Goal: Task Accomplishment & Management: Use online tool/utility

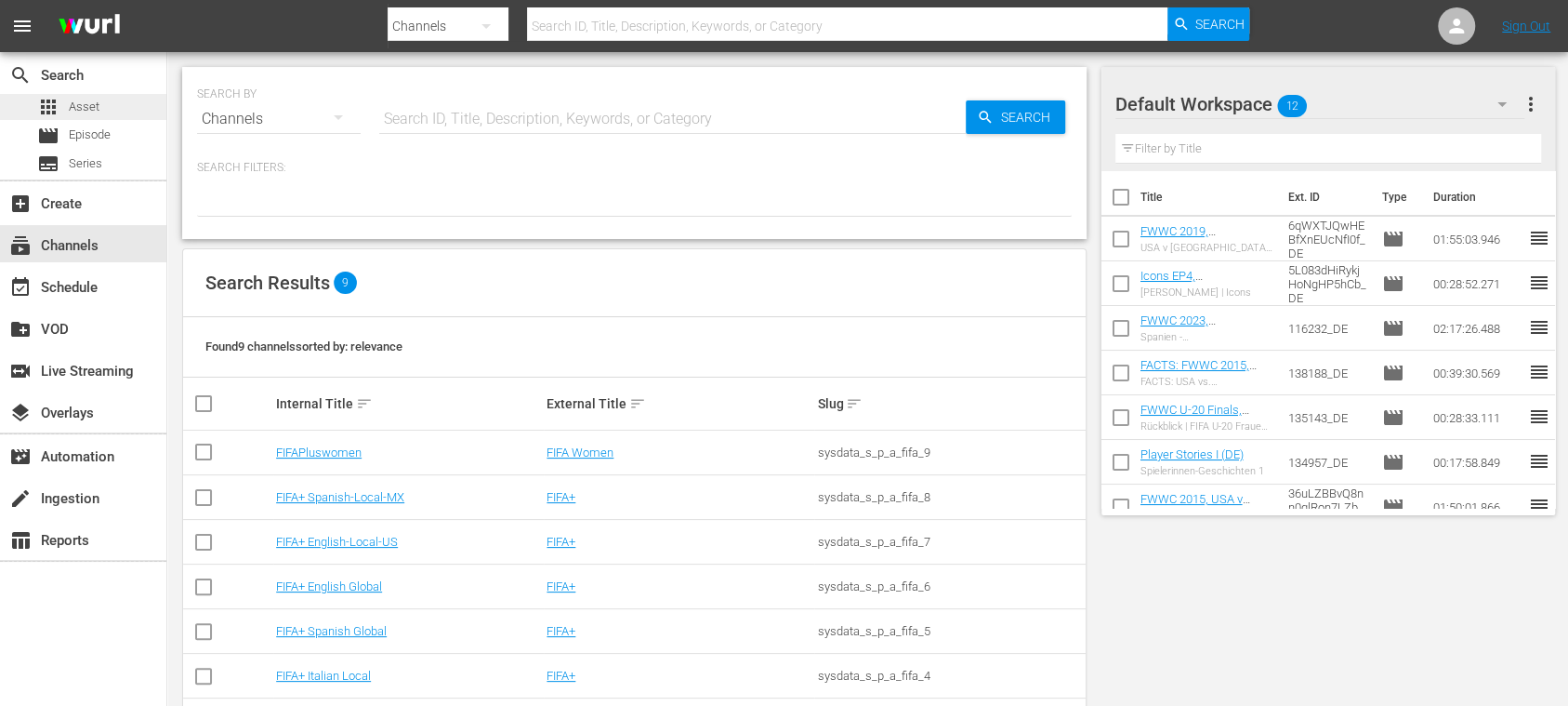
click at [101, 103] on div "apps Asset" at bounding box center [83, 107] width 166 height 26
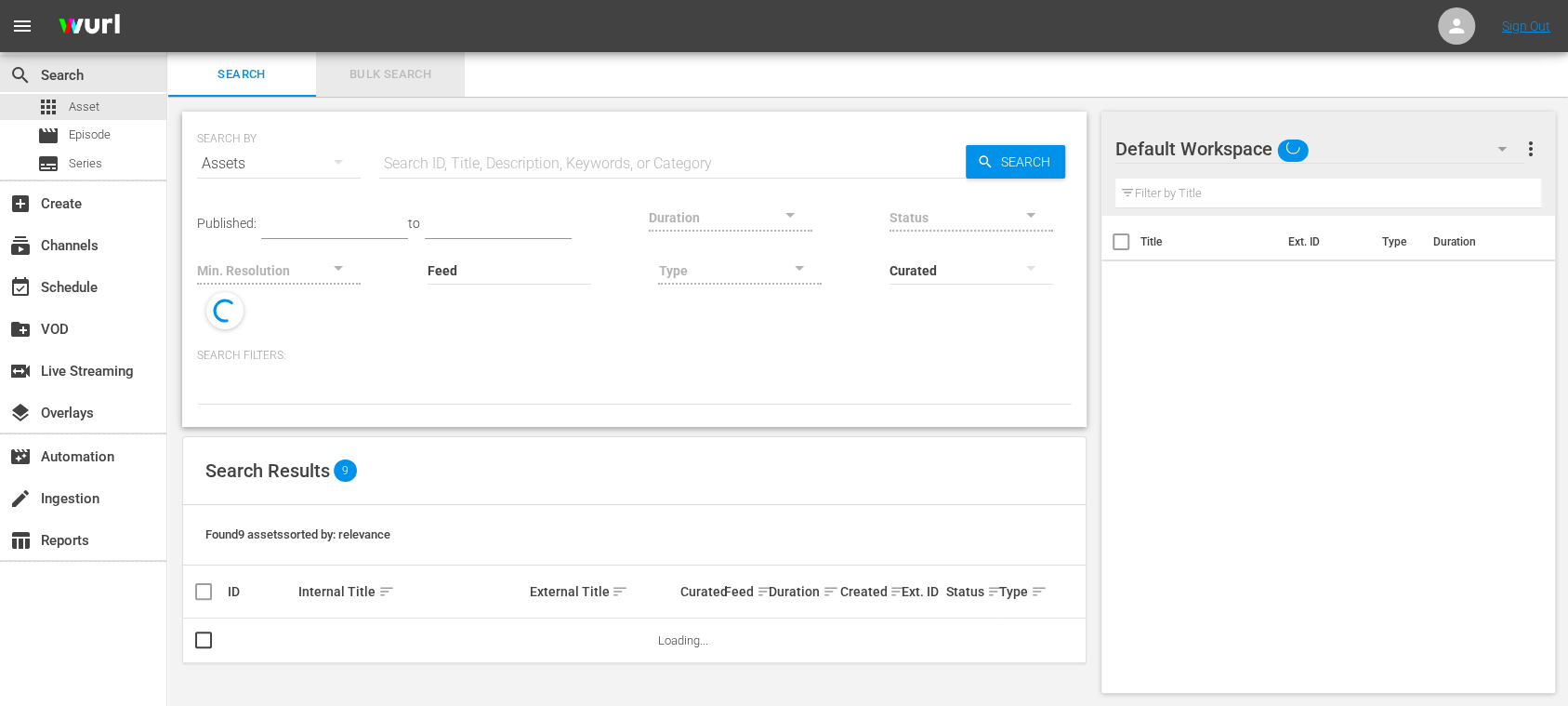
click at [392, 72] on span "Bulk Search" at bounding box center [390, 74] width 127 height 21
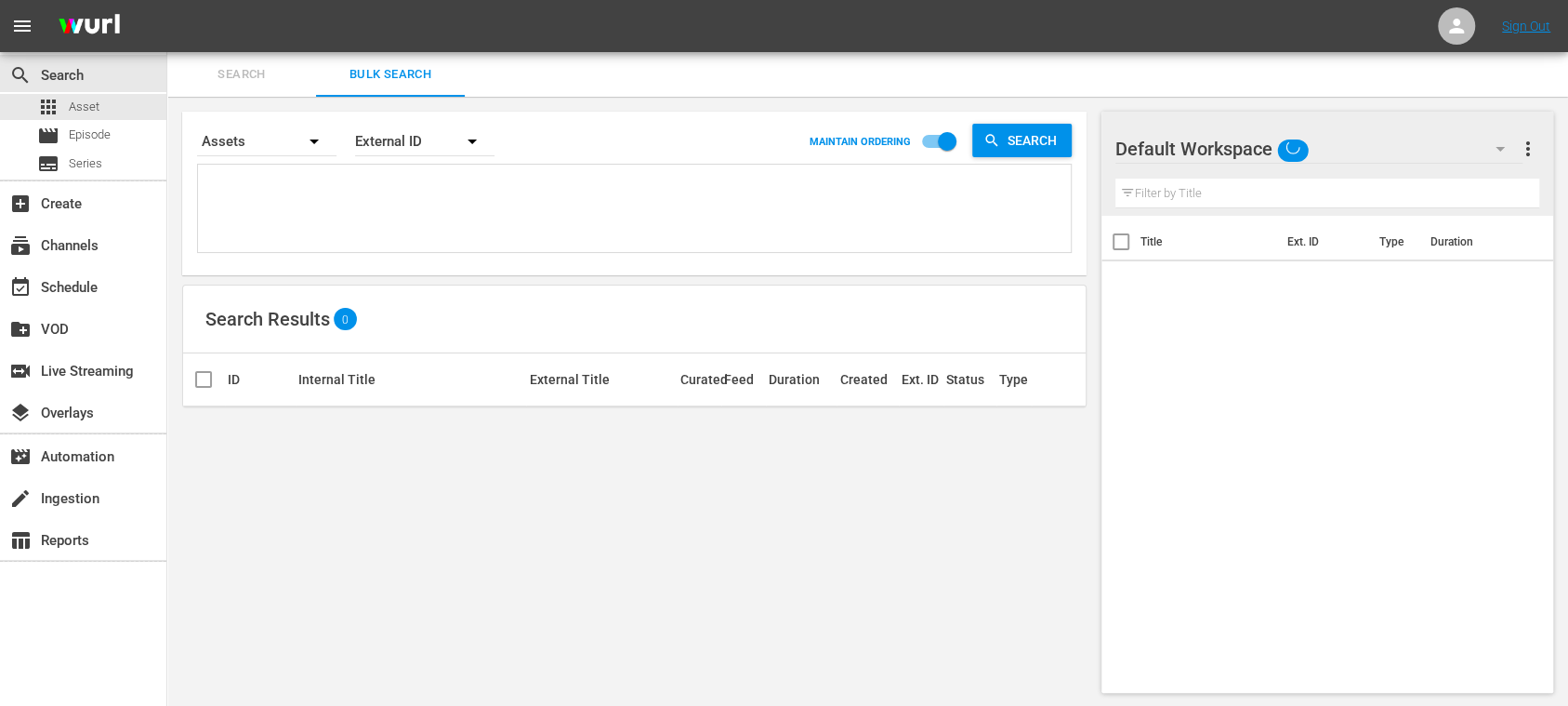
click at [363, 176] on textarea at bounding box center [636, 211] width 868 height 85
paste textarea "142677_DE 142658_DE 142642_DE 142653_DE 142670_DE 142671_DE 142513_DE 142387_DE…"
type textarea "142677_DE 142658_DE 142642_DE 142653_DE 142670_DE 142671_DE 142513_DE 142387_DE…"
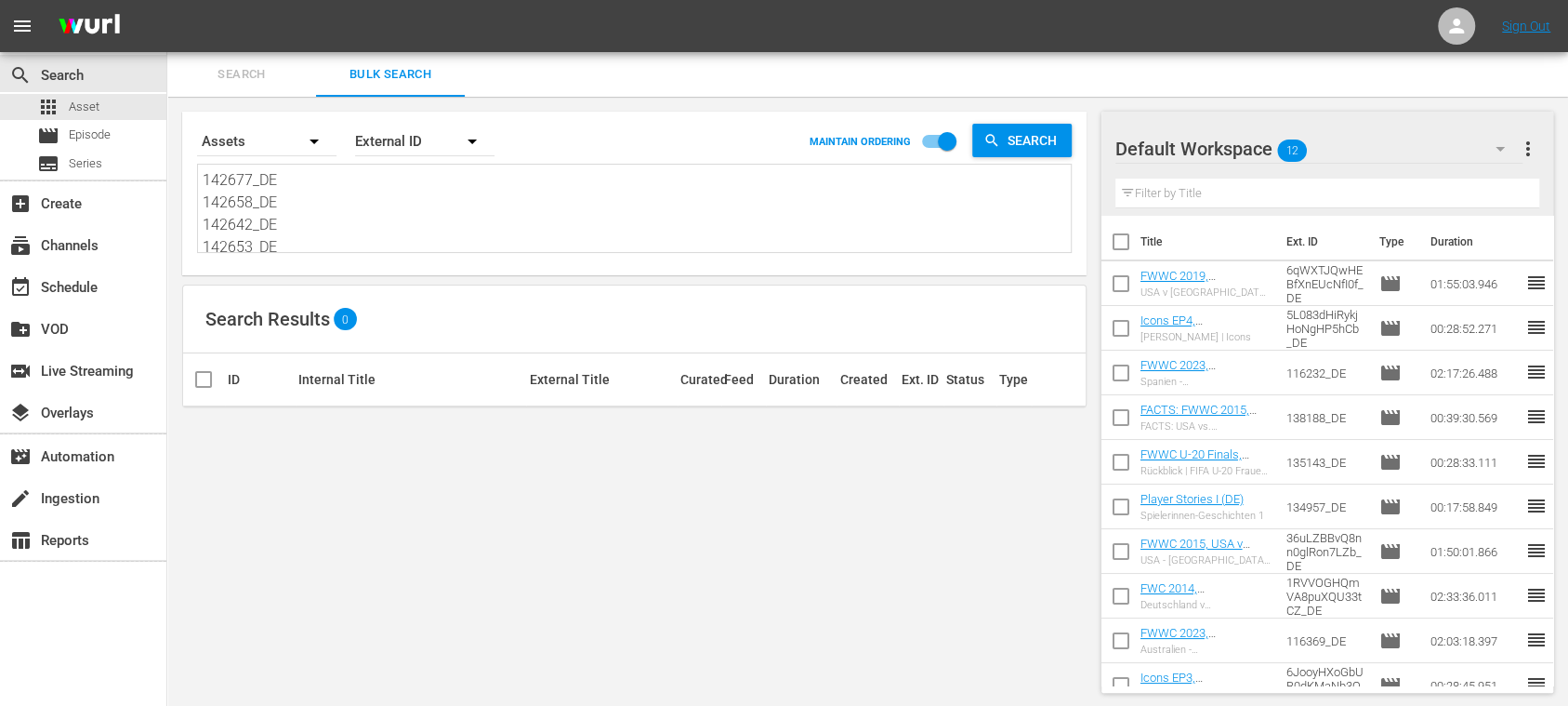
scroll to position [1, 0]
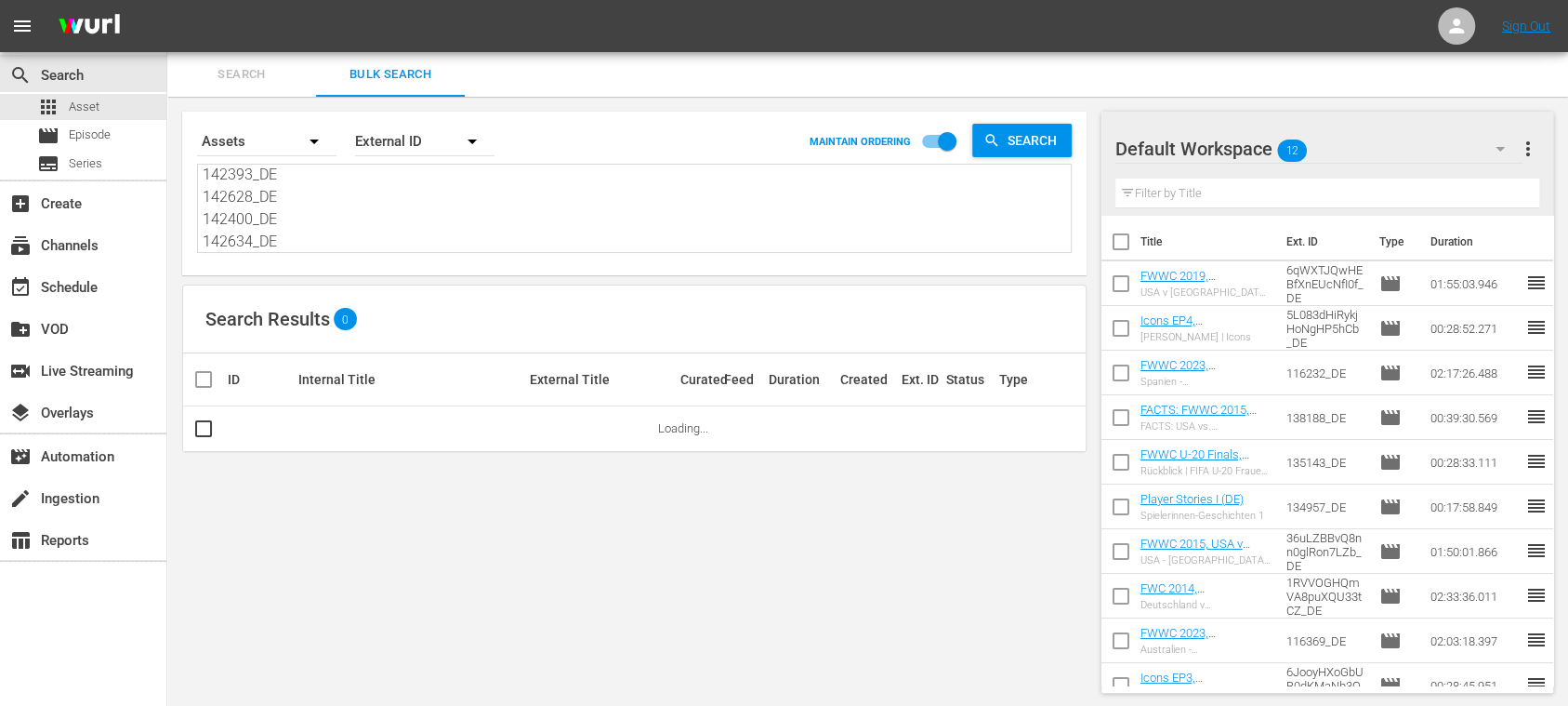
drag, startPoint x: 1526, startPoint y: 138, endPoint x: 1514, endPoint y: 147, distance: 15.0
click at [1188, 139] on span "more_vert" at bounding box center [1527, 149] width 22 height 22
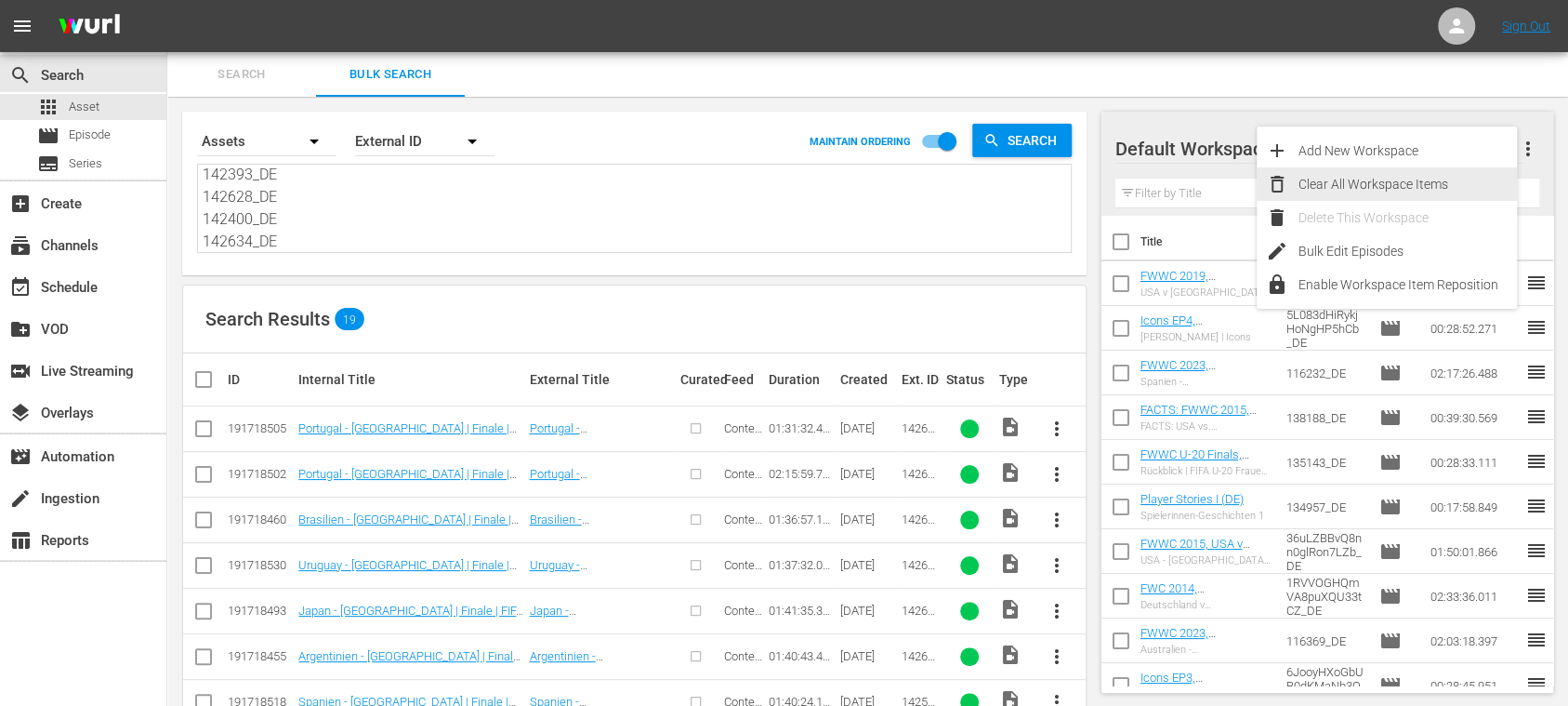
click at [1188, 178] on div "Clear All Workspace Items" at bounding box center [1407, 184] width 218 height 34
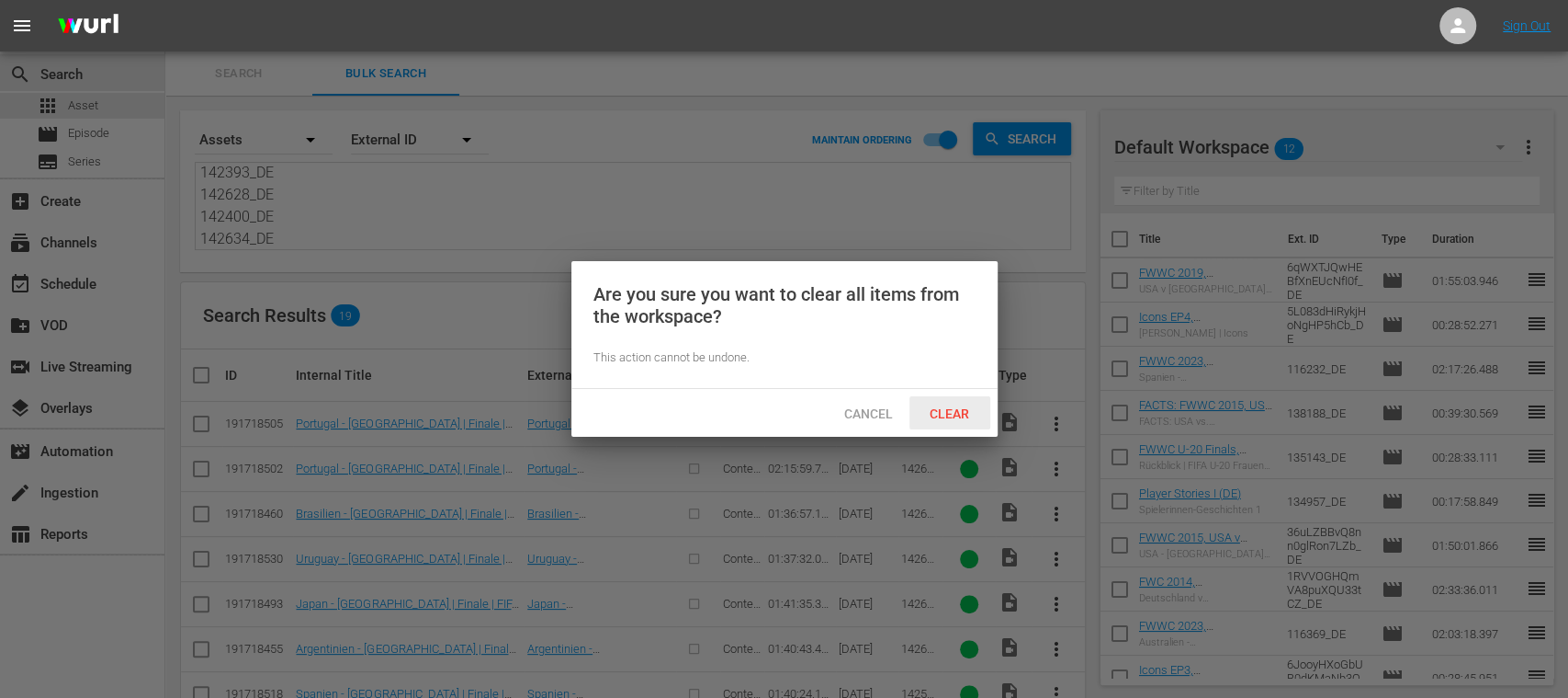
click at [963, 406] on span "Clear" at bounding box center [950, 413] width 69 height 15
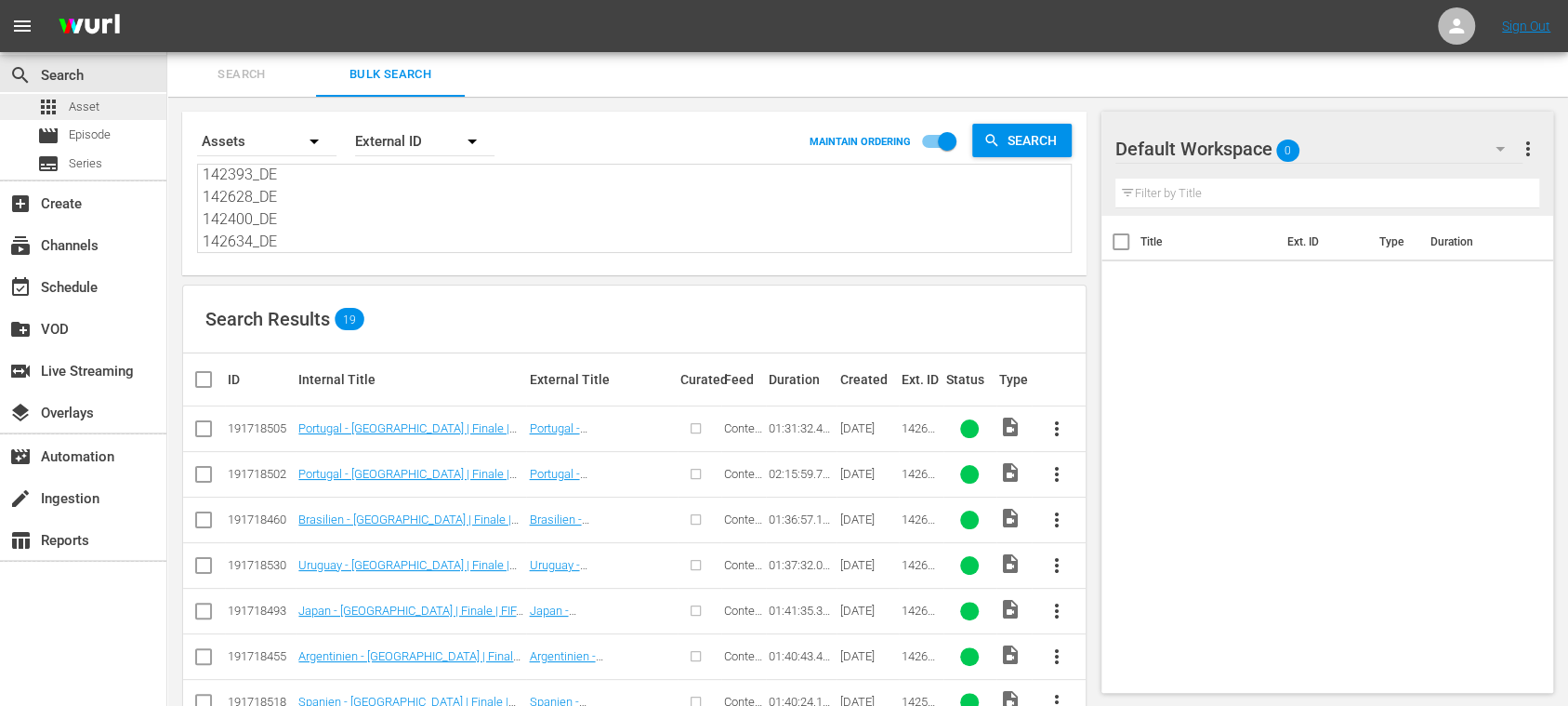
scroll to position [0, 0]
drag, startPoint x: 281, startPoint y: 217, endPoint x: 116, endPoint y: 78, distance: 215.7
click at [167, 0] on div "search Search apps Asset movie Episode subtitles Series add_box Create subscrip…" at bounding box center [867, 0] width 1401 height 0
paste textarea "46_DE 142677_DE 142658_DE 142642_DE 142653_DE 142670_DE 142671_DE 142513_DE 142…"
type textarea "142646_DE 142677_DE 142658_DE 142642_DE 142653_DE 142670_DE 142671_DE 142513_DE…"
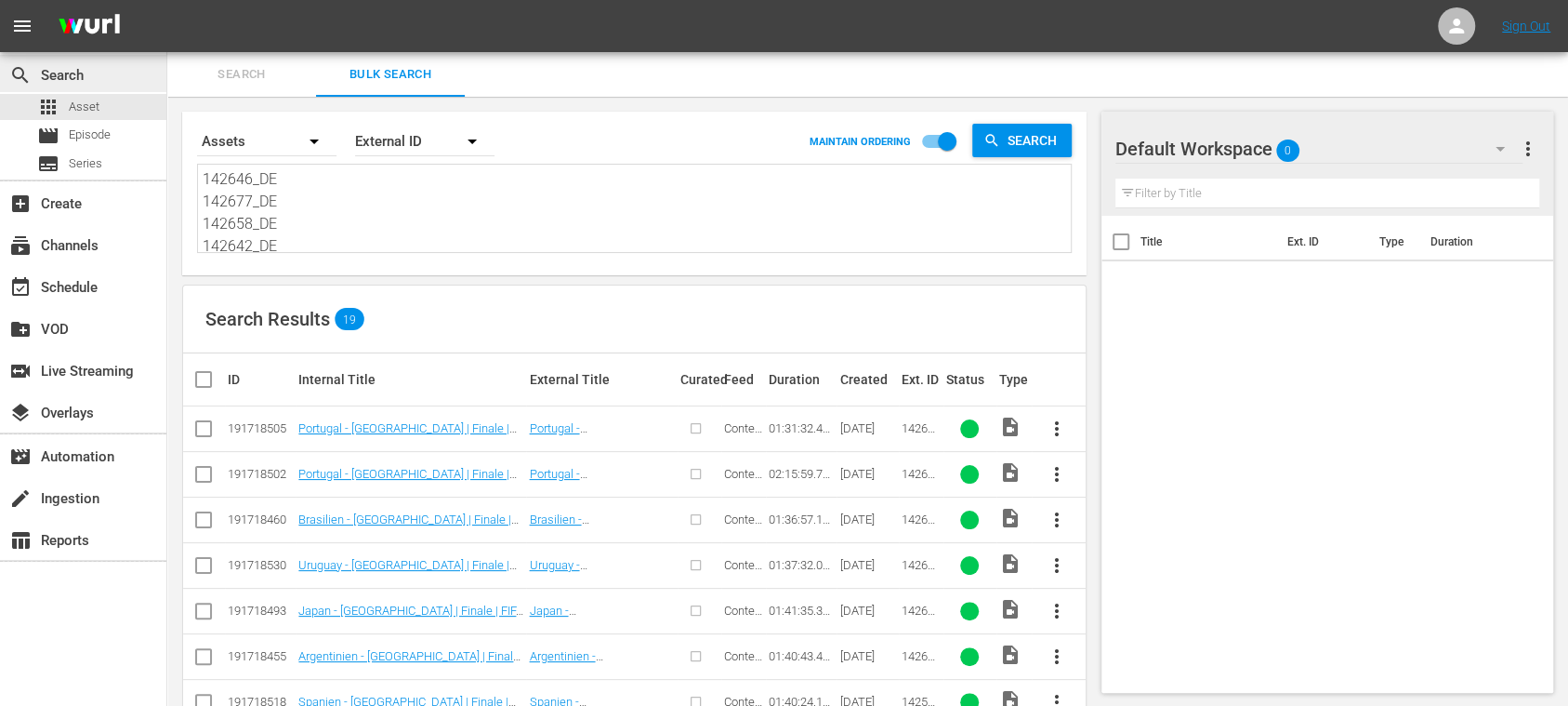
type textarea "142646_DE 142677_DE 142658_DE 142642_DE 142653_DE 142670_DE 142671_DE 142513_DE…"
click at [209, 376] on input "checkbox" at bounding box center [210, 379] width 37 height 22
checkbox input "true"
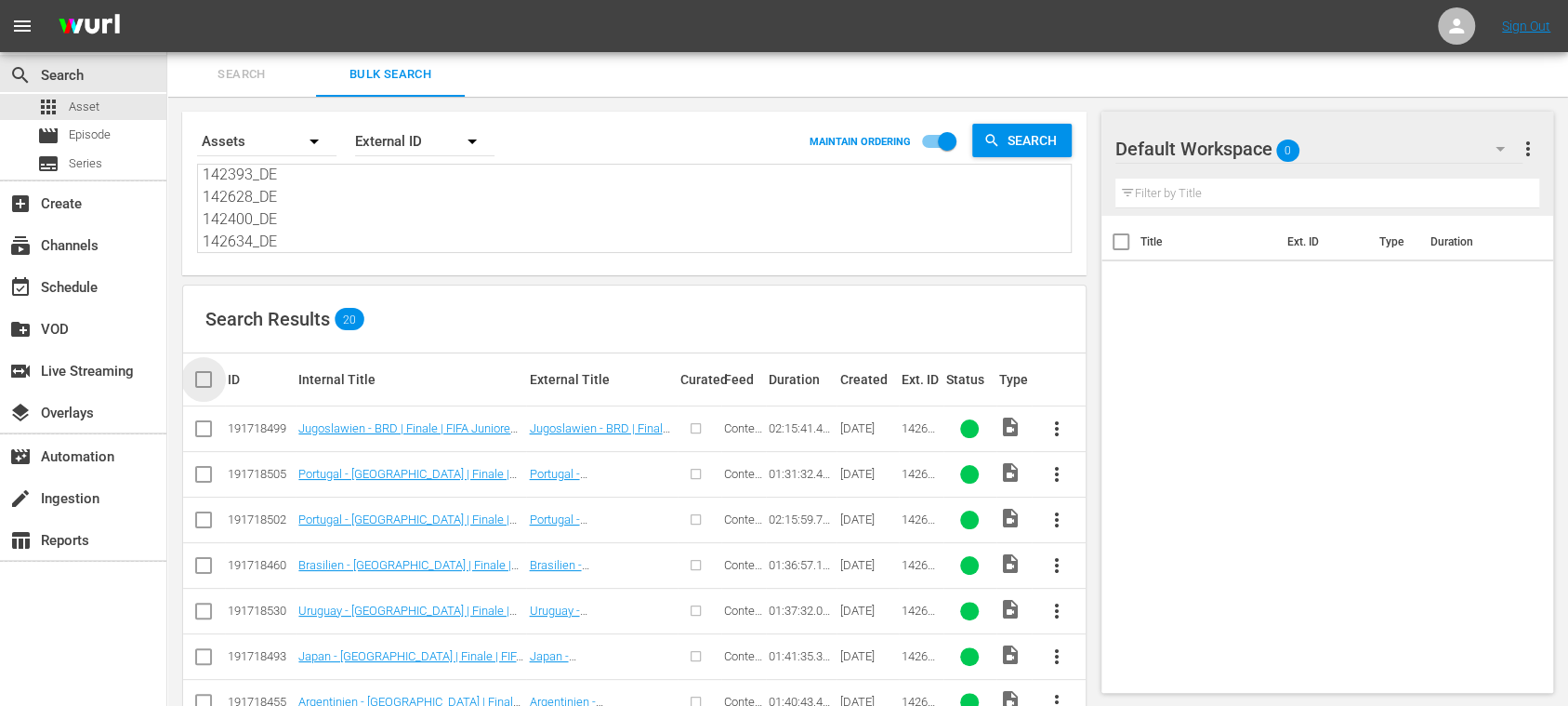
checkbox input "true"
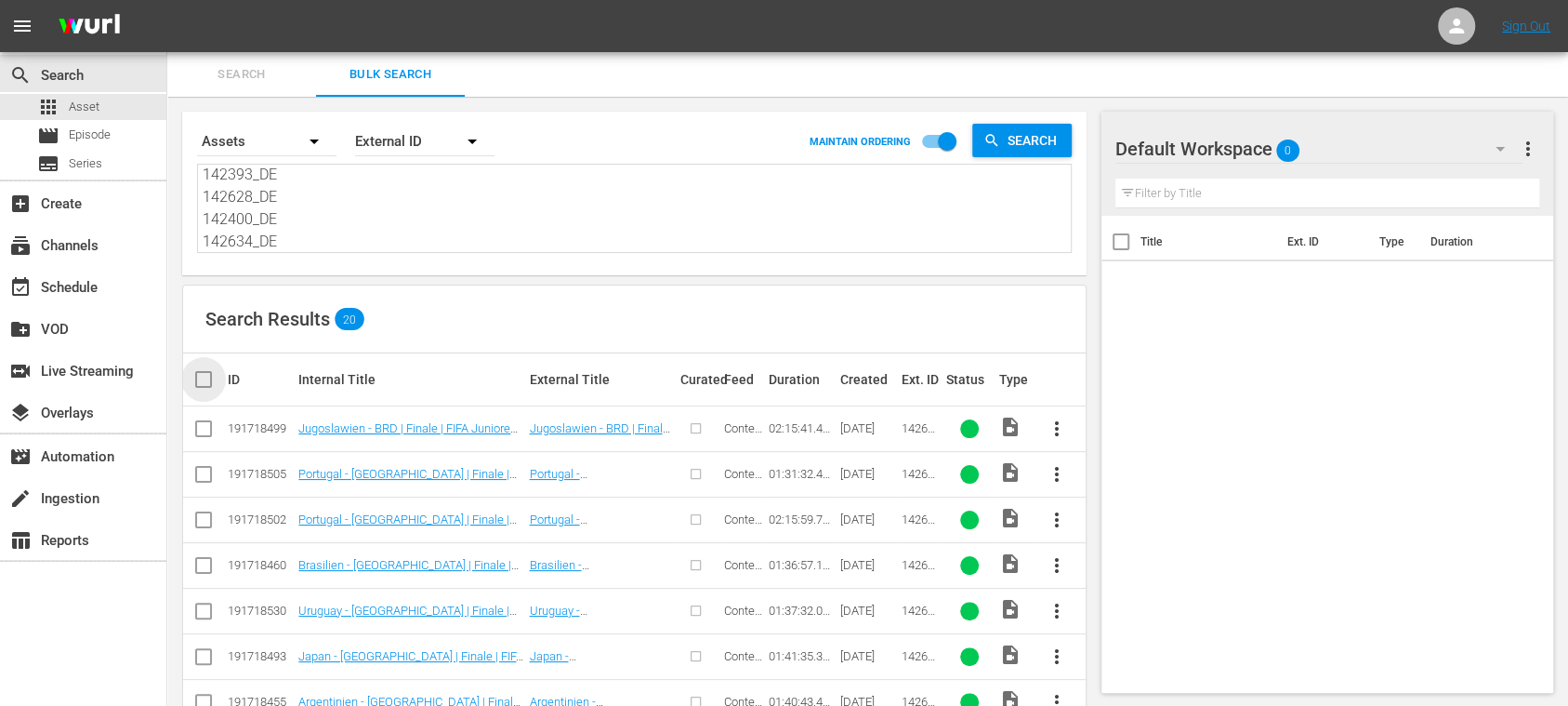
checkbox input "true"
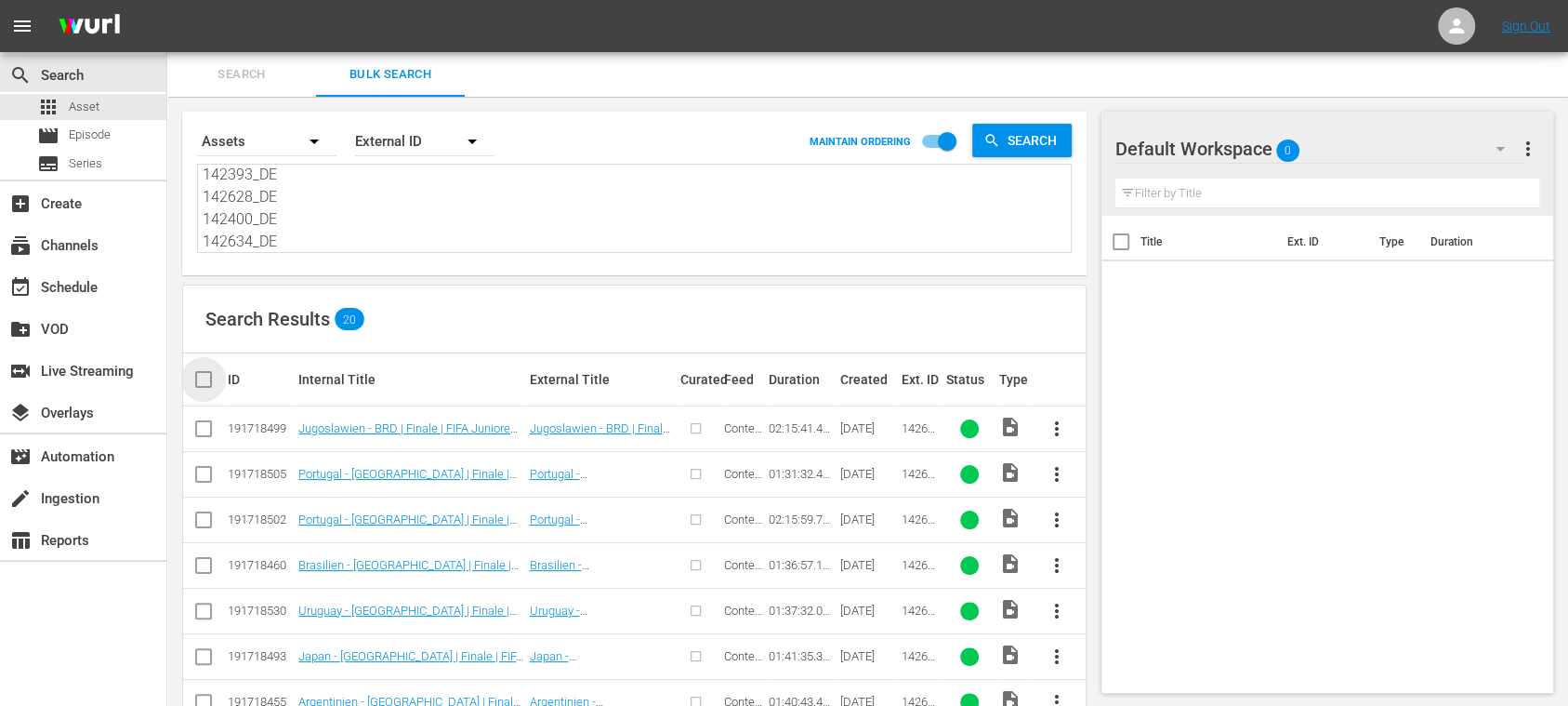
checkbox input "true"
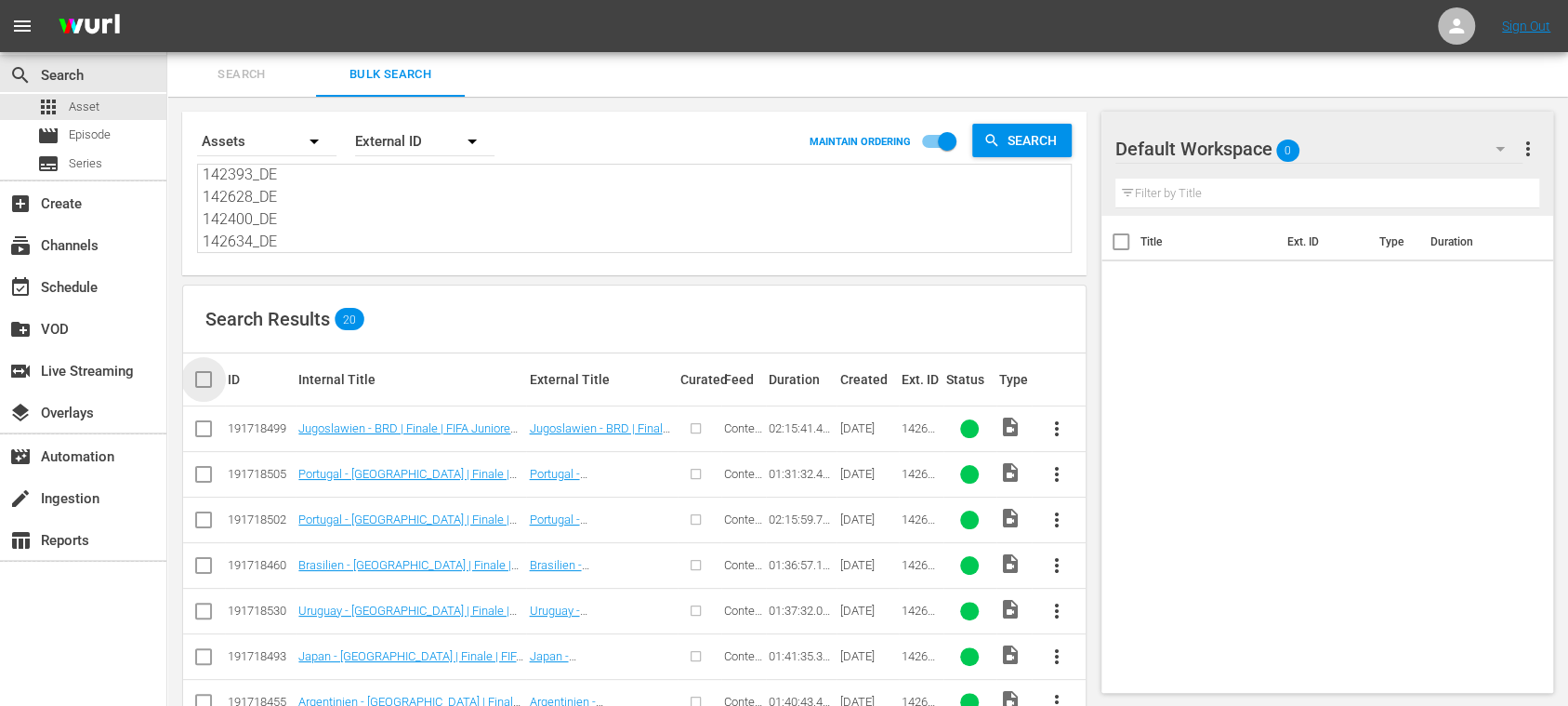
checkbox input "true"
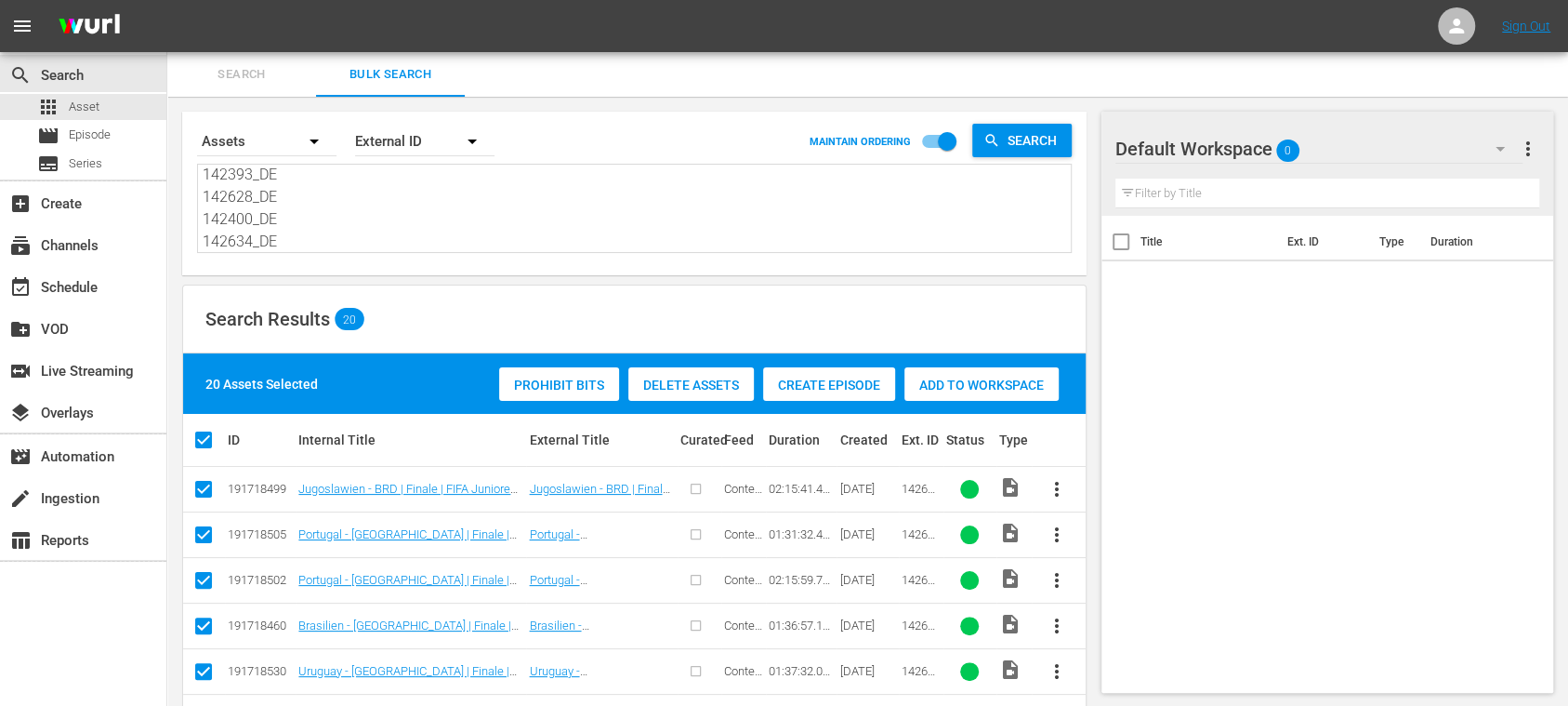
click at [819, 381] on span "Create Episode" at bounding box center [828, 384] width 132 height 15
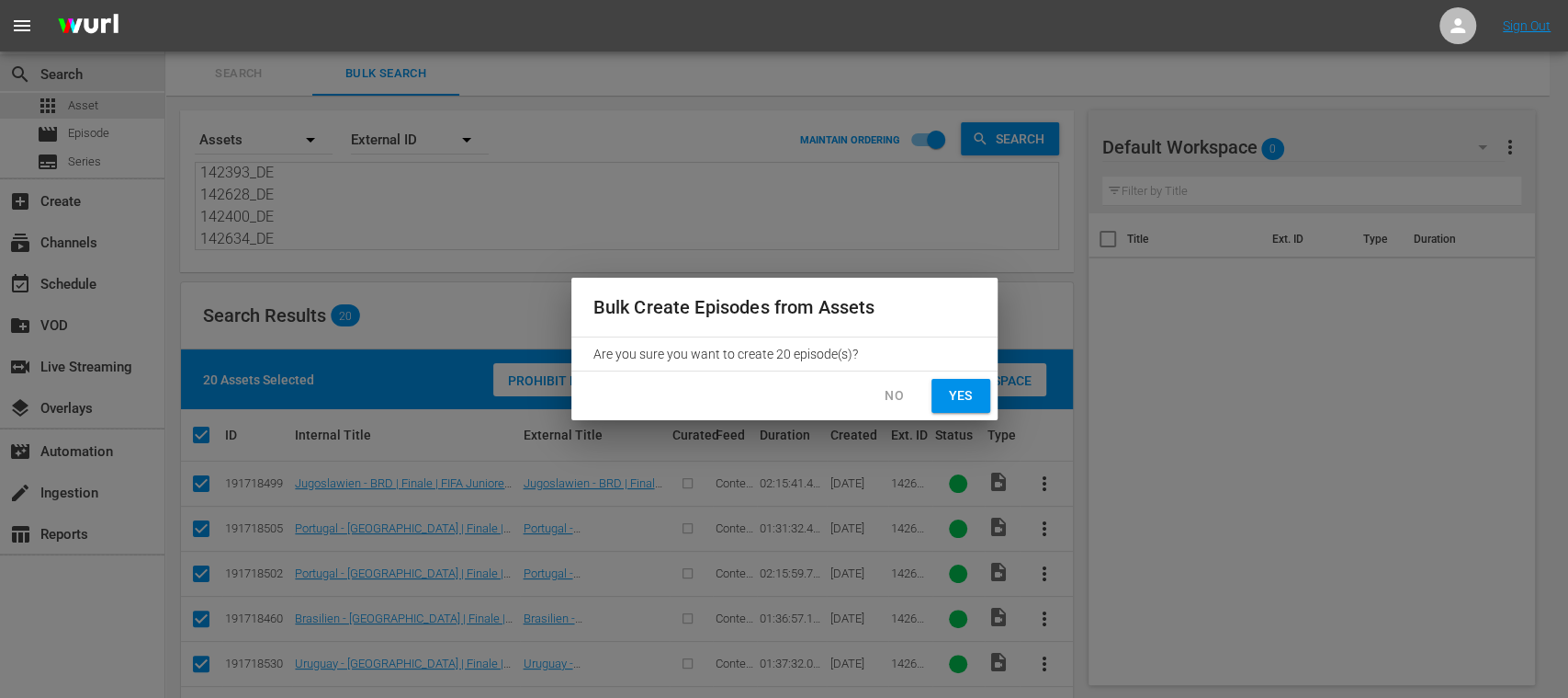
click at [957, 399] on span "Yes" at bounding box center [961, 395] width 30 height 23
checkbox input "false"
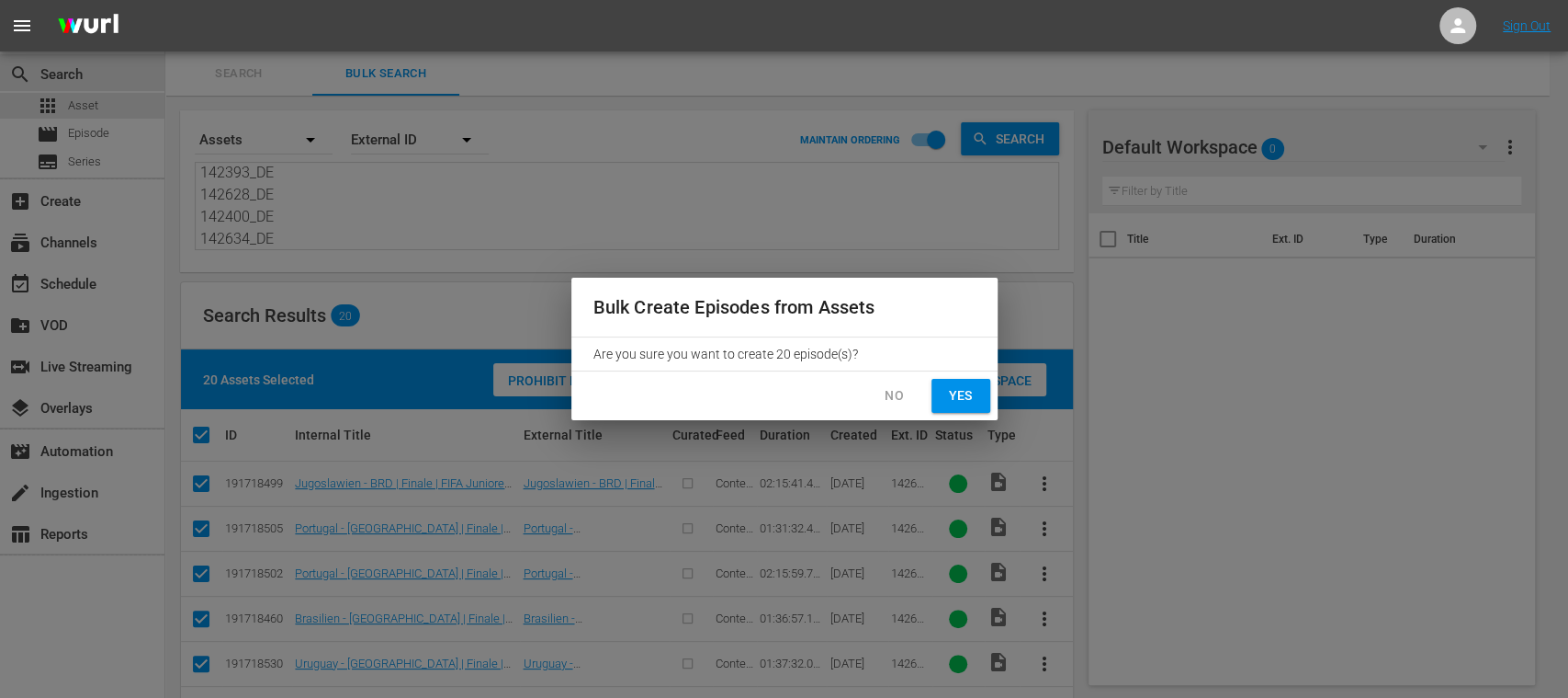
checkbox input "false"
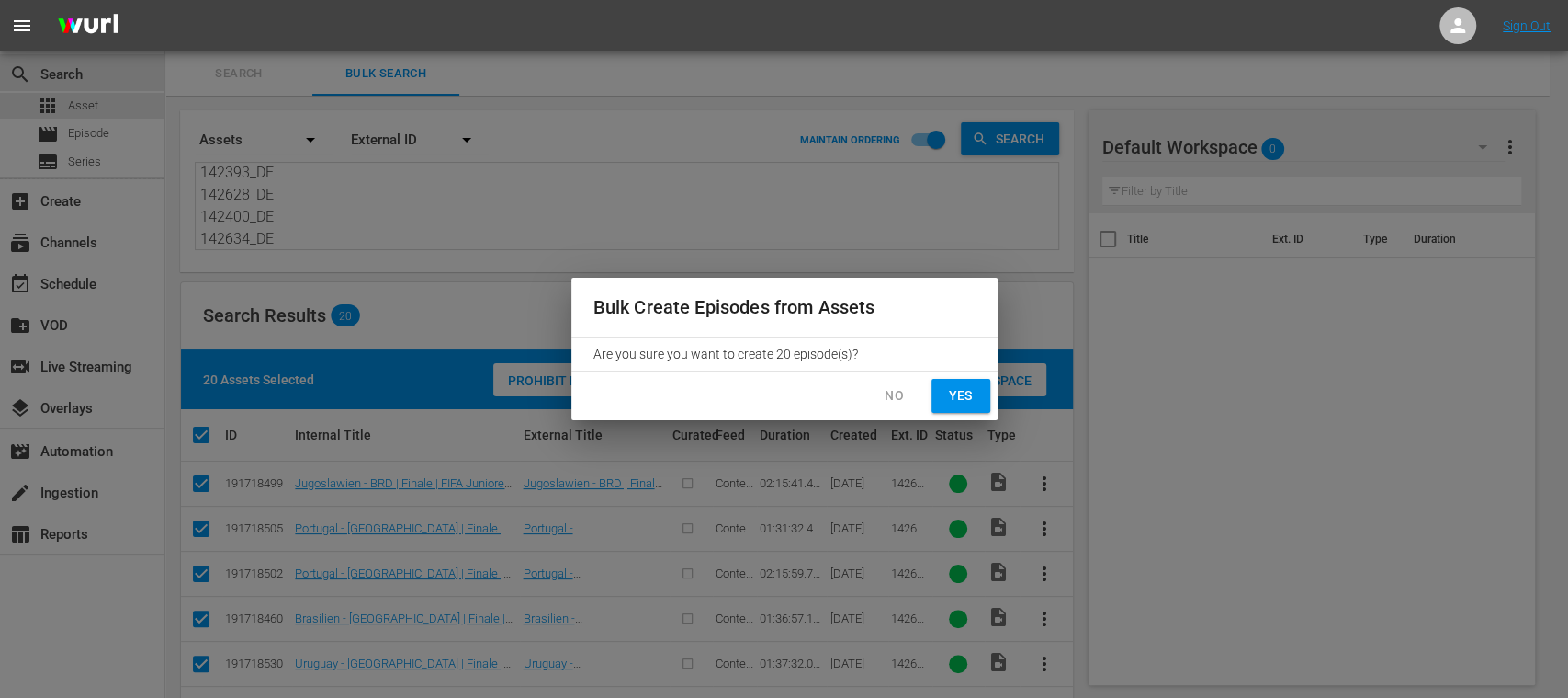
checkbox input "false"
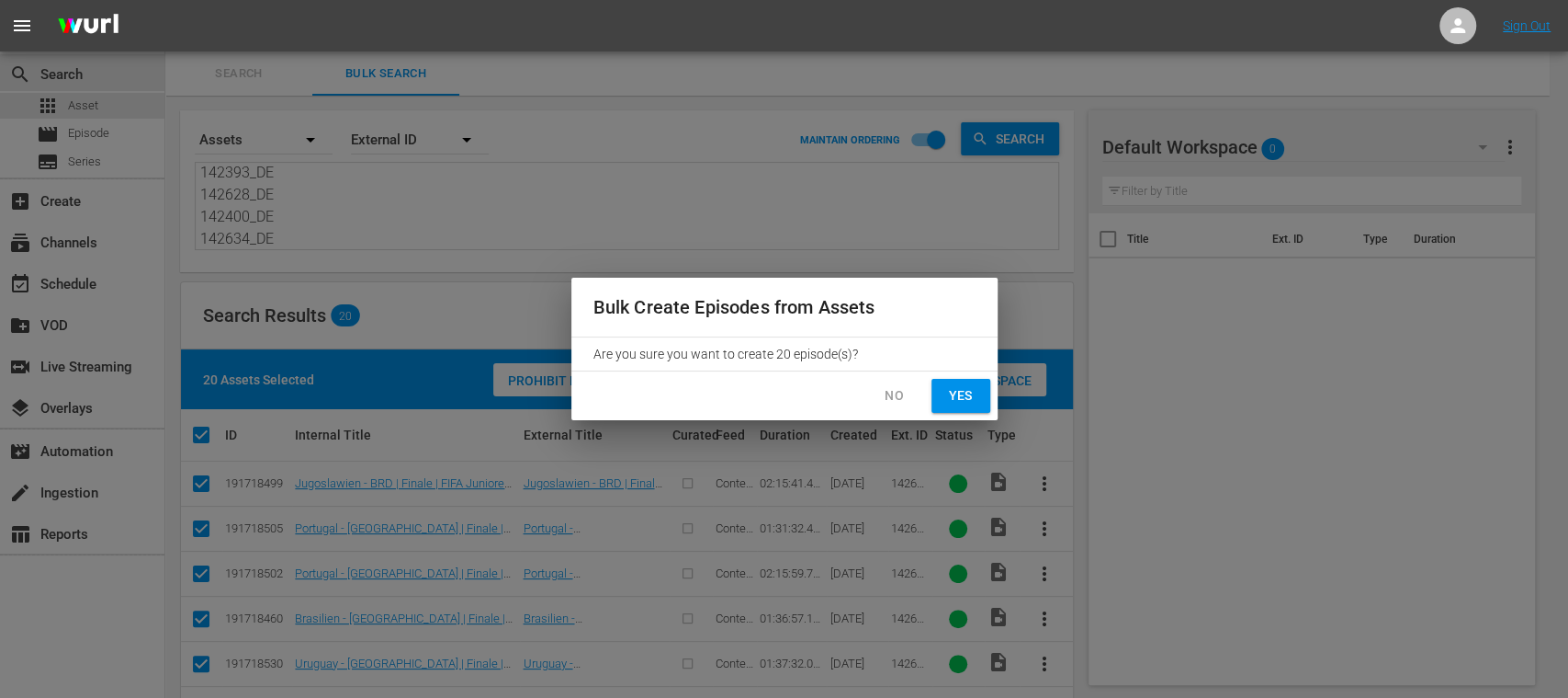
checkbox input "false"
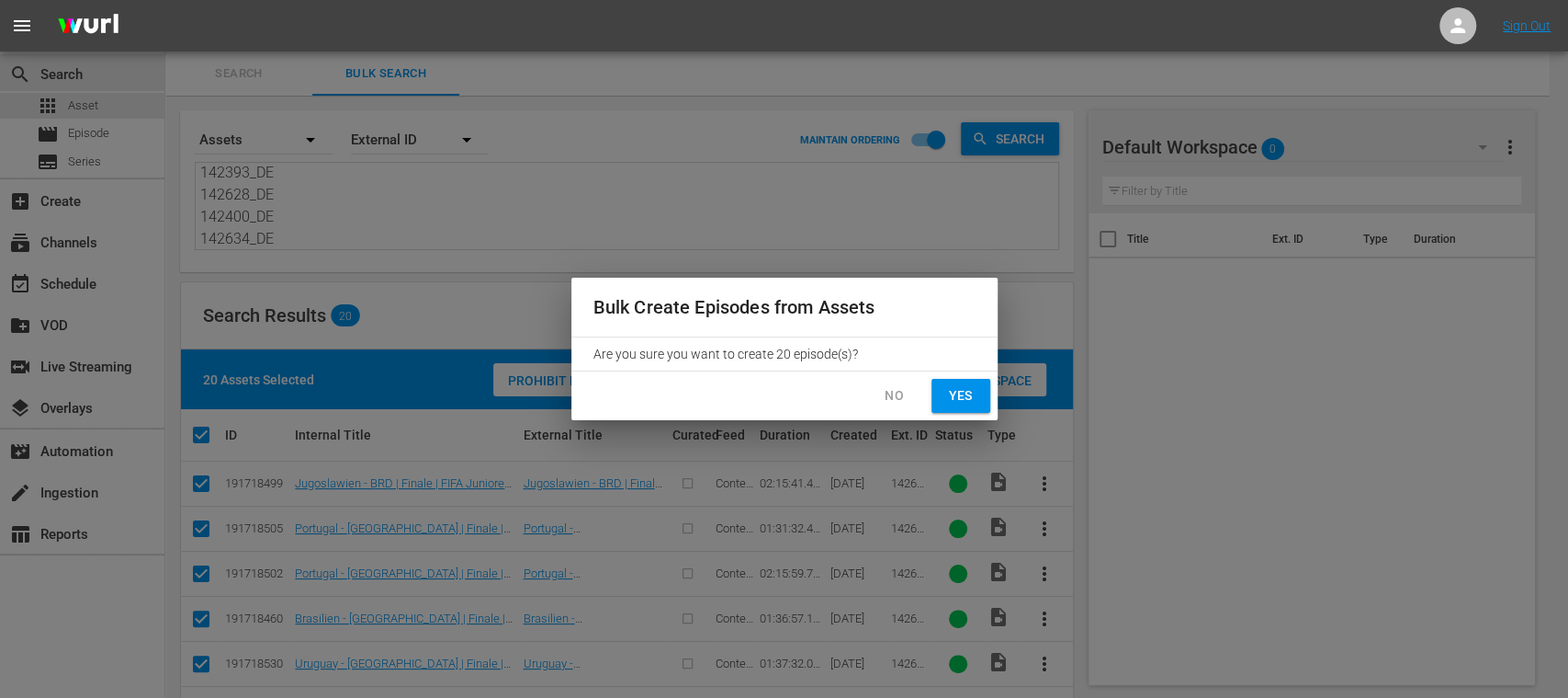
checkbox input "false"
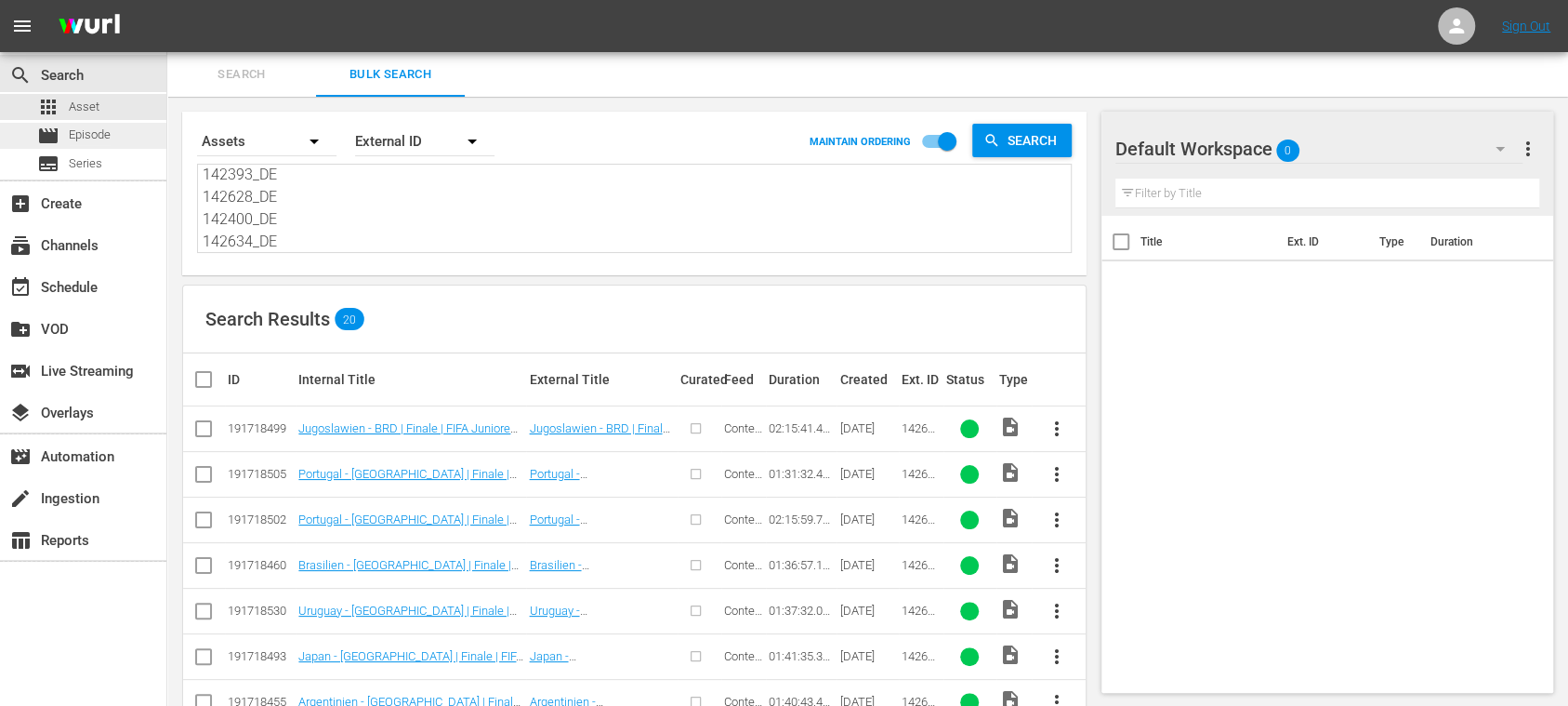
click at [93, 132] on span "Episode" at bounding box center [90, 135] width 42 height 19
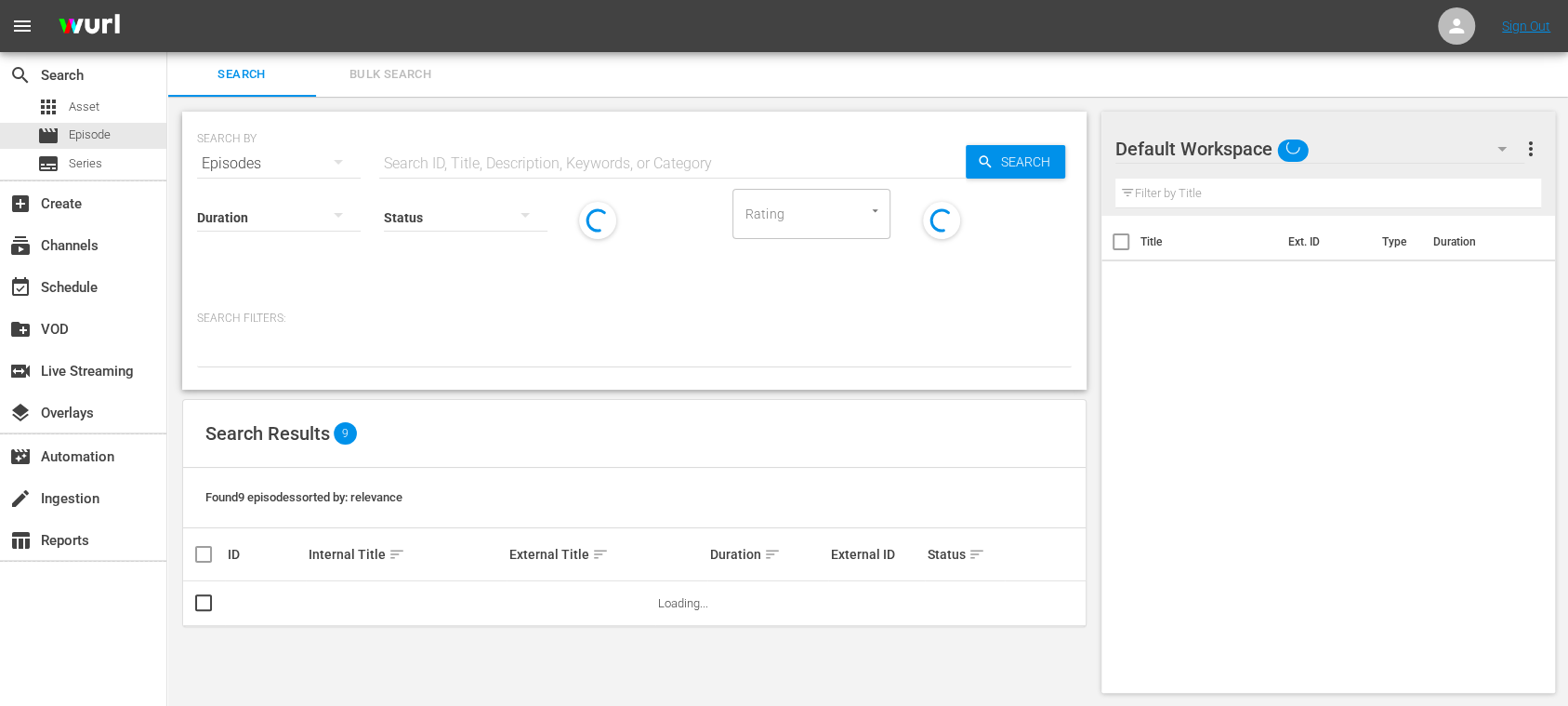
click at [408, 65] on span "Bulk Search" at bounding box center [390, 74] width 127 height 21
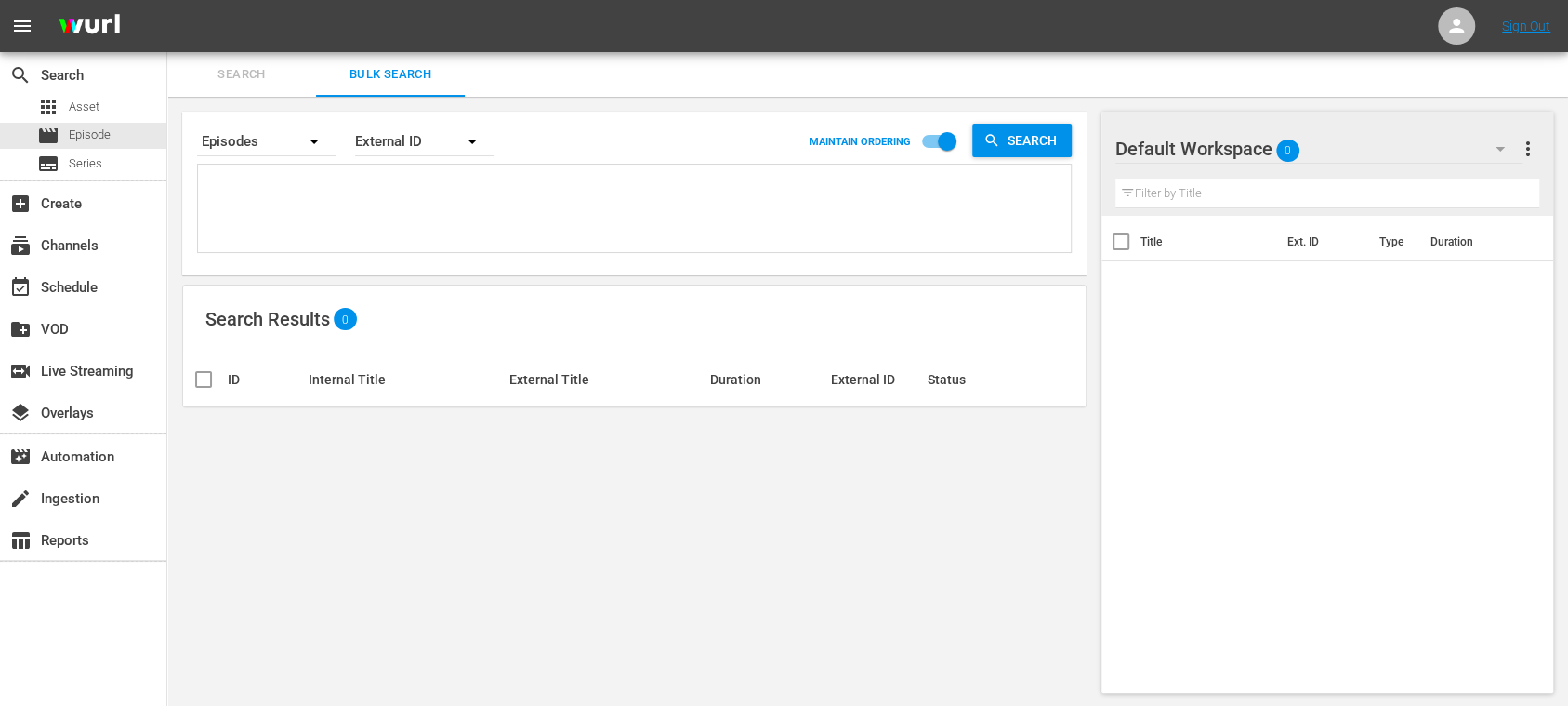
click at [338, 182] on textarea at bounding box center [636, 211] width 868 height 85
paste textarea "142646_DE 142677_DE 142658_DE 142642_DE 142653_DE 142670_DE 142671_DE 142513_DE…"
type textarea "142646_DE 142677_DE 142658_DE 142642_DE 142653_DE 142670_DE 142671_DE 142513_DE…"
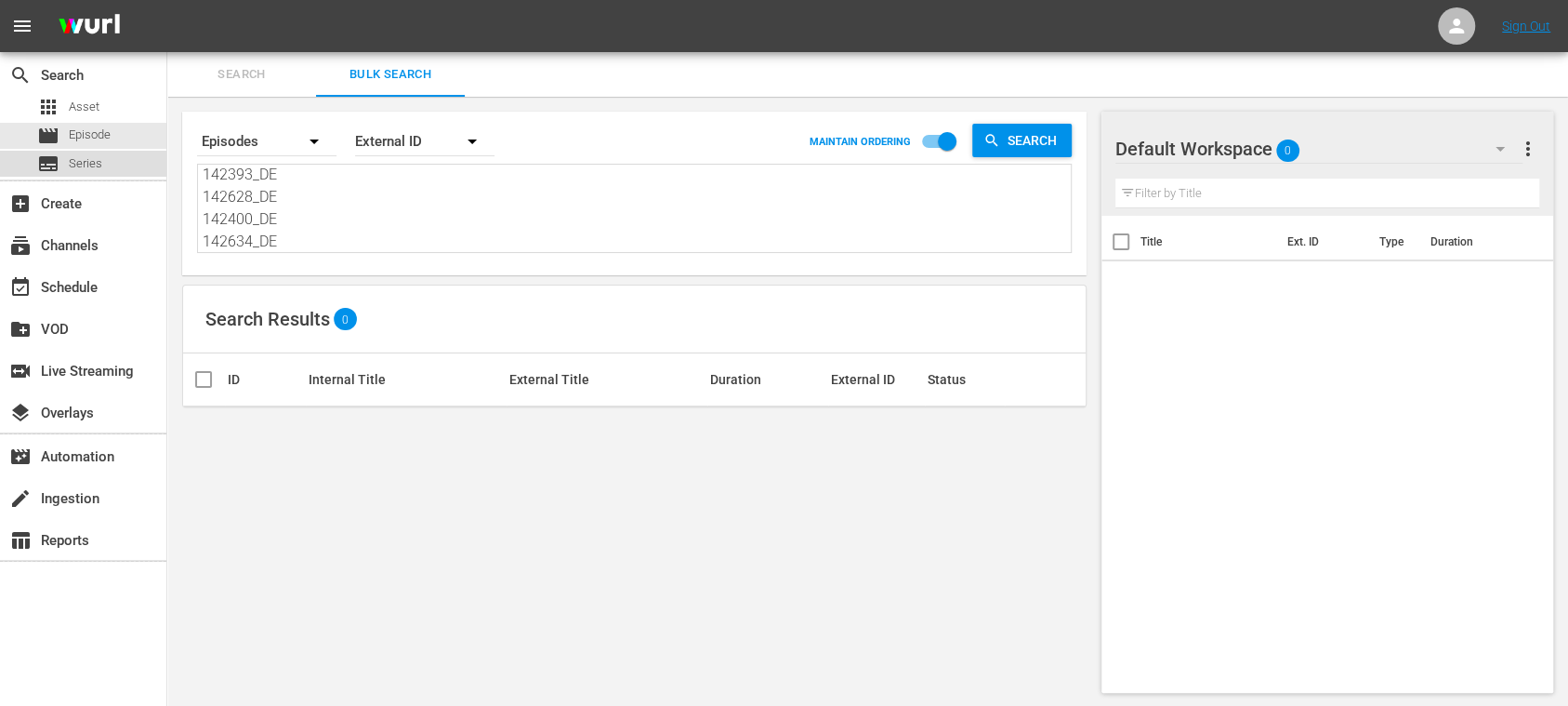
click at [104, 164] on div "subtitles Series" at bounding box center [83, 164] width 166 height 26
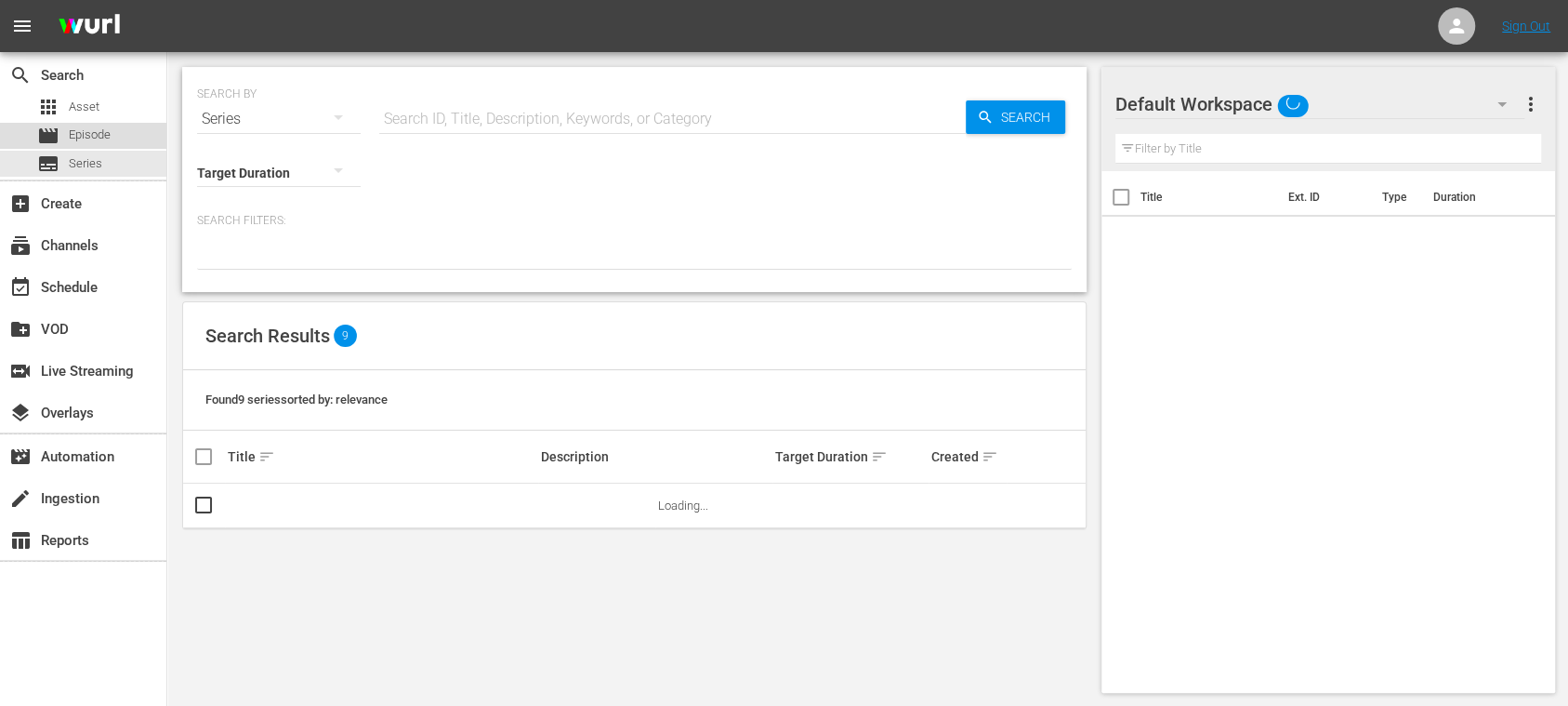
click at [104, 131] on span "Episode" at bounding box center [90, 135] width 42 height 19
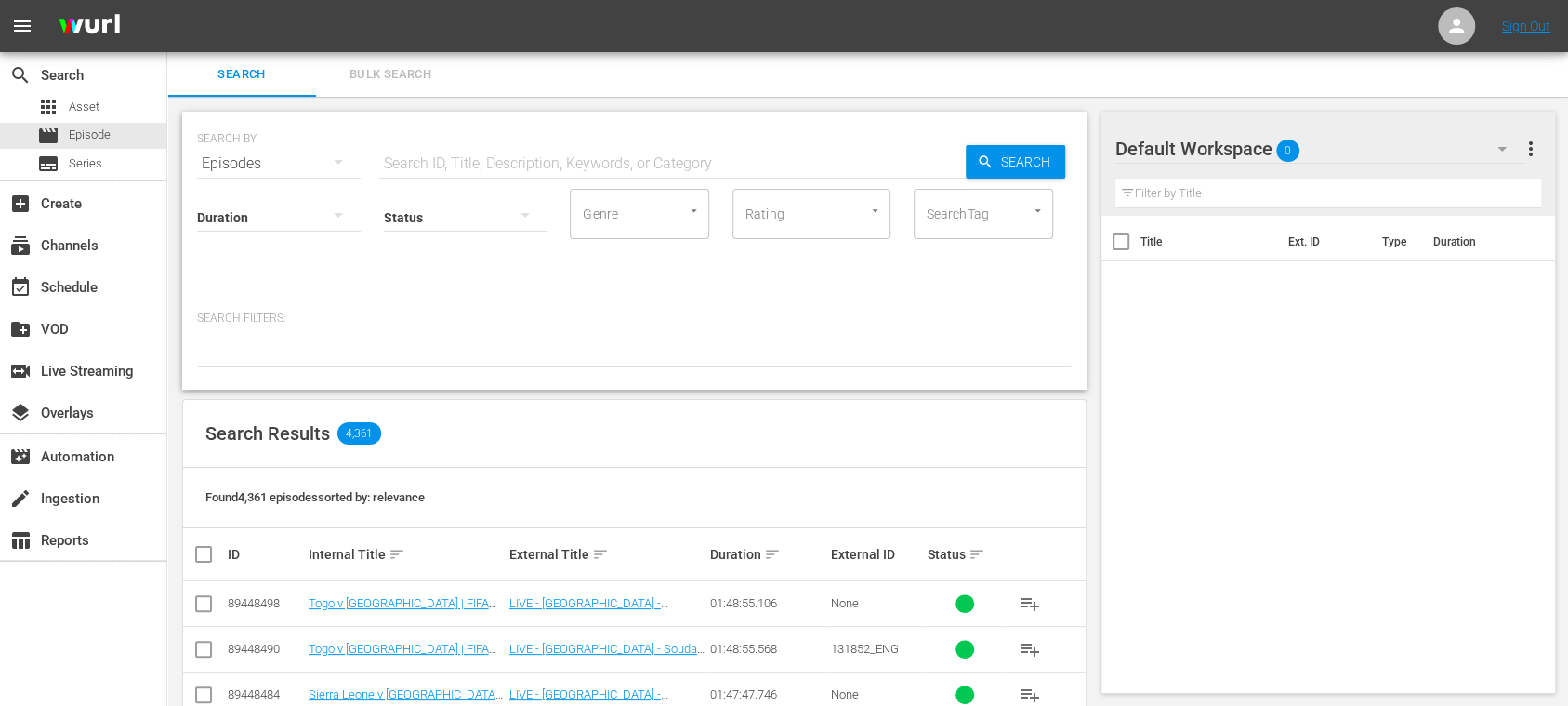
click at [402, 70] on span "Bulk Search" at bounding box center [390, 74] width 127 height 21
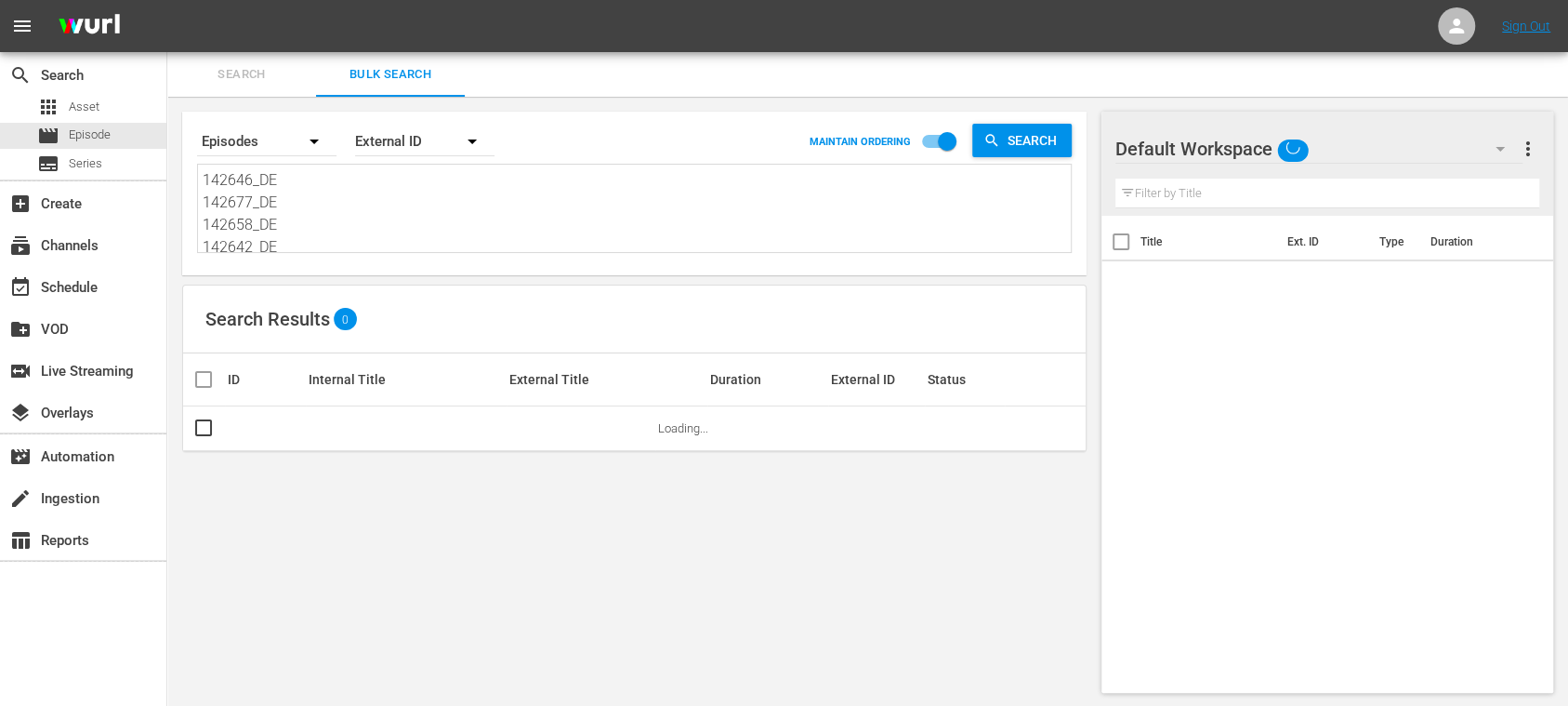
click at [394, 183] on textarea "142646_DE 142677_DE 142658_DE 142642_DE 142653_DE 142670_DE 142671_DE 142513_DE…" at bounding box center [636, 211] width 868 height 85
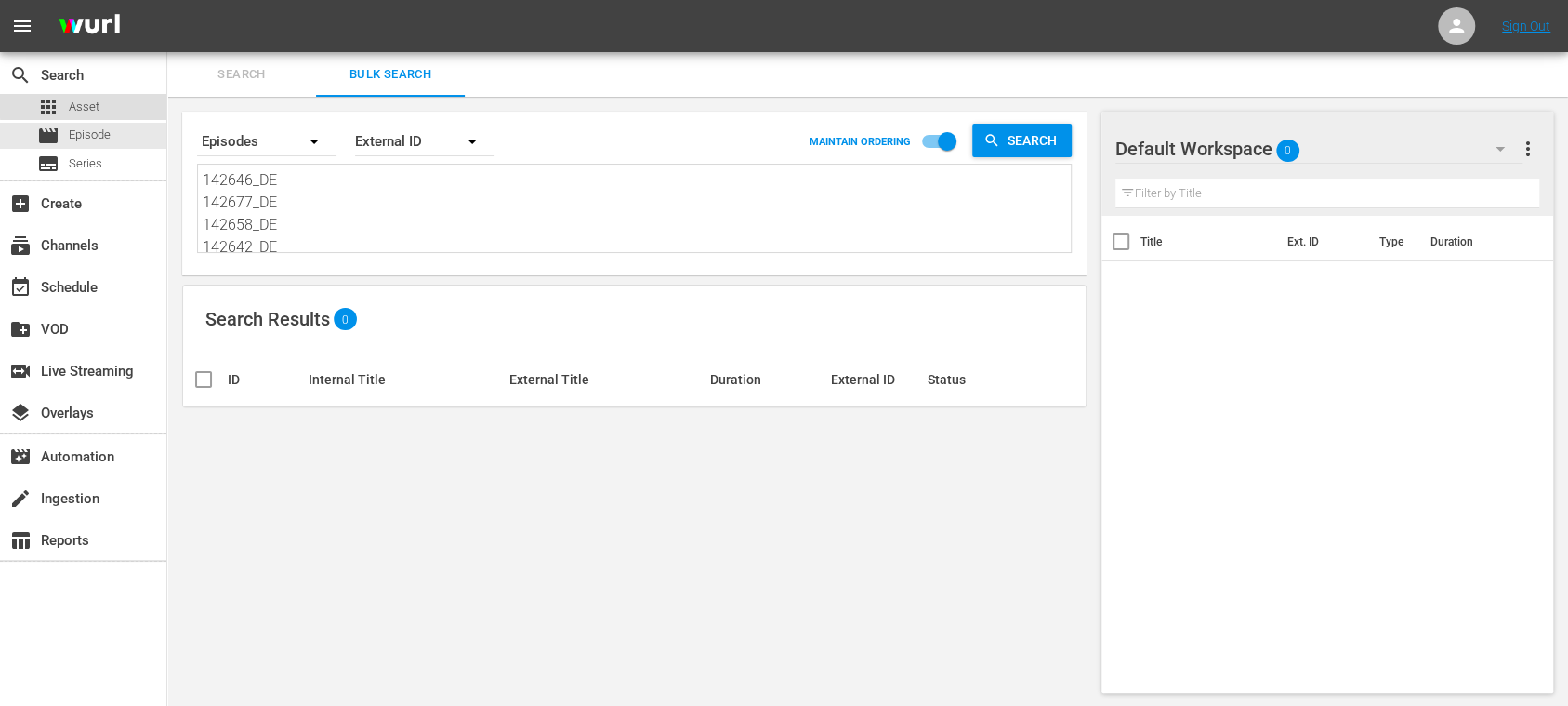
click at [99, 99] on span "Asset" at bounding box center [84, 107] width 31 height 19
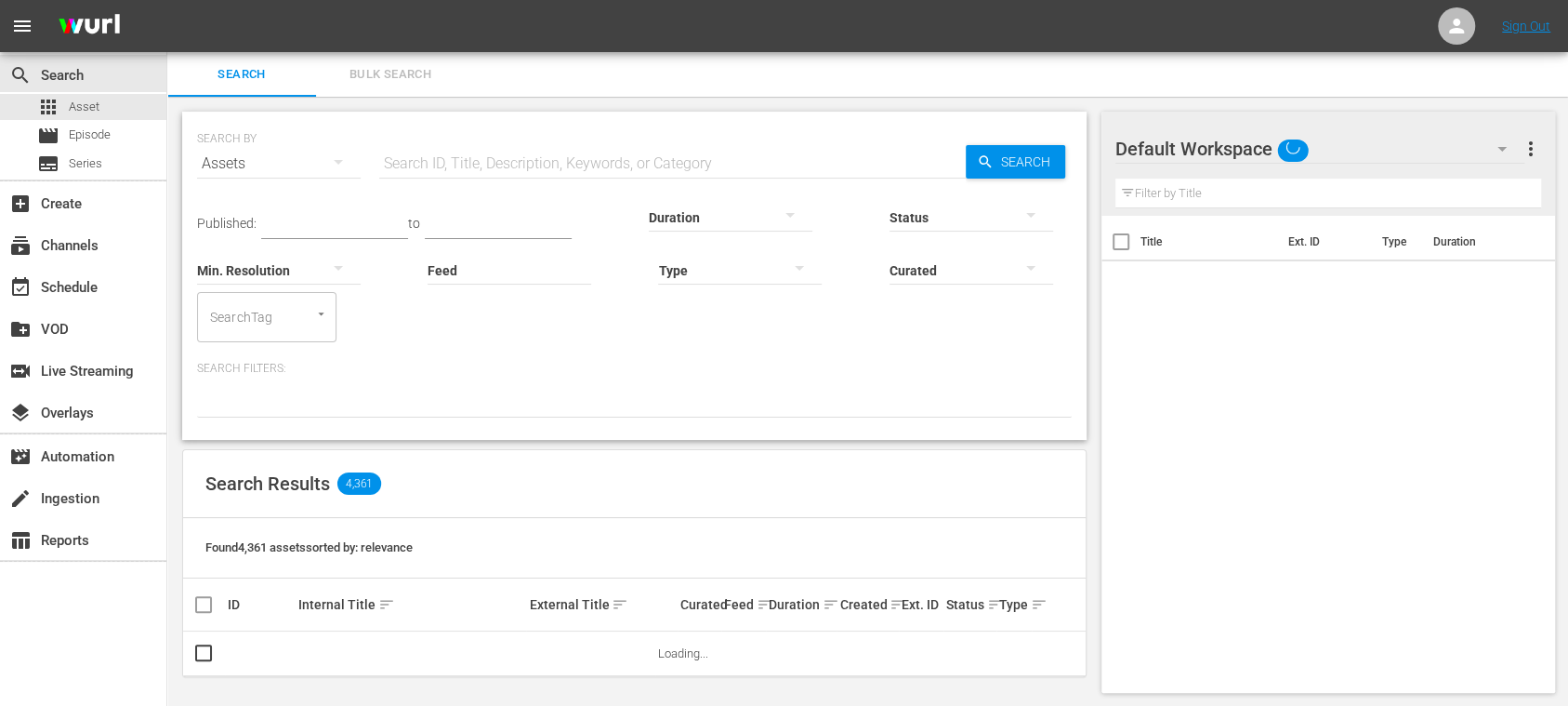
click at [422, 74] on span "Bulk Search" at bounding box center [390, 74] width 127 height 21
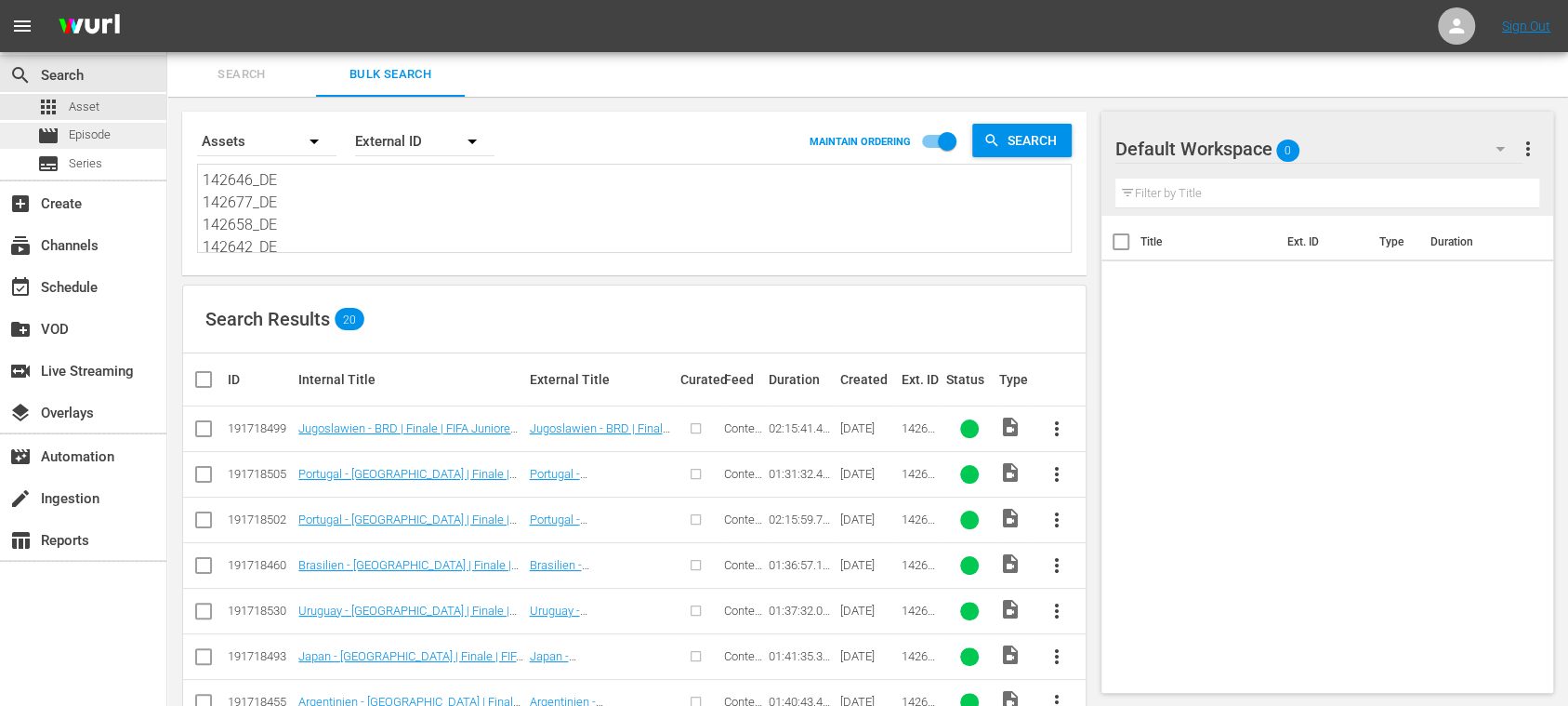
click at [81, 131] on span "Episode" at bounding box center [90, 135] width 42 height 19
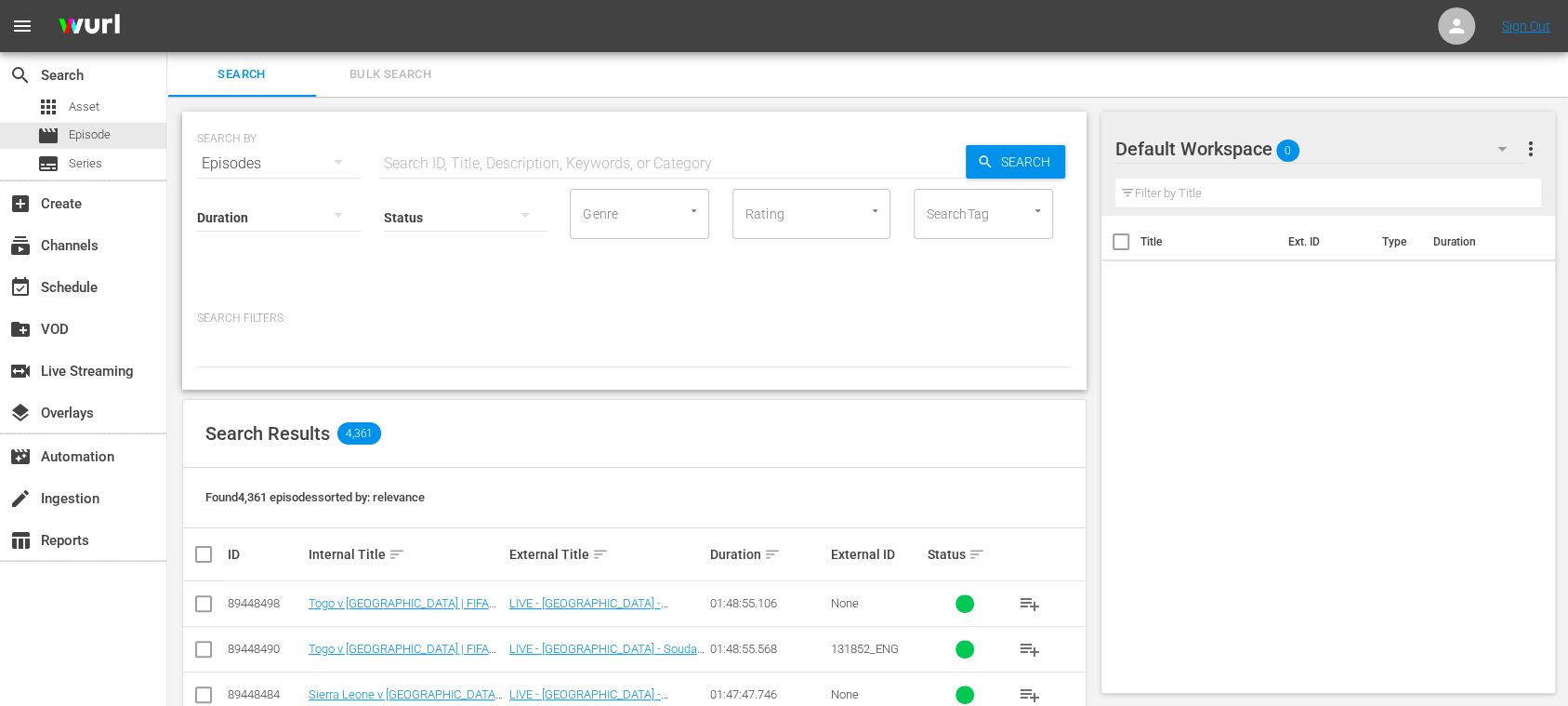
click at [406, 71] on span "Bulk Search" at bounding box center [390, 74] width 127 height 21
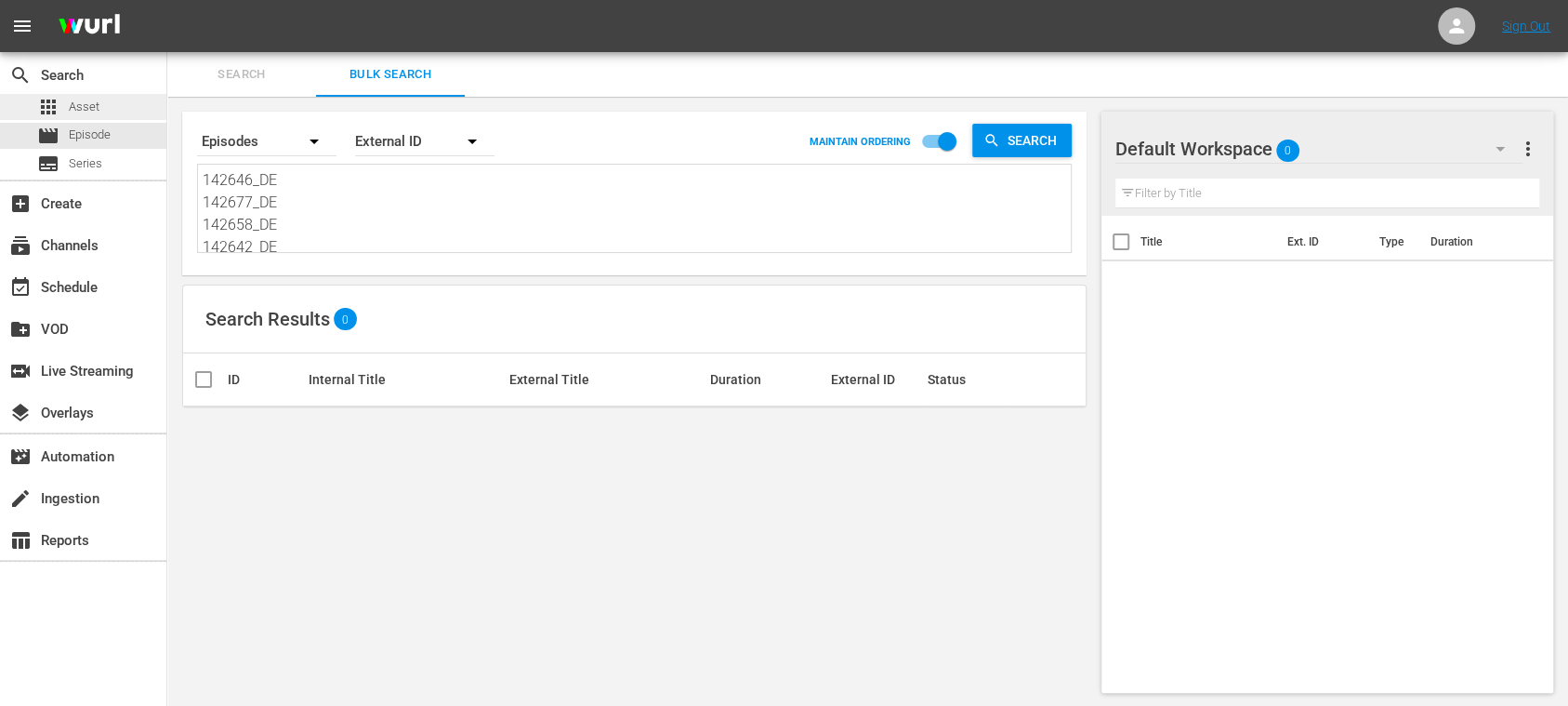
click at [101, 103] on div "apps Asset" at bounding box center [83, 107] width 166 height 26
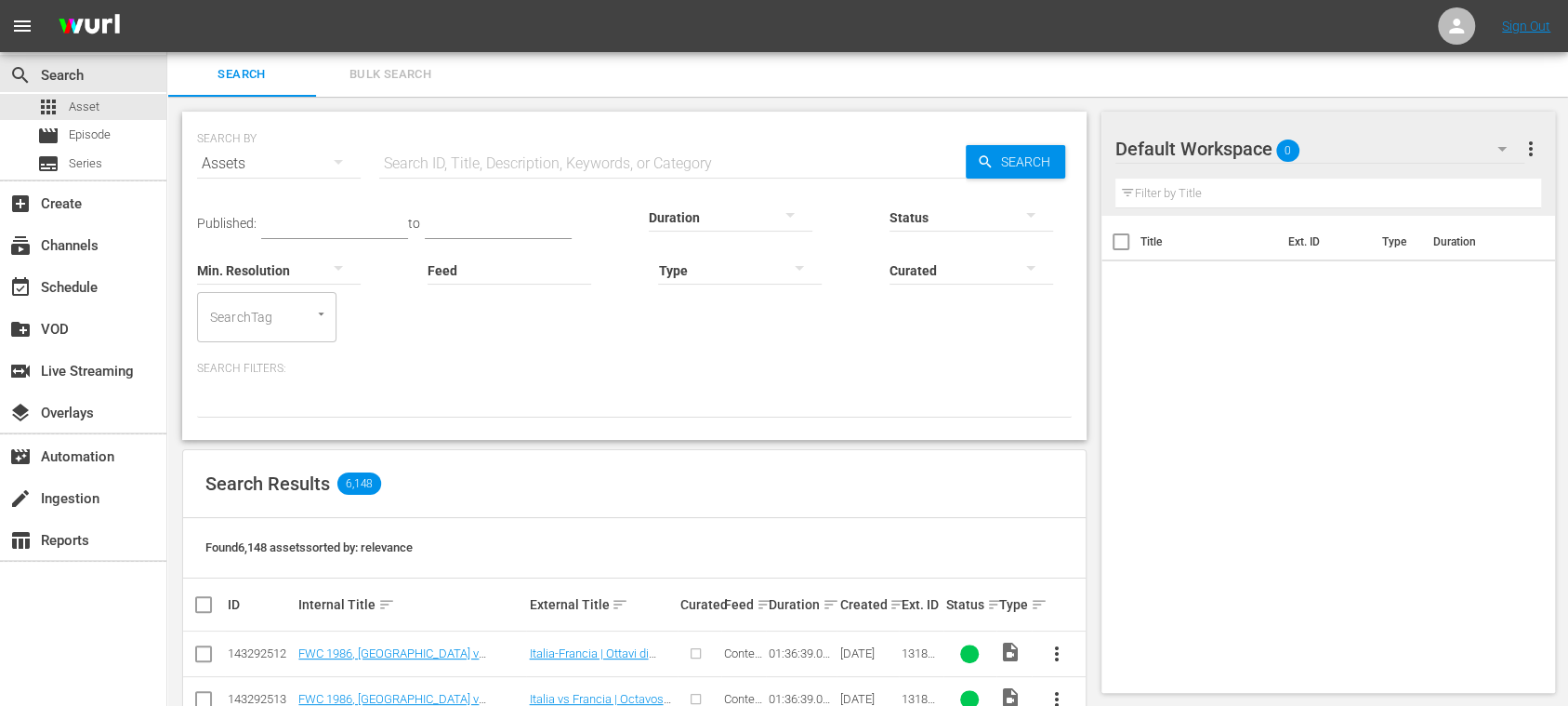
click at [392, 74] on span "Bulk Search" at bounding box center [390, 74] width 127 height 21
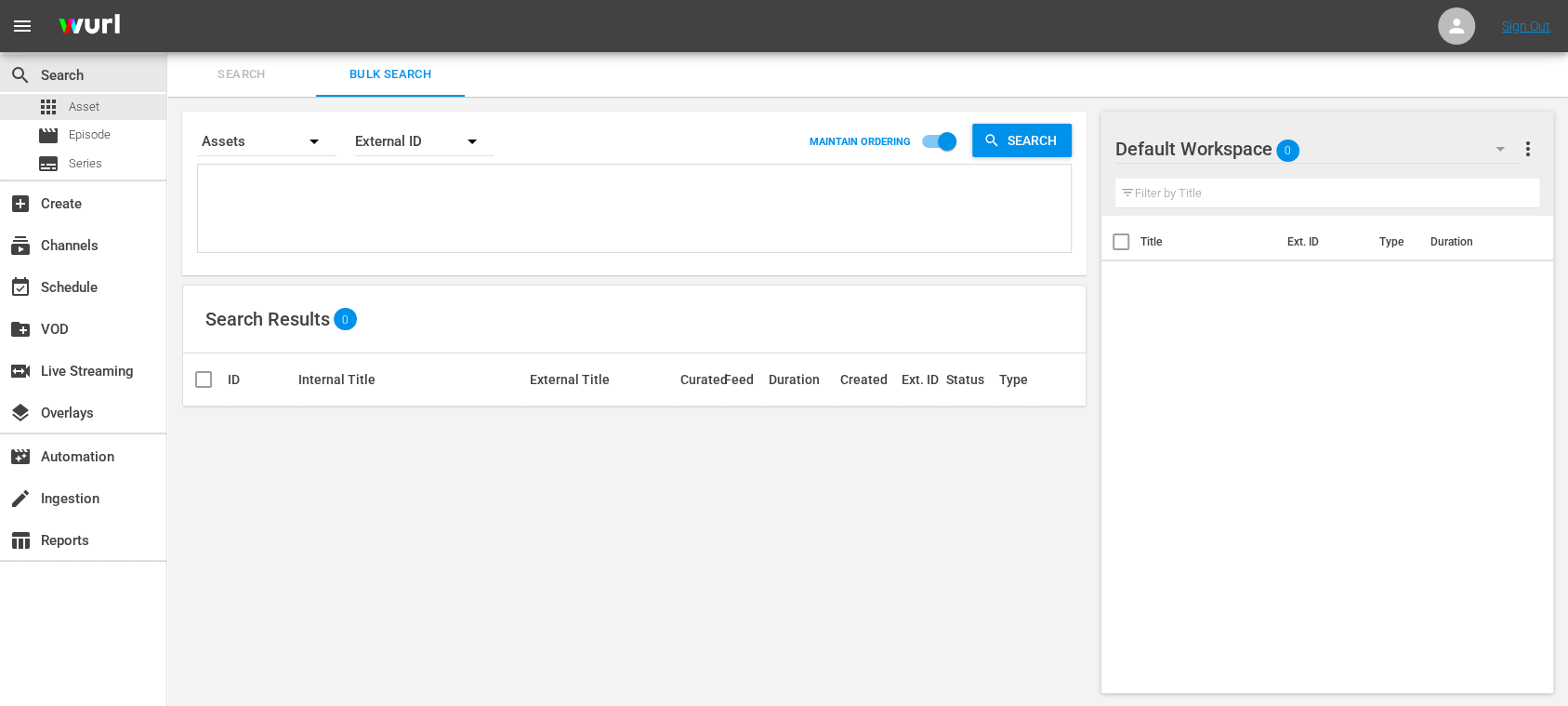
click at [402, 170] on textarea at bounding box center [636, 211] width 868 height 85
paste textarea "142646_DE 142677_DE 142658_DE 142642_DE 142653_DE 142670_DE 142671_DE 142513_DE…"
type textarea "142646_DE 142677_DE 142658_DE 142642_DE 142653_DE 142670_DE 142671_DE 142513_DE…"
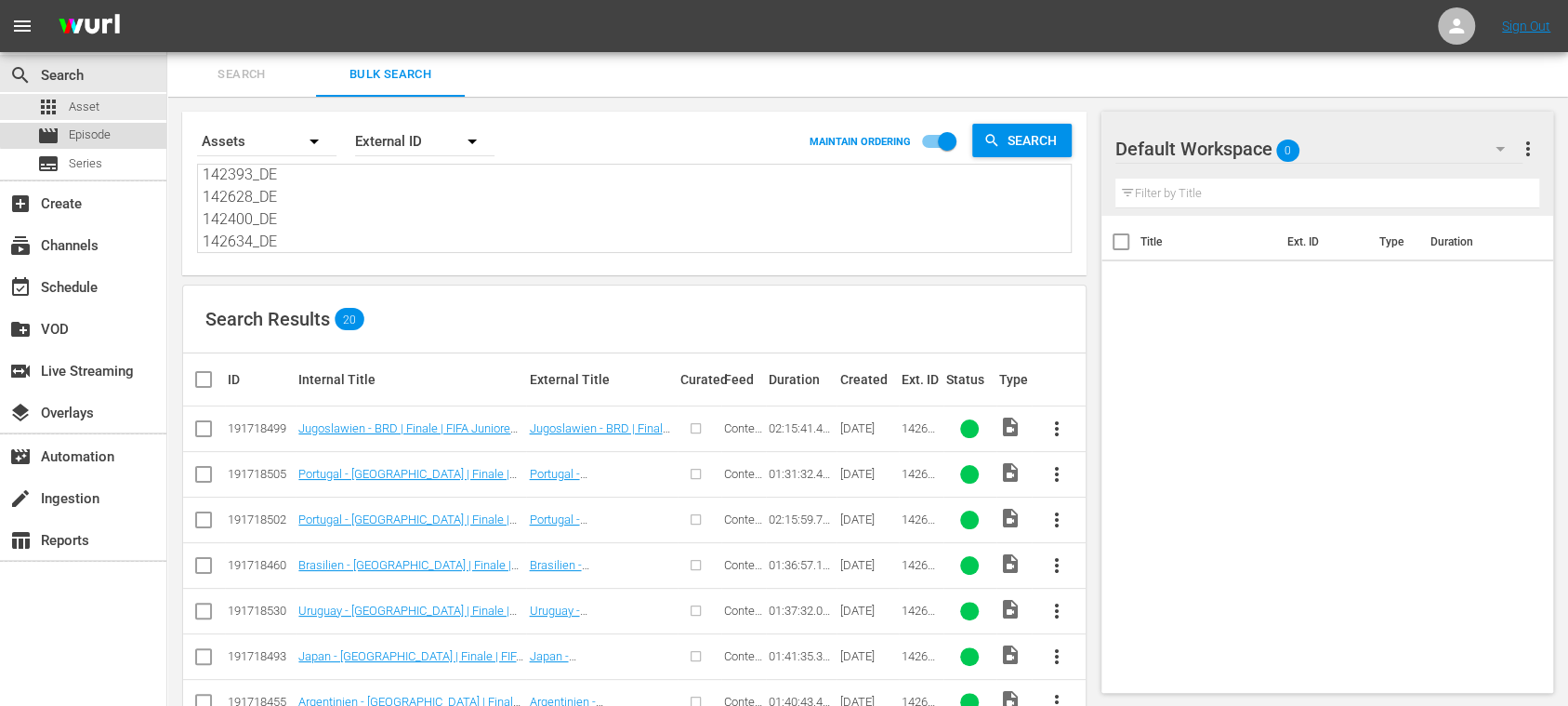
click at [107, 127] on span "Episode" at bounding box center [90, 135] width 42 height 19
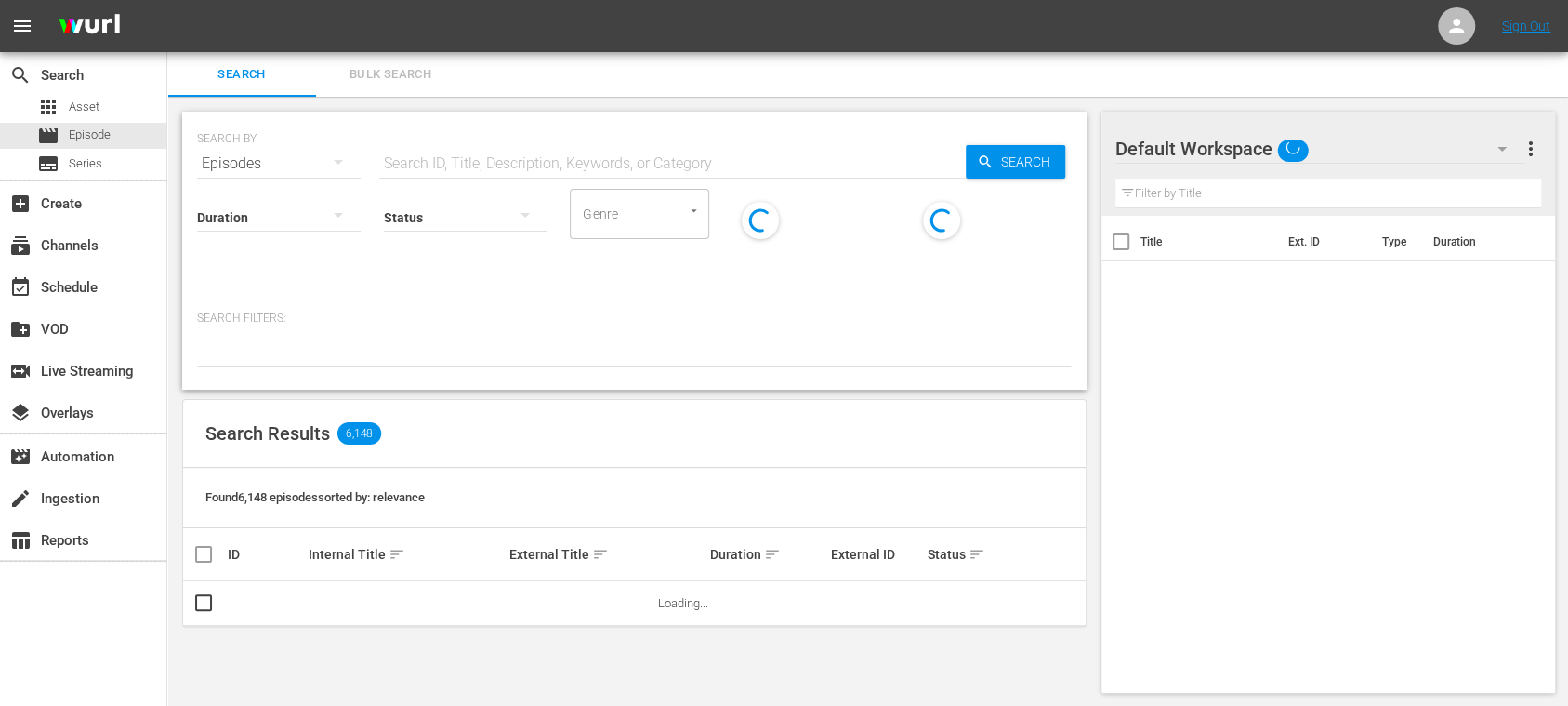
click at [420, 62] on button "Bulk Search" at bounding box center [390, 74] width 149 height 45
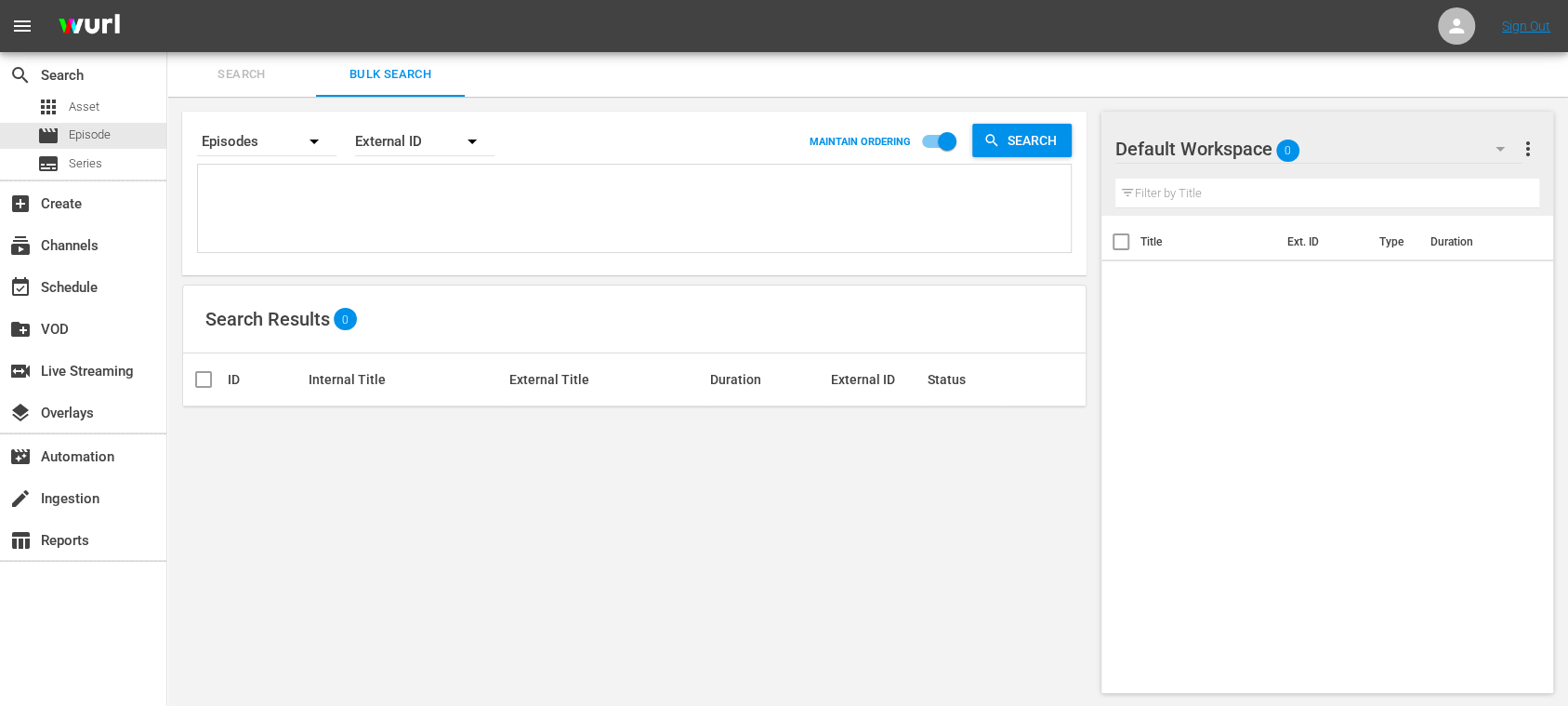
click at [306, 188] on textarea at bounding box center [636, 211] width 868 height 85
paste textarea "142646_DE 142677_DE 142658_DE 142642_DE 142653_DE 142670_DE 142671_DE 142513_DE…"
type textarea "142646_DE 142677_DE 142658_DE 142642_DE 142653_DE 142670_DE 142671_DE 142513_DE…"
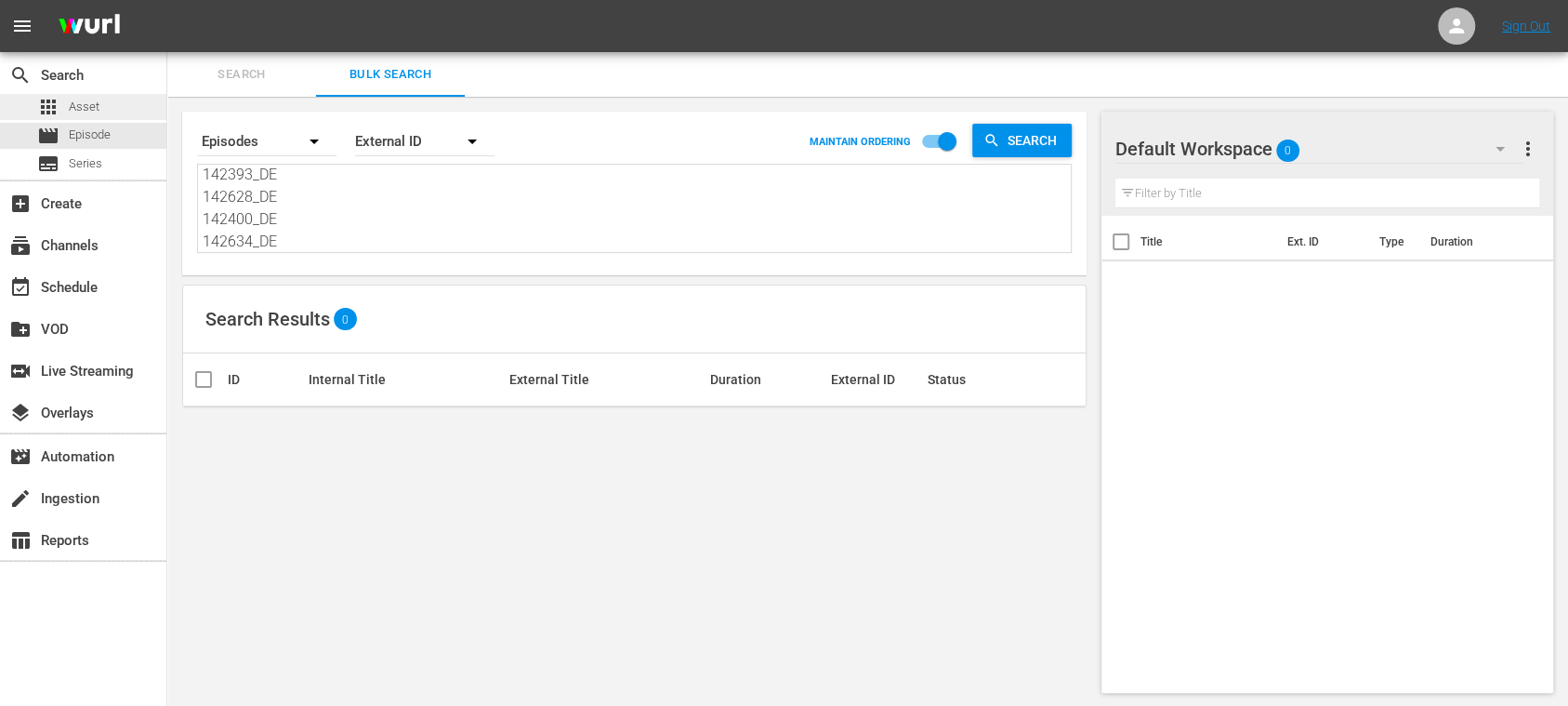
click at [102, 101] on div "apps Asset" at bounding box center [83, 107] width 166 height 26
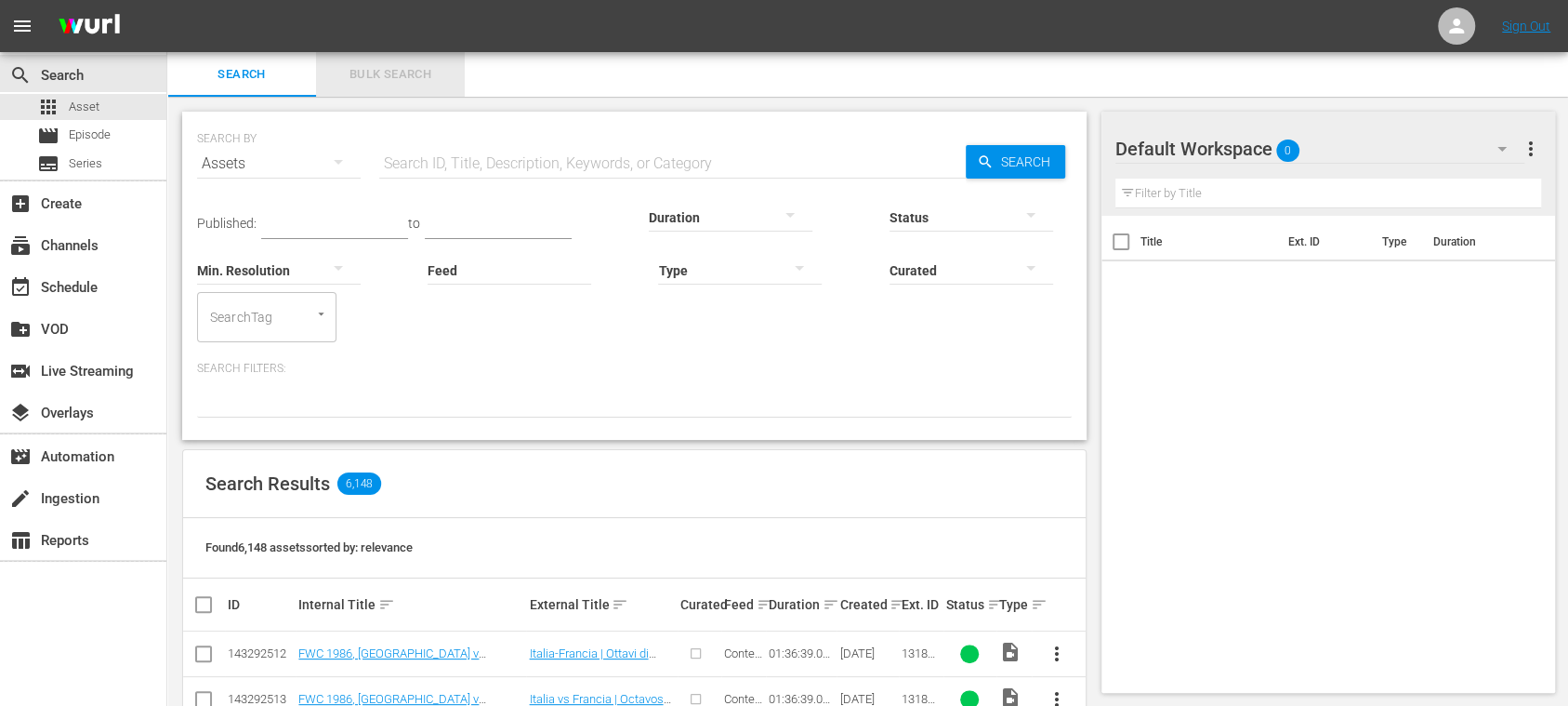
click at [406, 75] on span "Bulk Search" at bounding box center [390, 74] width 127 height 21
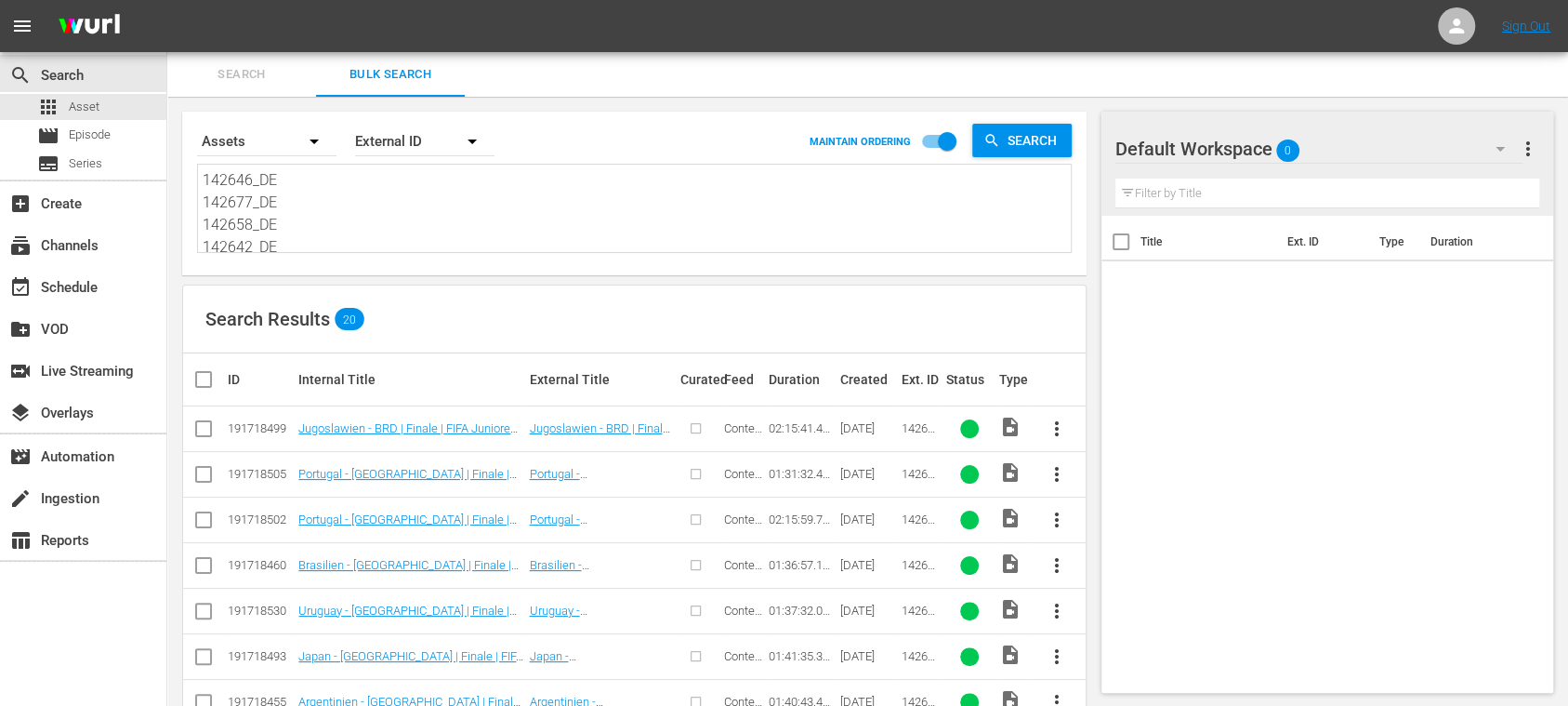
click at [208, 377] on input "checkbox" at bounding box center [210, 379] width 37 height 22
checkbox input "true"
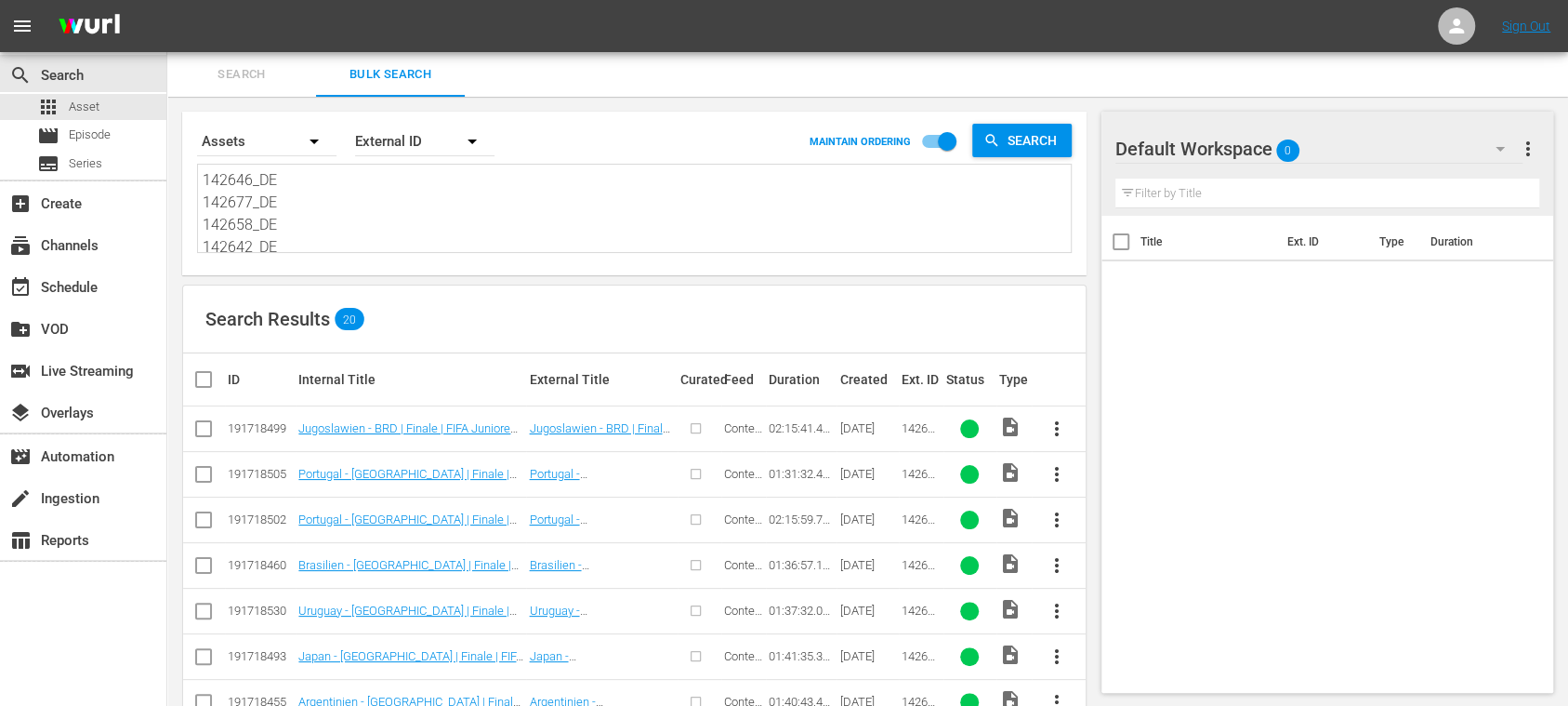
checkbox input "true"
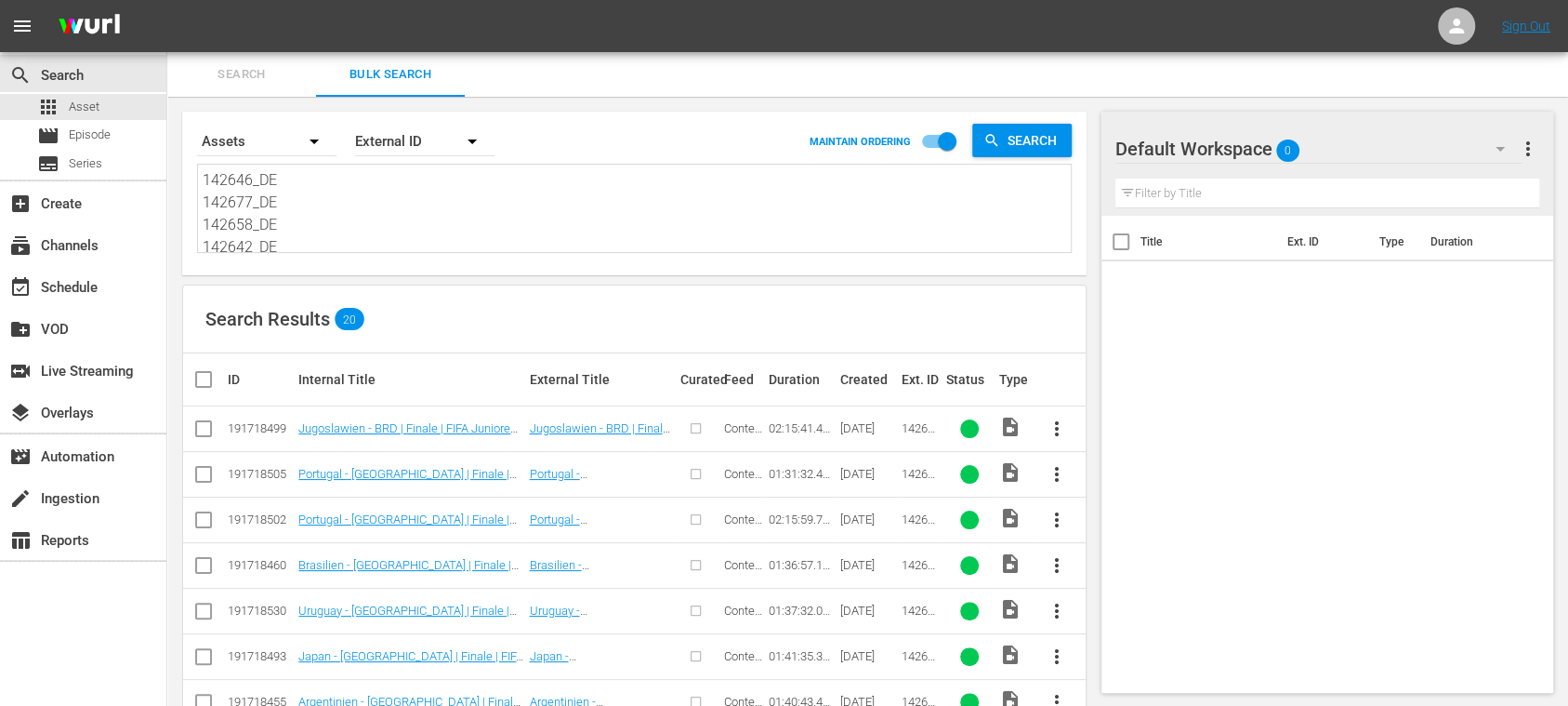
checkbox input "true"
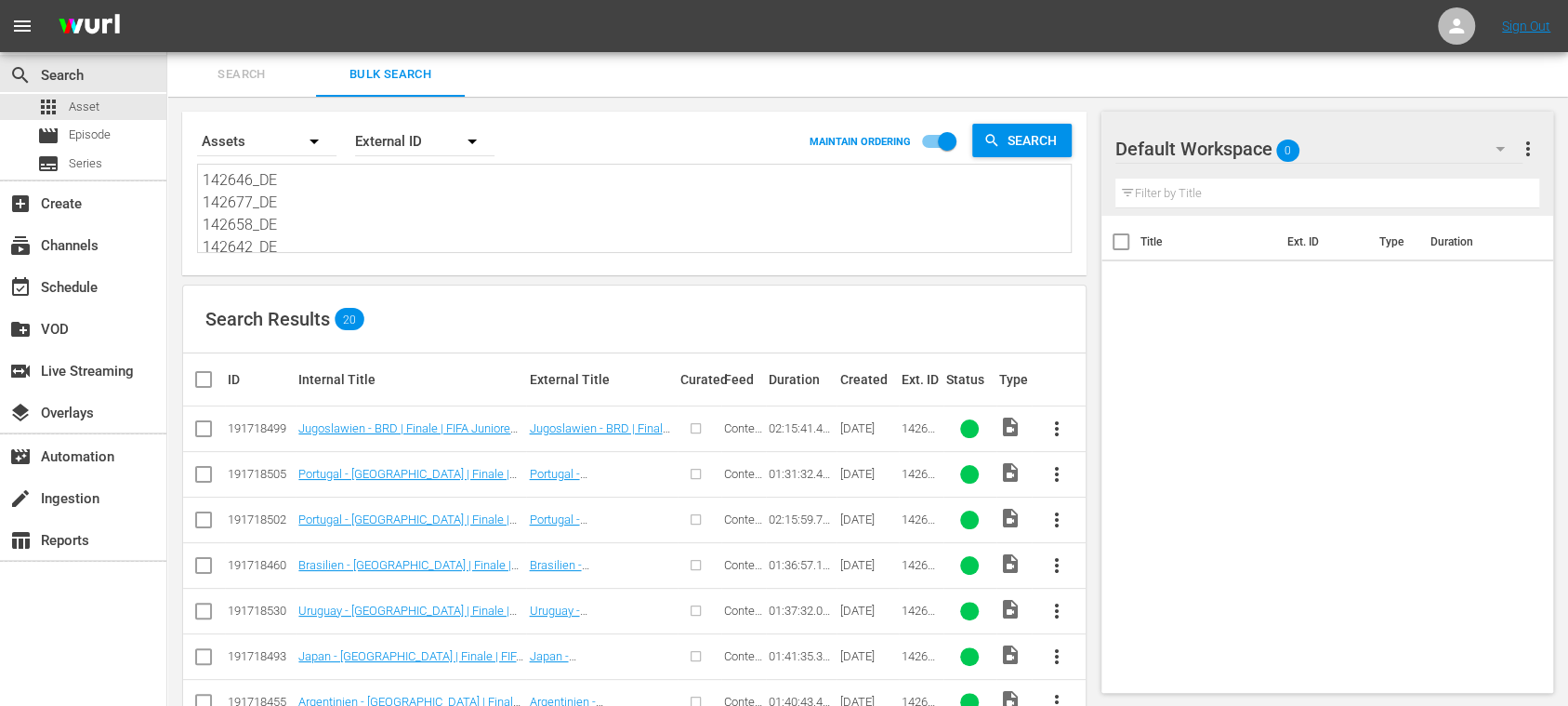
checkbox input "true"
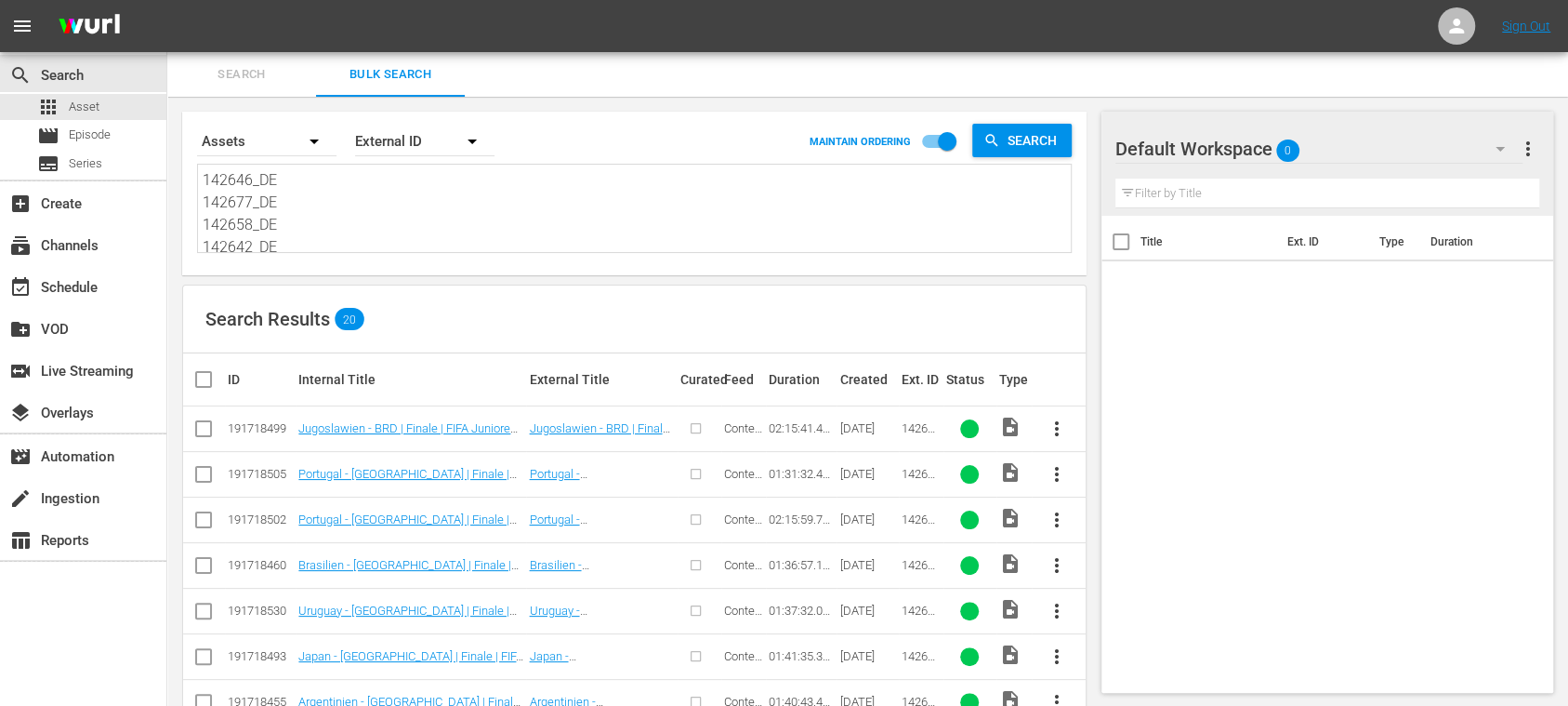
checkbox input "true"
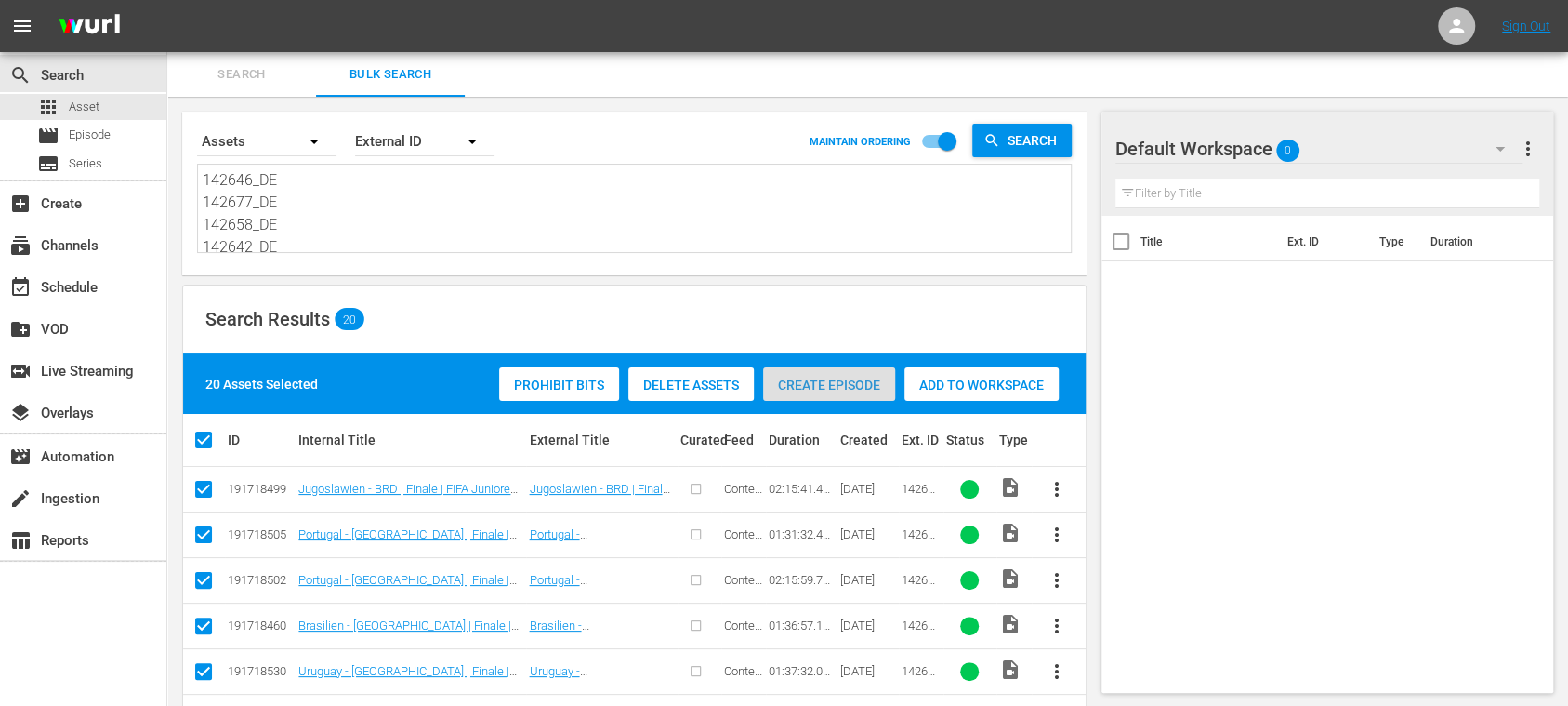
click at [815, 385] on span "Create Episode" at bounding box center [828, 384] width 132 height 15
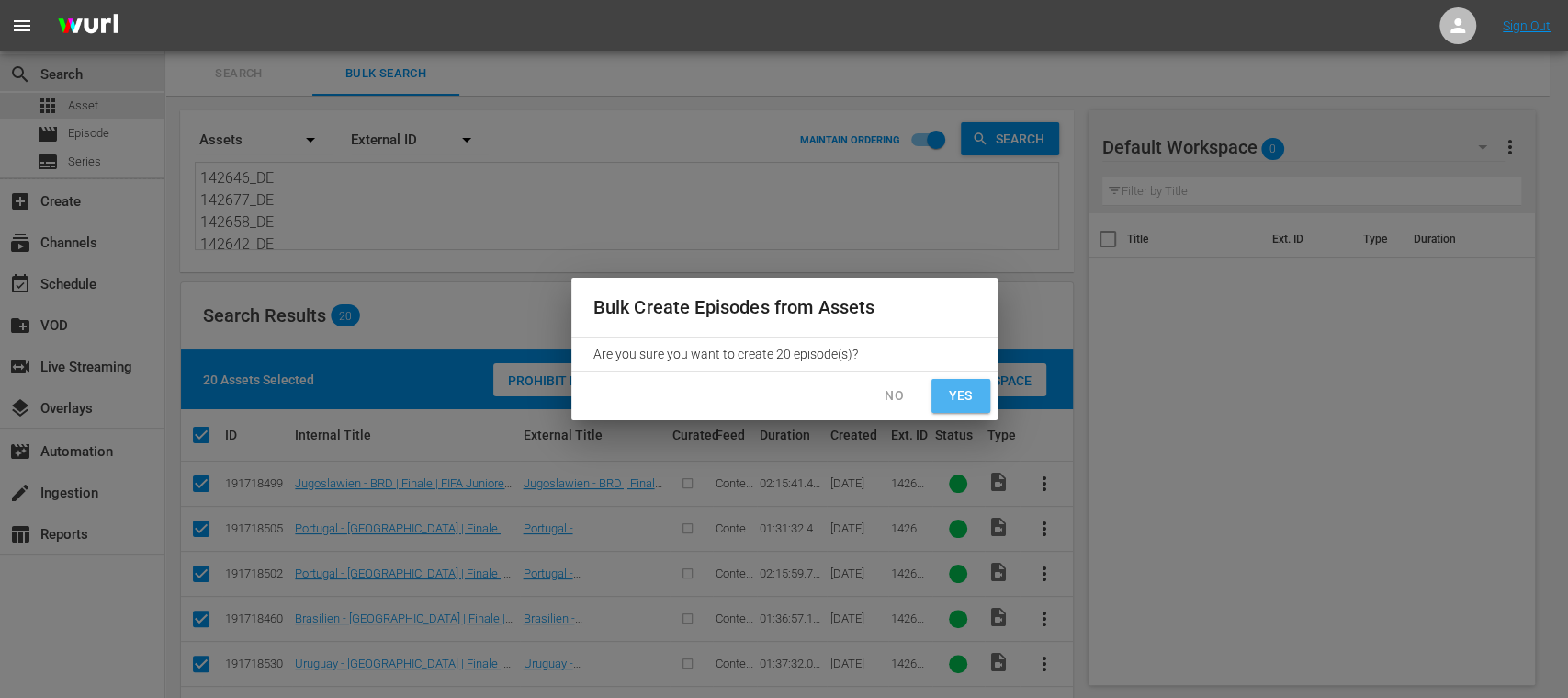
click at [959, 395] on span "Yes" at bounding box center [961, 395] width 30 height 23
checkbox input "false"
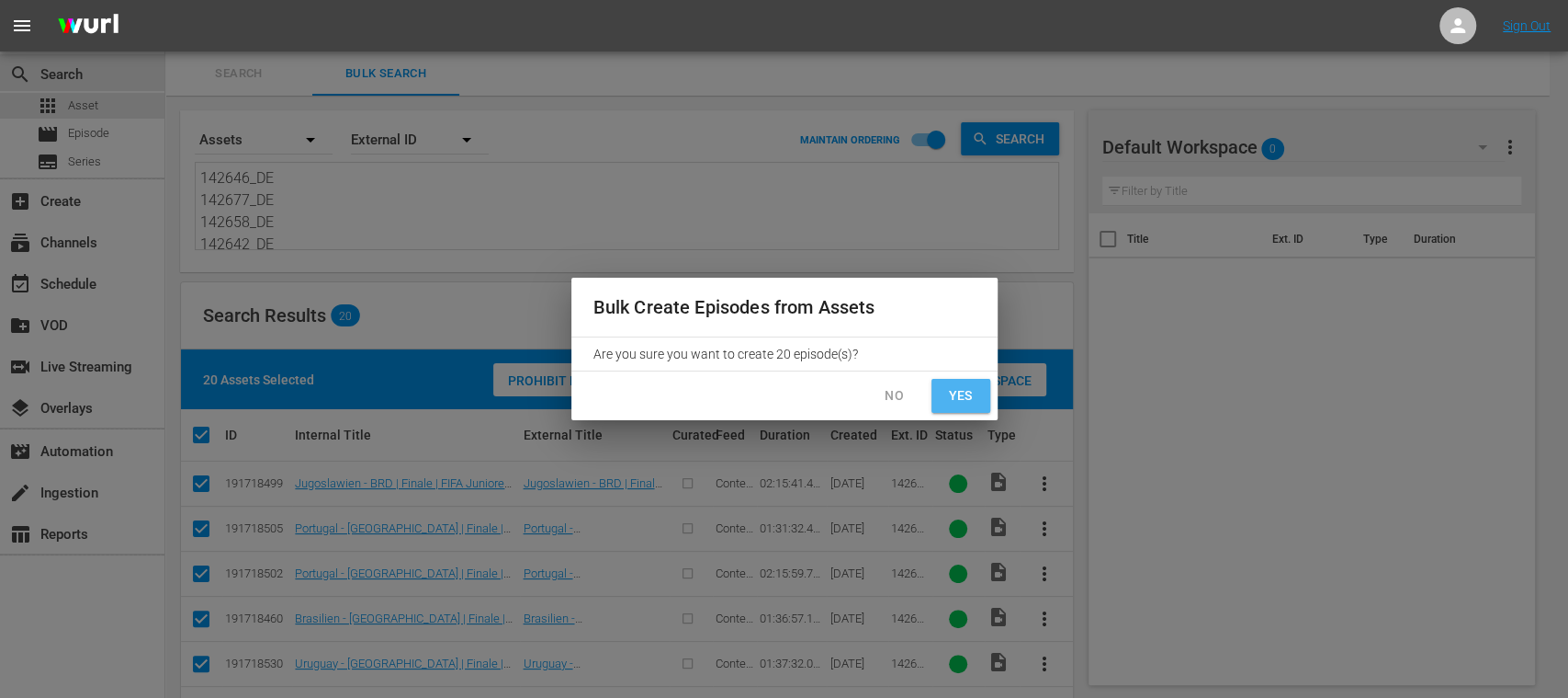
checkbox input "false"
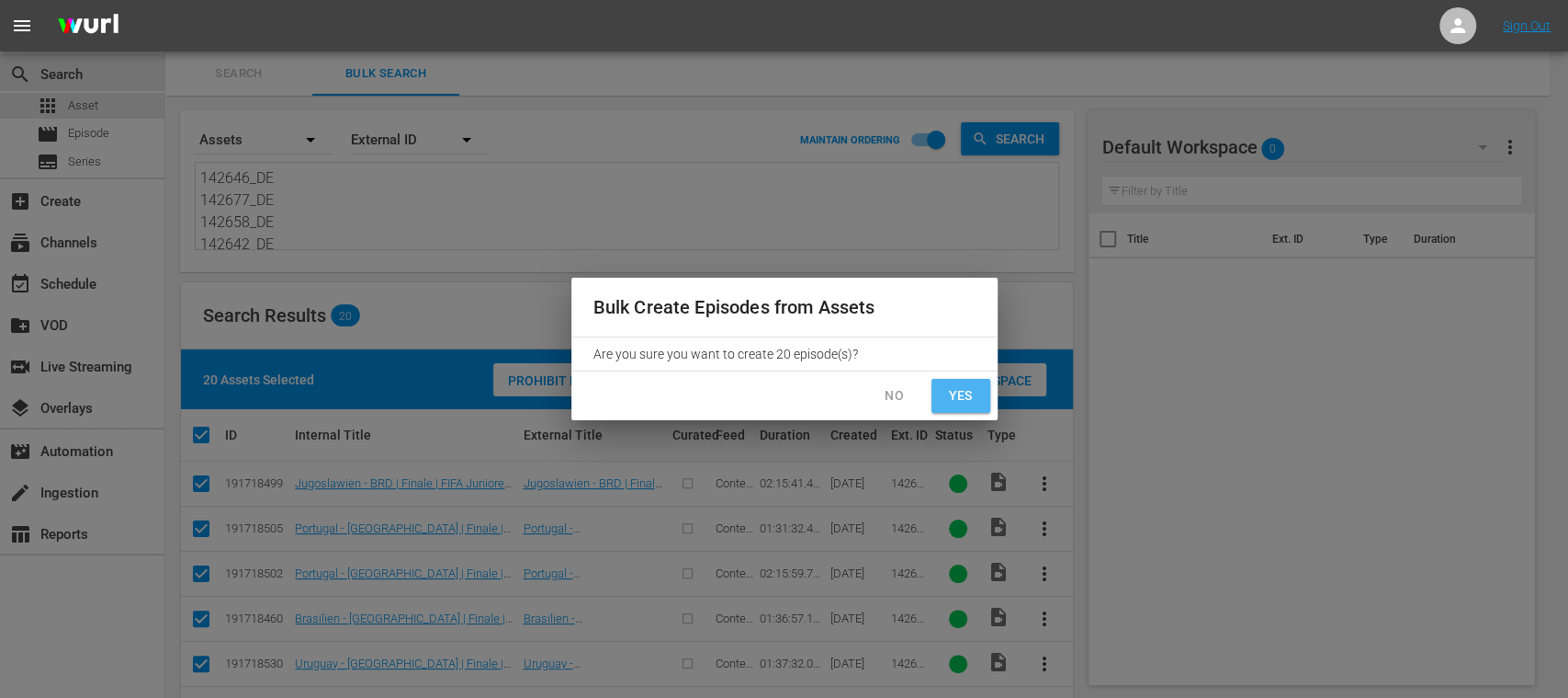
checkbox input "false"
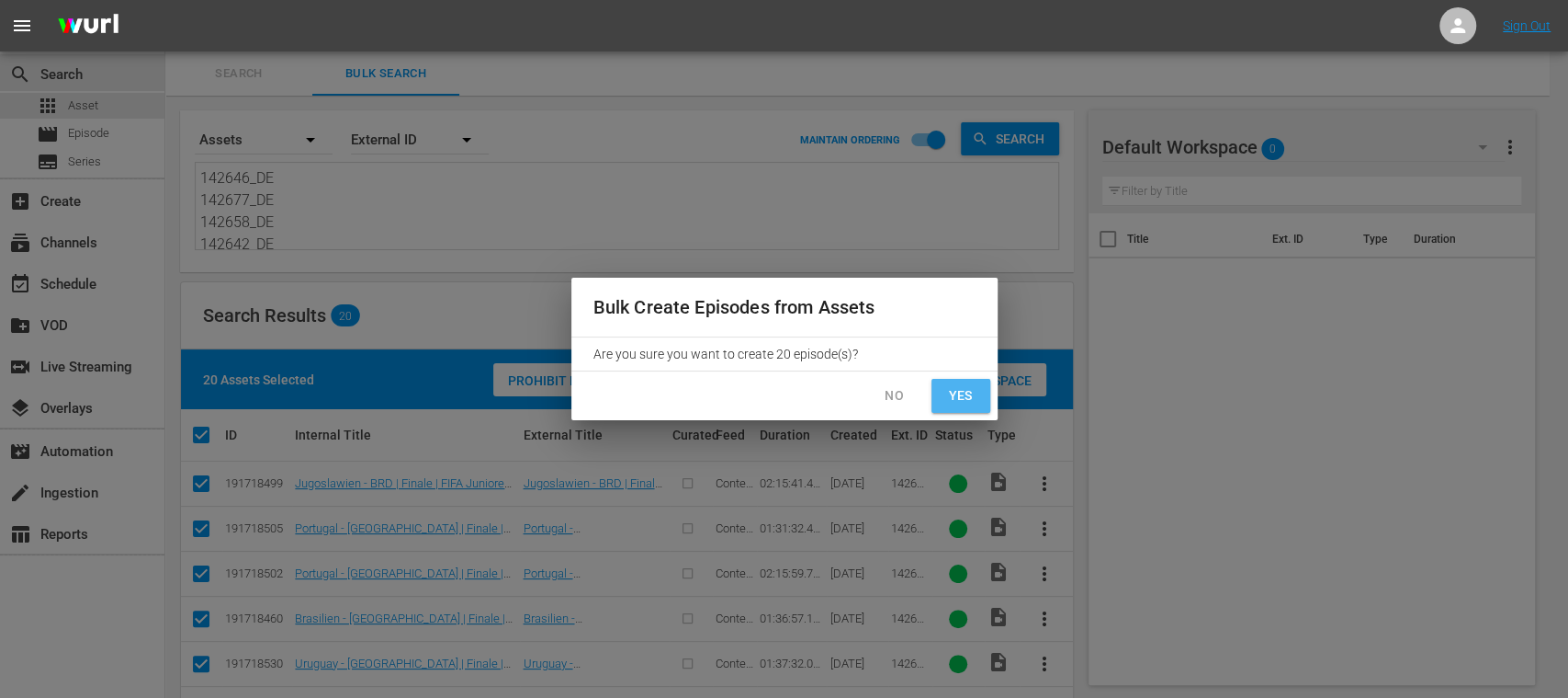
checkbox input "false"
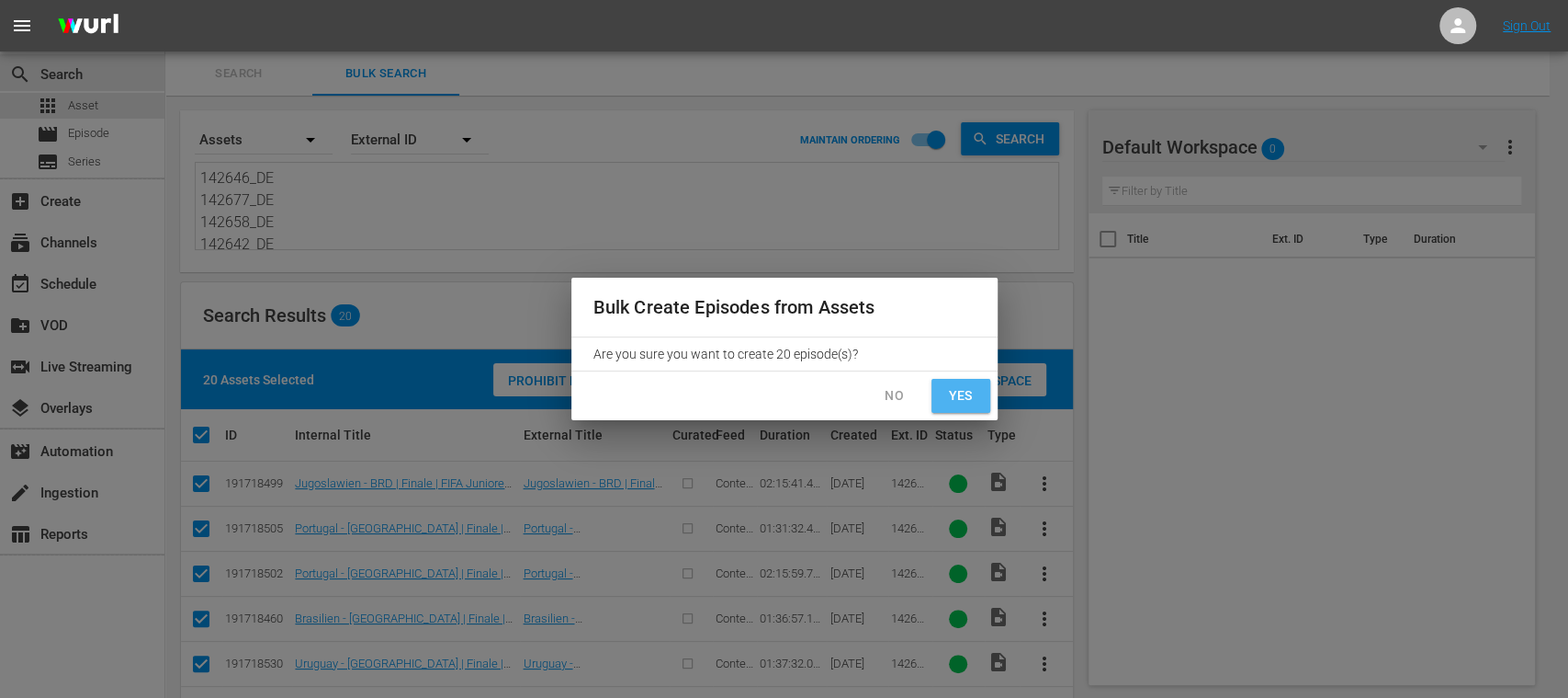
checkbox input "false"
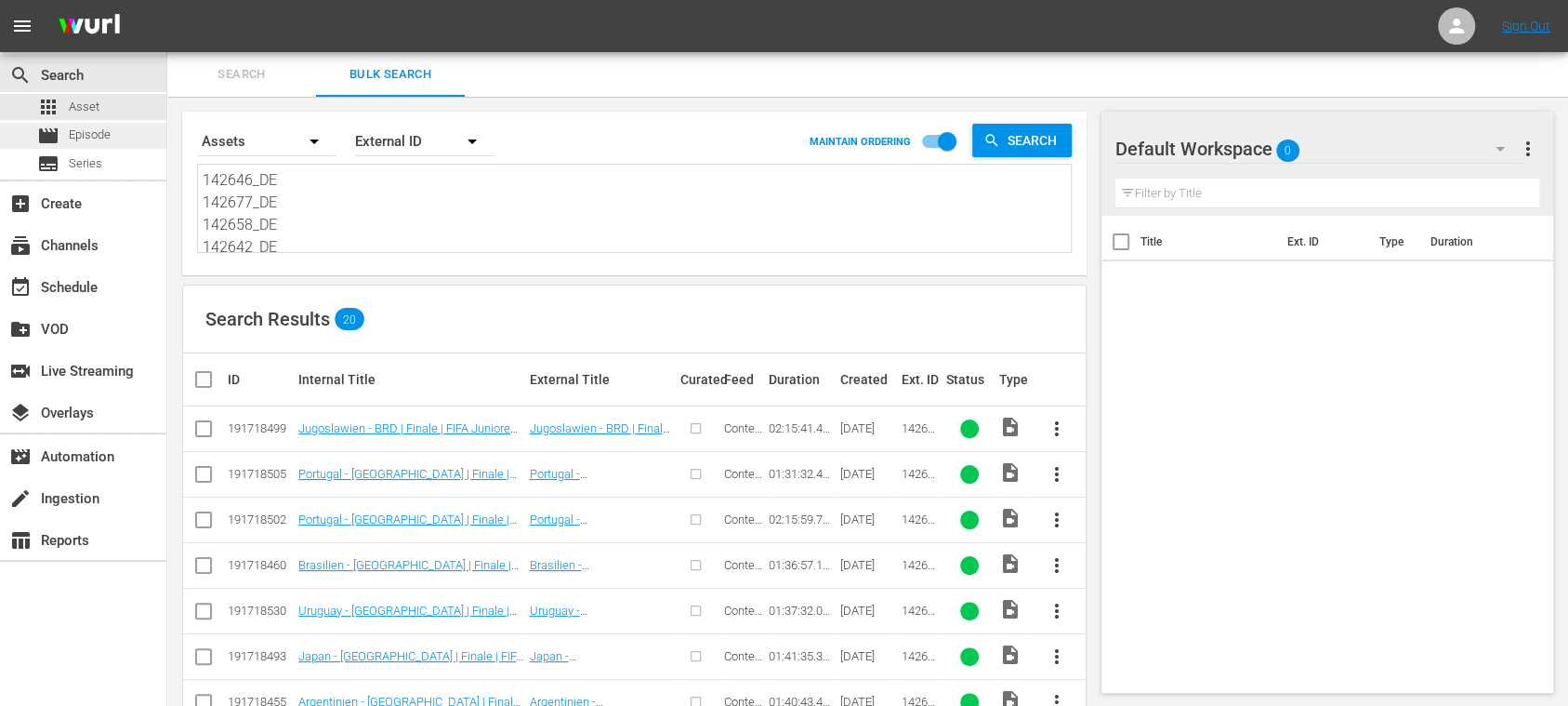
click at [97, 136] on span "Episode" at bounding box center [90, 135] width 42 height 19
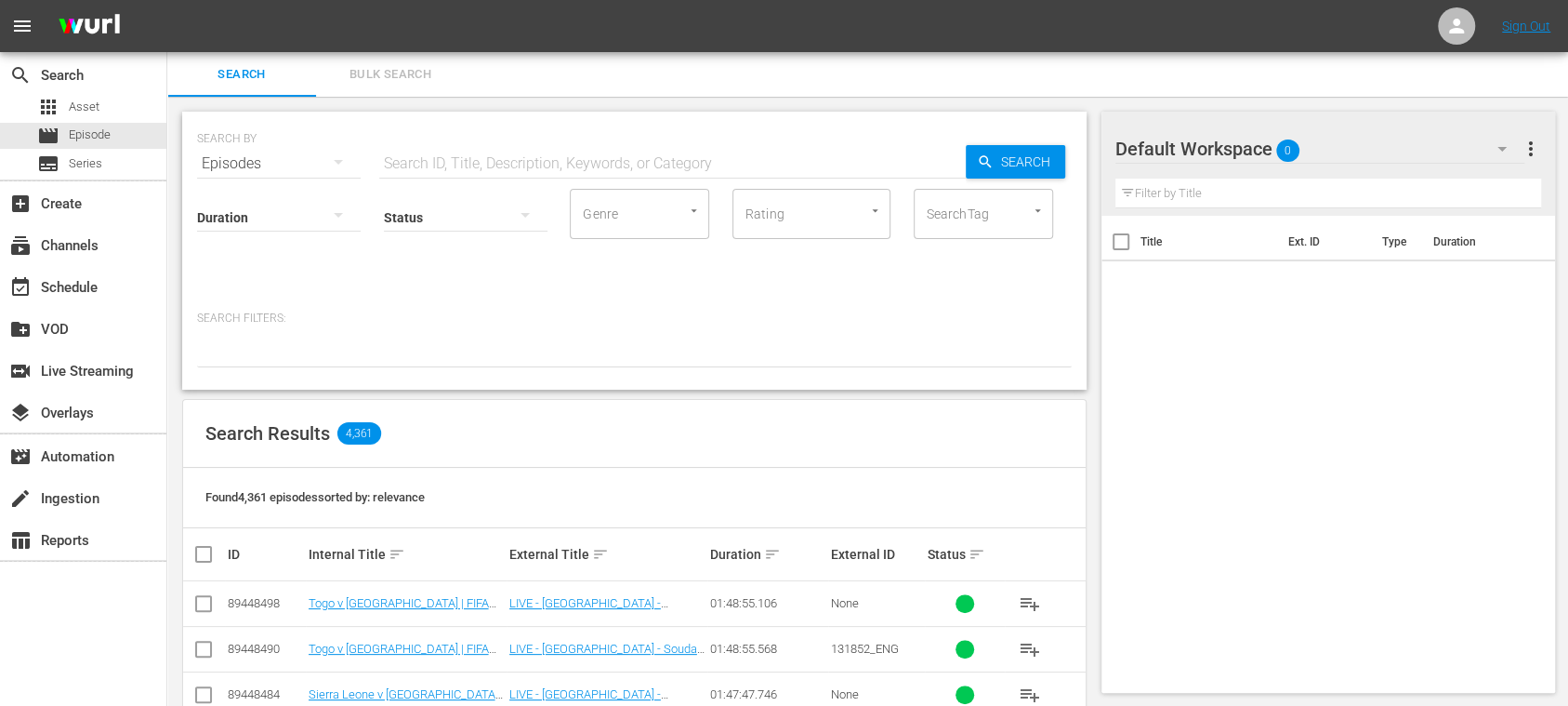
click at [393, 78] on span "Bulk Search" at bounding box center [390, 74] width 127 height 21
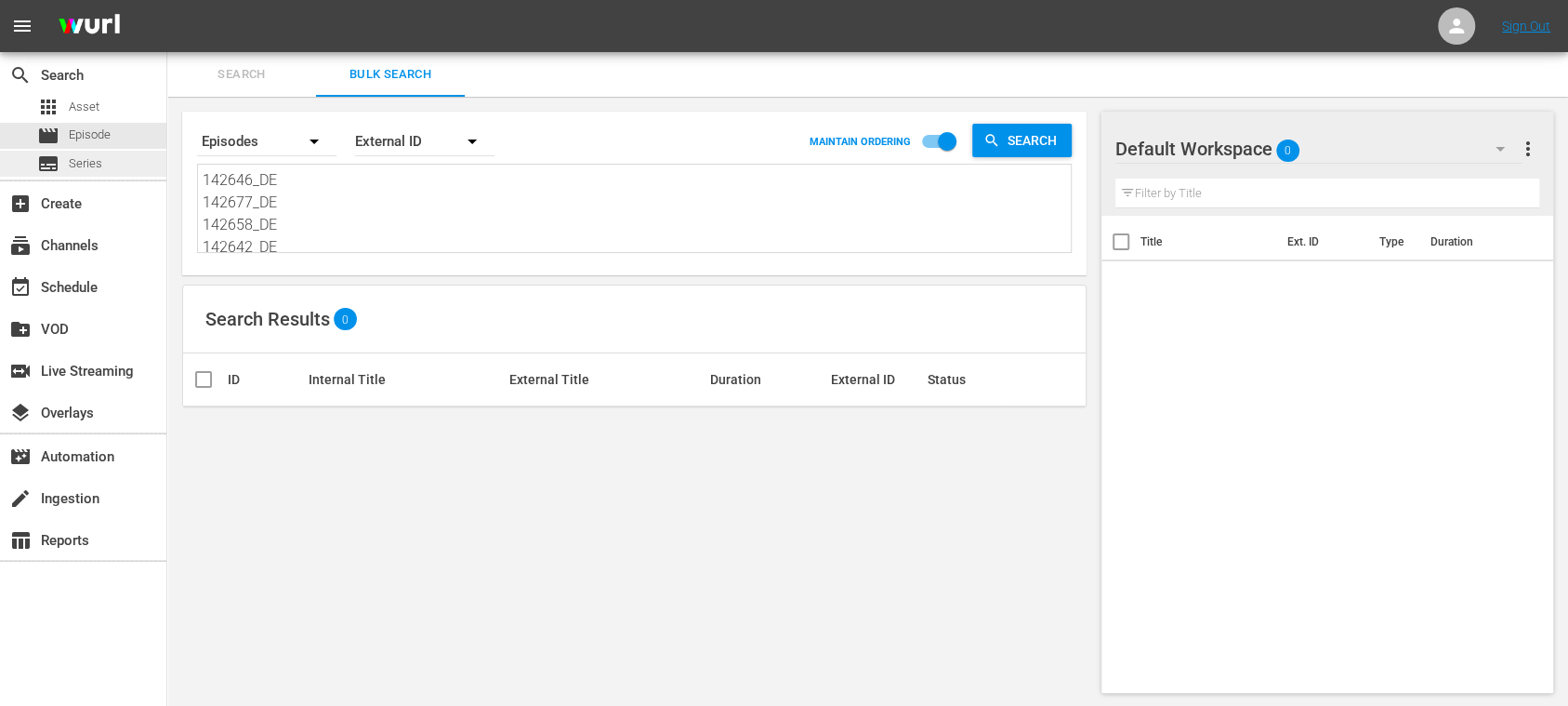
click at [89, 166] on span "Series" at bounding box center [86, 164] width 34 height 19
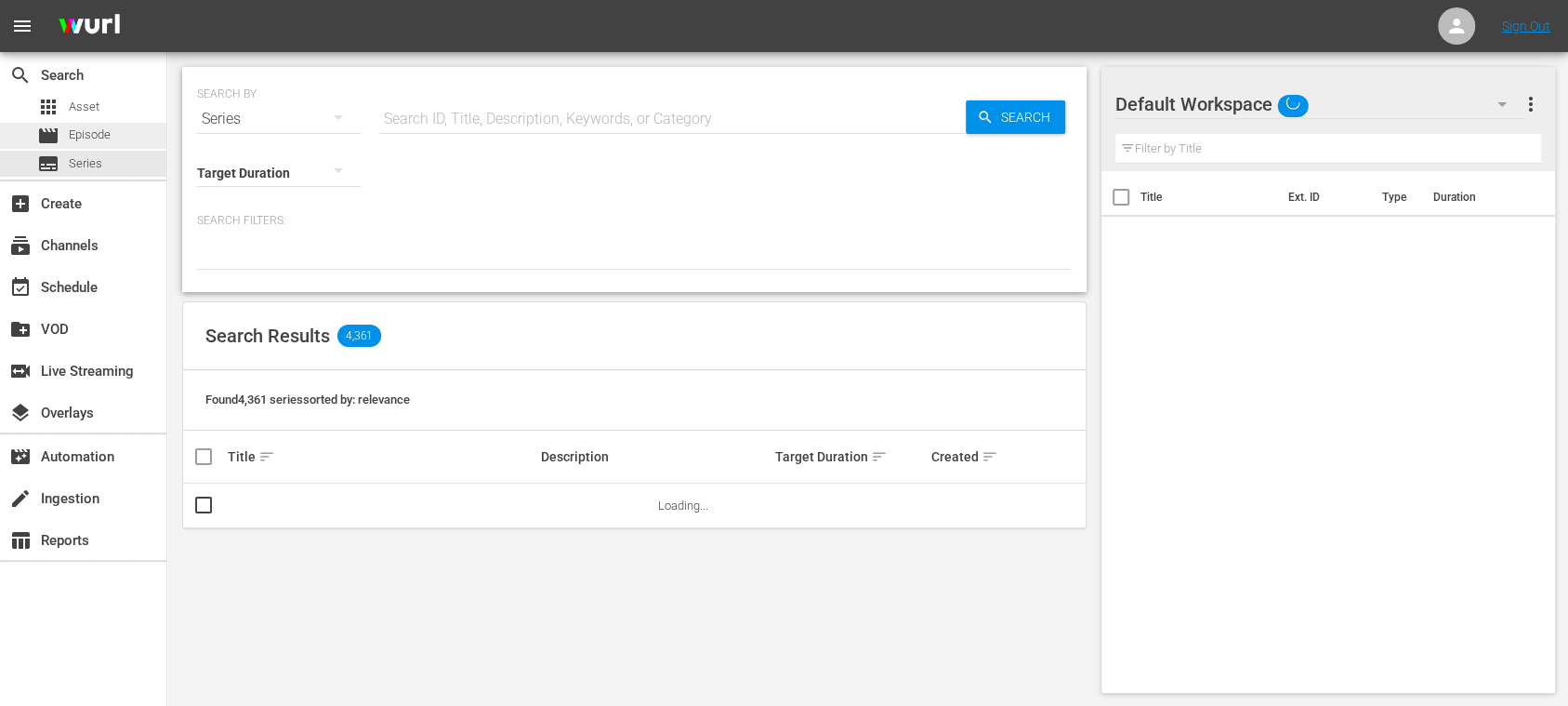
click at [95, 132] on span "Episode" at bounding box center [90, 135] width 42 height 19
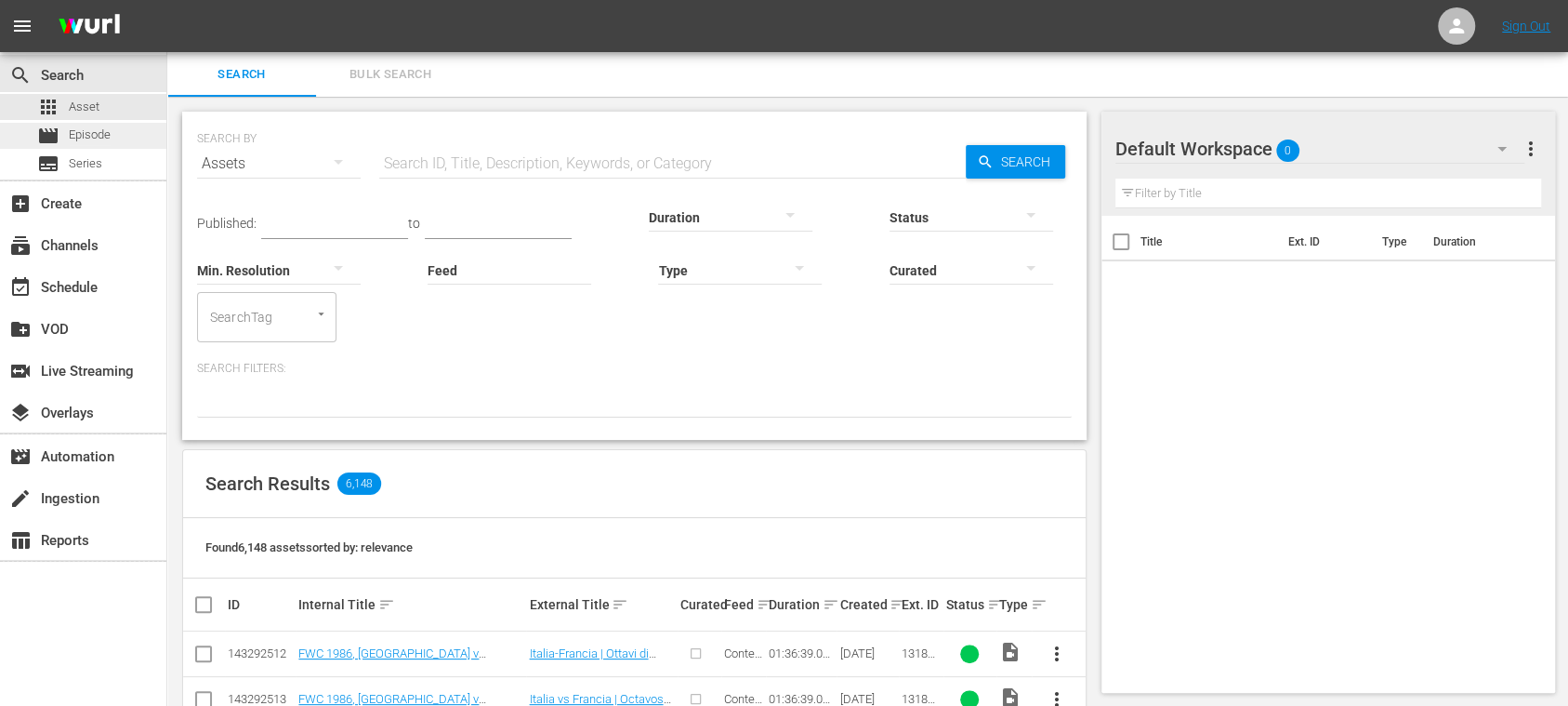
click at [108, 132] on span "Episode" at bounding box center [90, 135] width 42 height 19
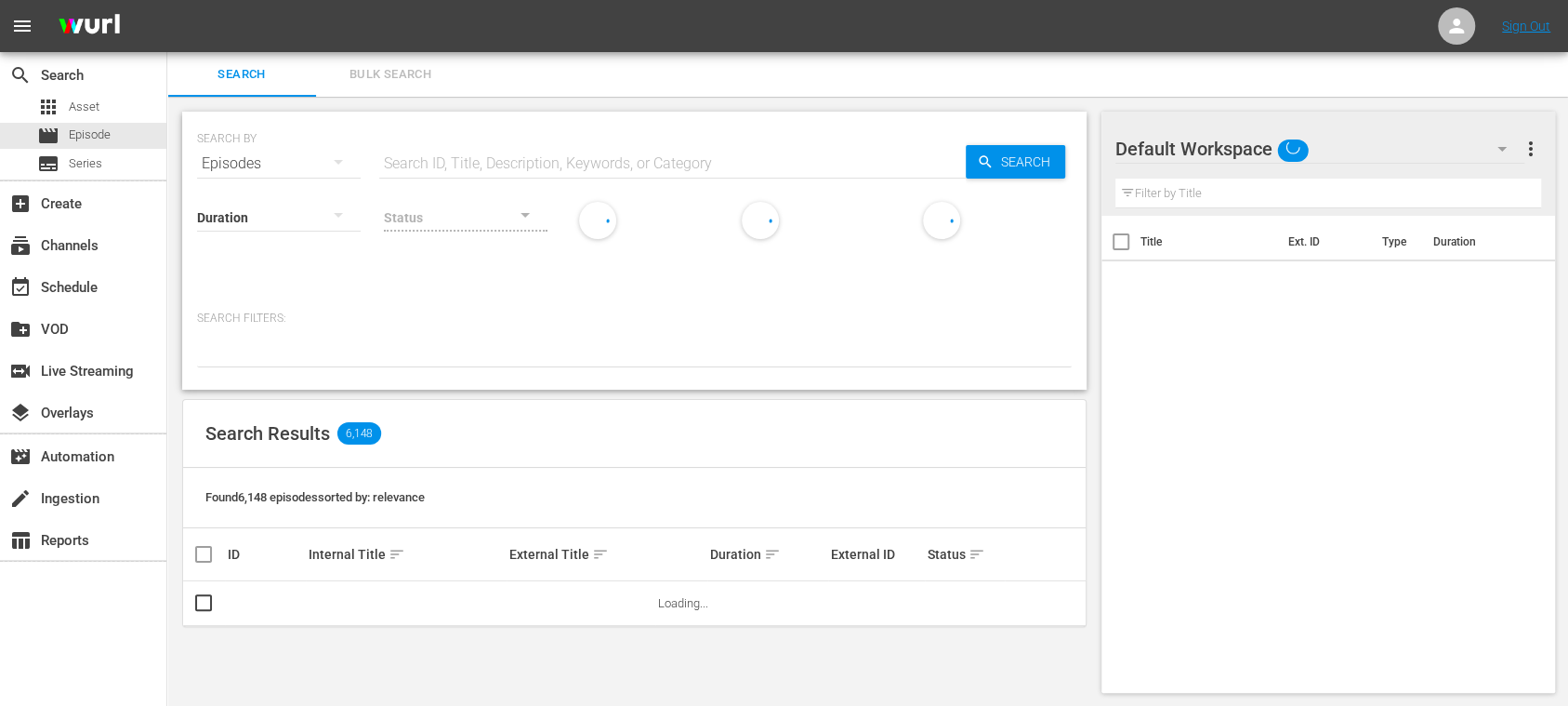
click at [407, 75] on span "Bulk Search" at bounding box center [390, 74] width 127 height 21
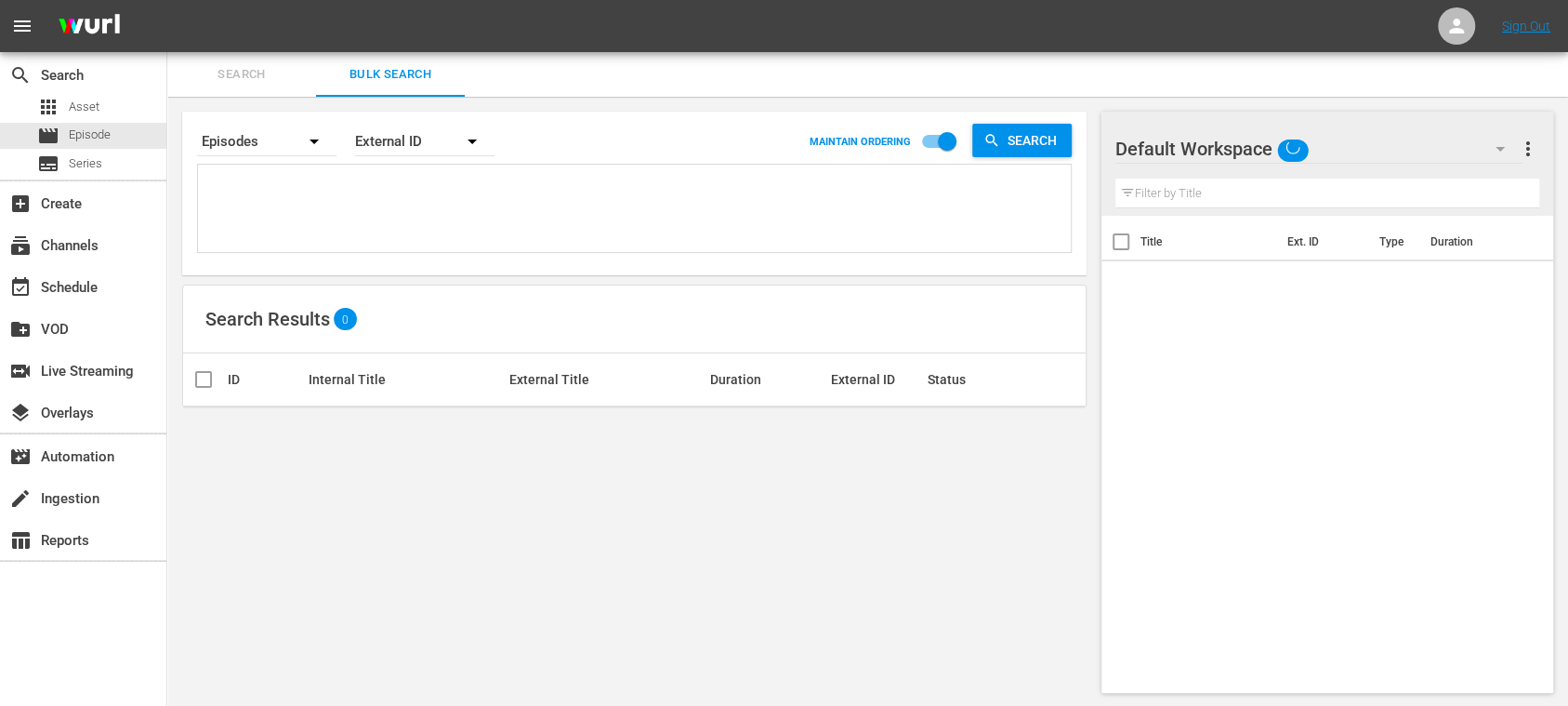
click at [366, 196] on textarea at bounding box center [636, 211] width 868 height 85
paste textarea "142646_DE 142677_DE 142658_DE 142642_DE 142653_DE 142670_DE 142671_DE 142513_DE…"
type textarea "142646_DE 142677_DE 142658_DE 142642_DE 142653_DE 142670_DE 142671_DE 142513_DE…"
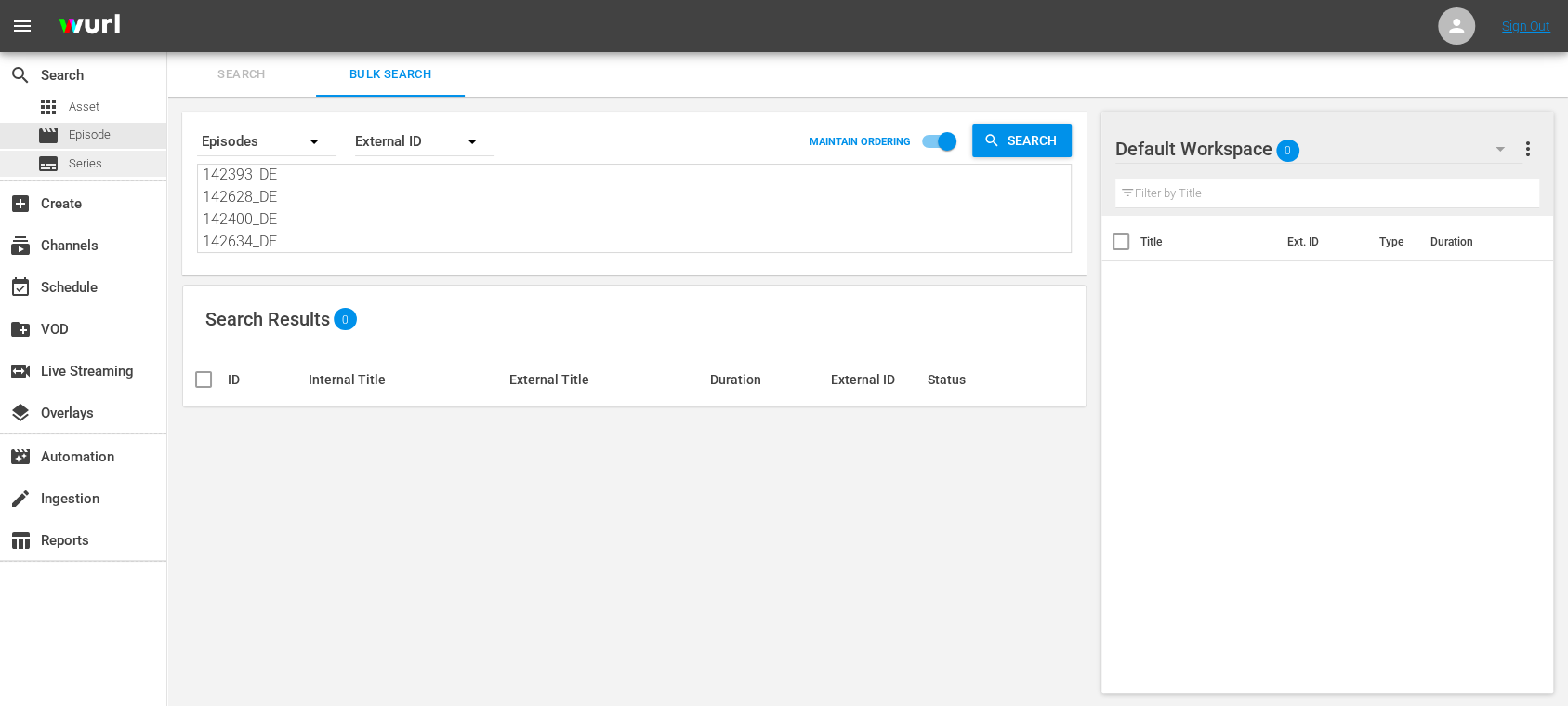
type textarea "142646_DE 142677_DE 142658_DE 142642_DE 142653_DE 142670_DE 142671_DE 142513_DE…"
click at [93, 165] on span "Series" at bounding box center [86, 164] width 34 height 19
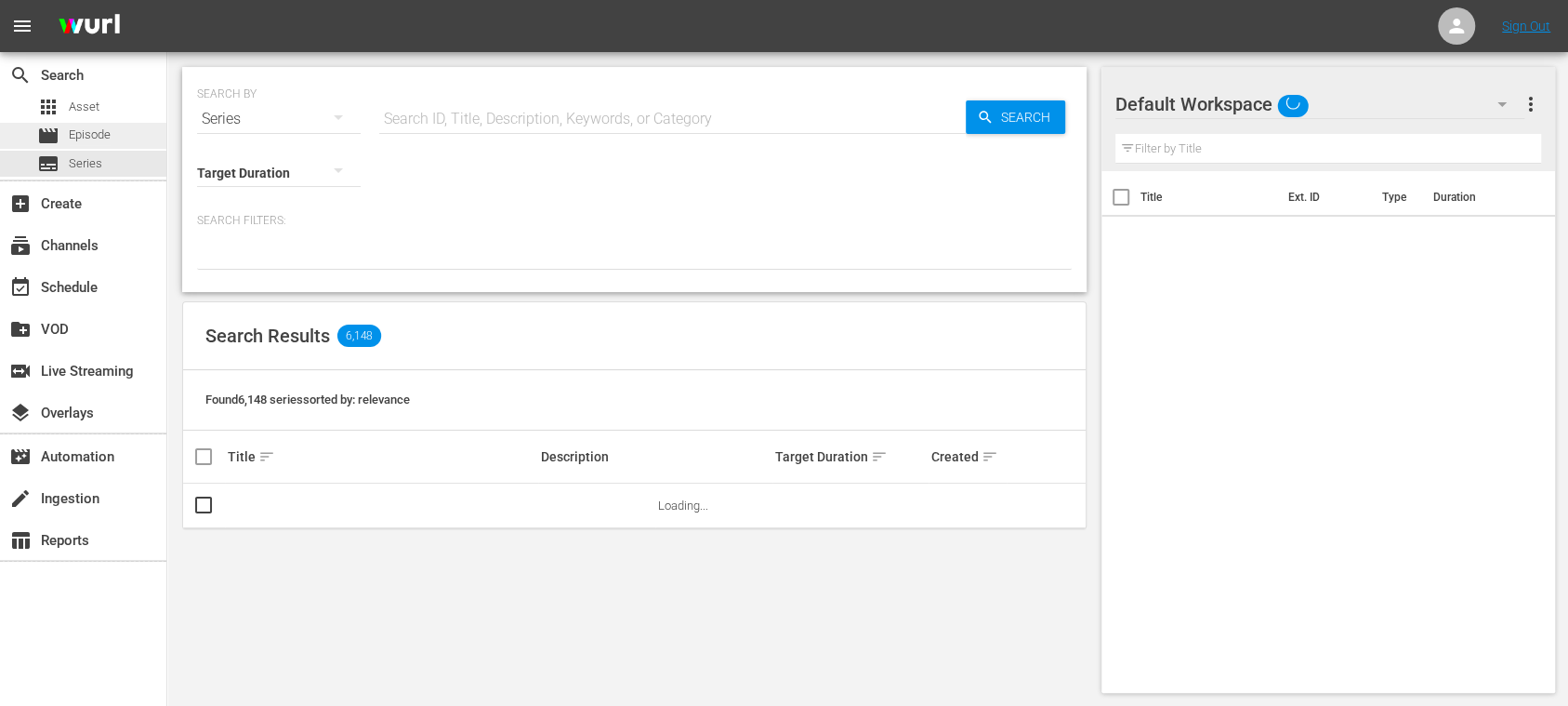
click at [94, 135] on span "Episode" at bounding box center [90, 135] width 42 height 19
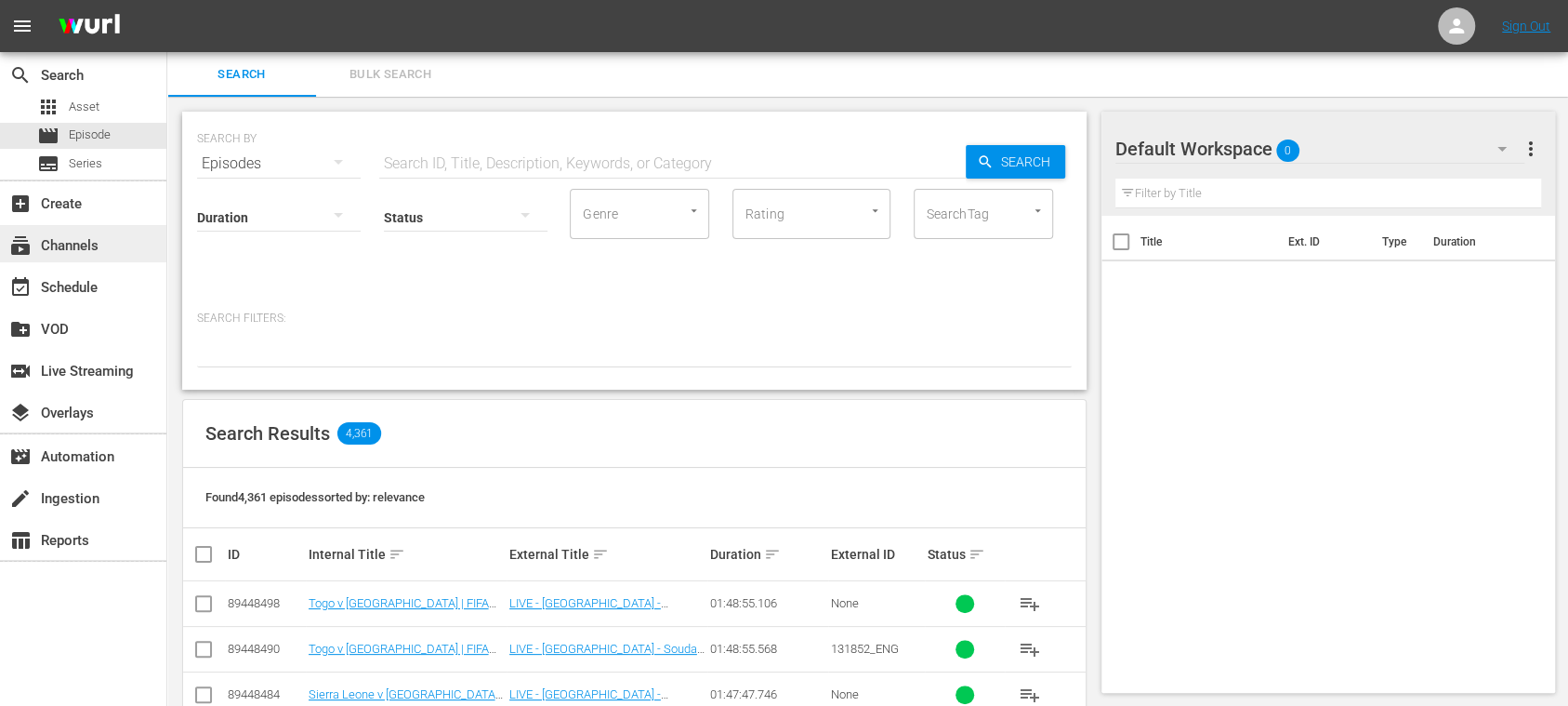
click at [93, 232] on div "subscriptions Channels" at bounding box center [83, 243] width 166 height 37
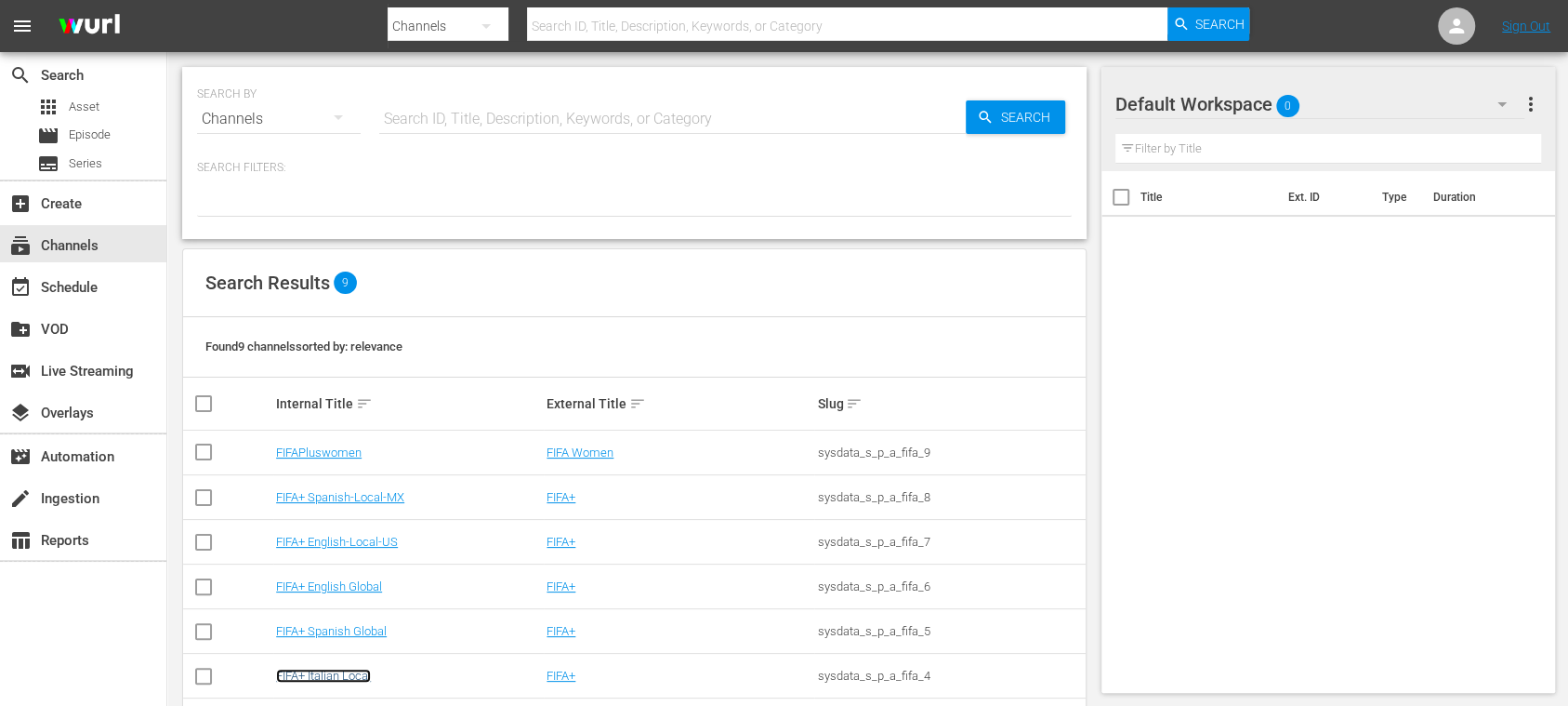
click at [355, 671] on link "FIFA+ Italian Local" at bounding box center [323, 675] width 95 height 14
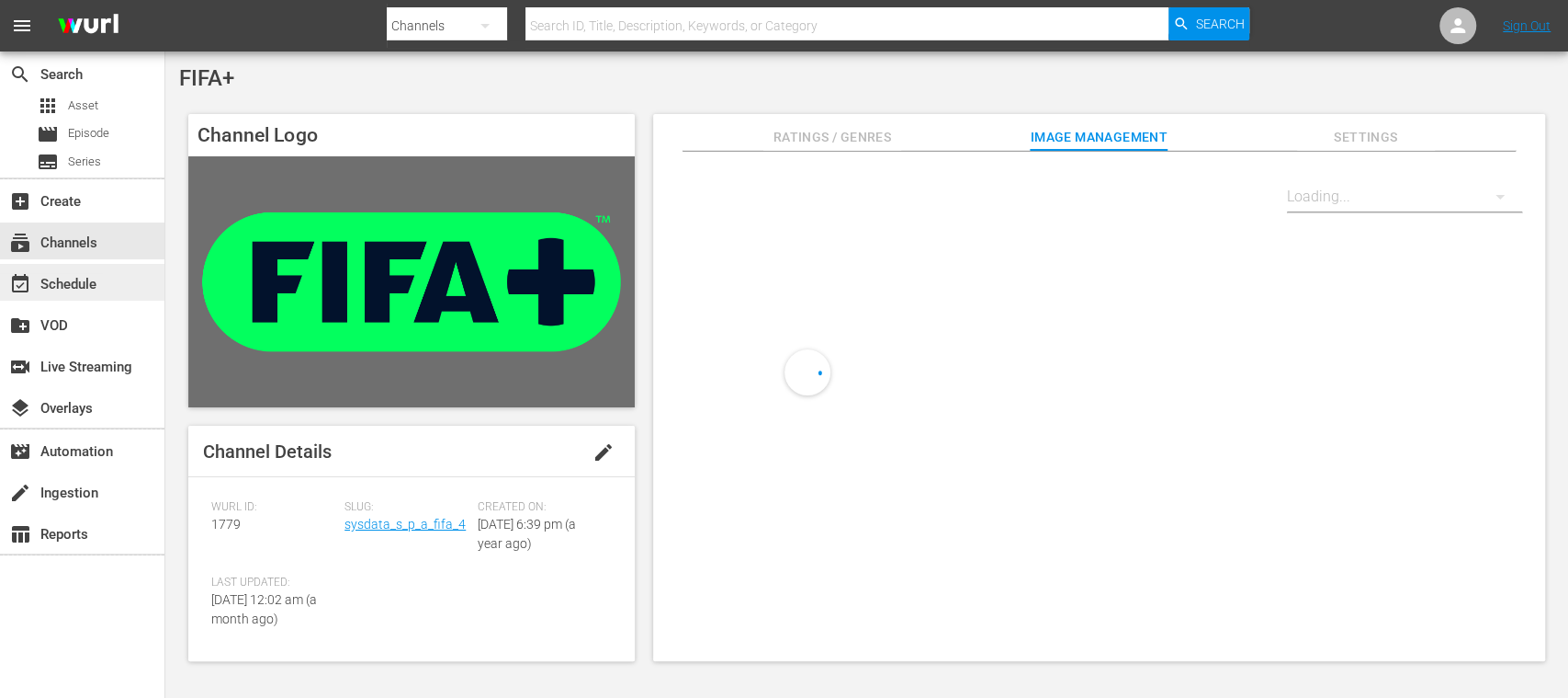
click at [88, 273] on div "event_available Schedule" at bounding box center [51, 281] width 102 height 17
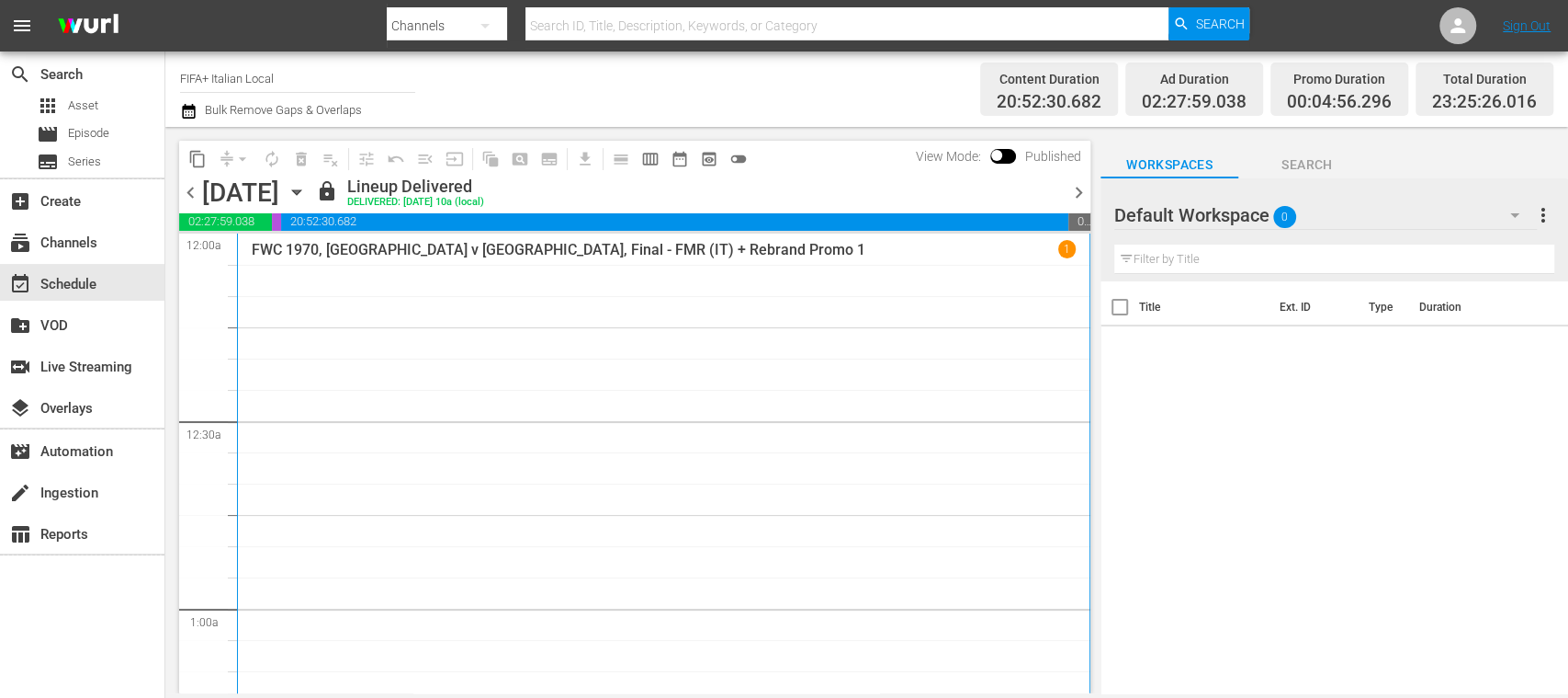
click at [1080, 190] on span "chevron_right" at bounding box center [1078, 192] width 23 height 23
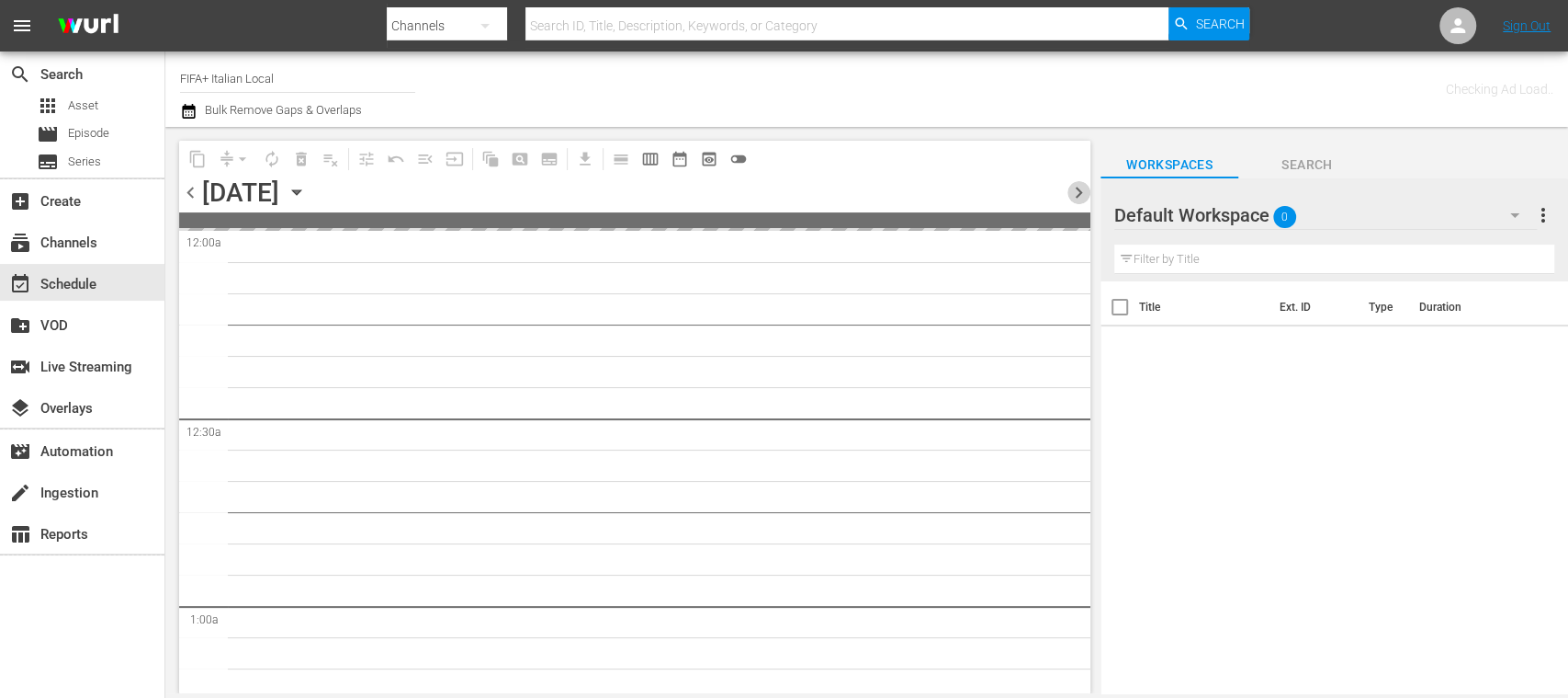
click at [1080, 188] on span "chevron_right" at bounding box center [1078, 192] width 23 height 23
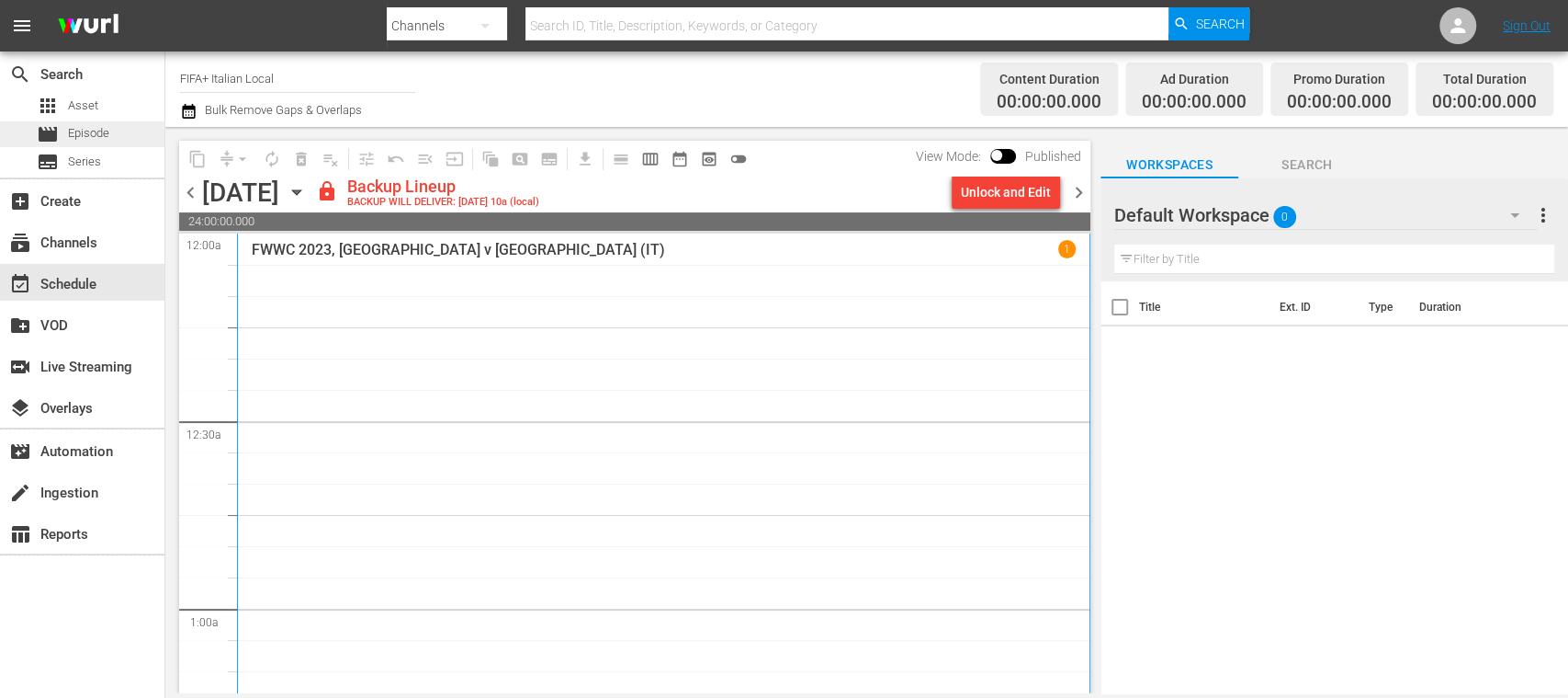
click at [92, 142] on span "Episode" at bounding box center [89, 133] width 41 height 19
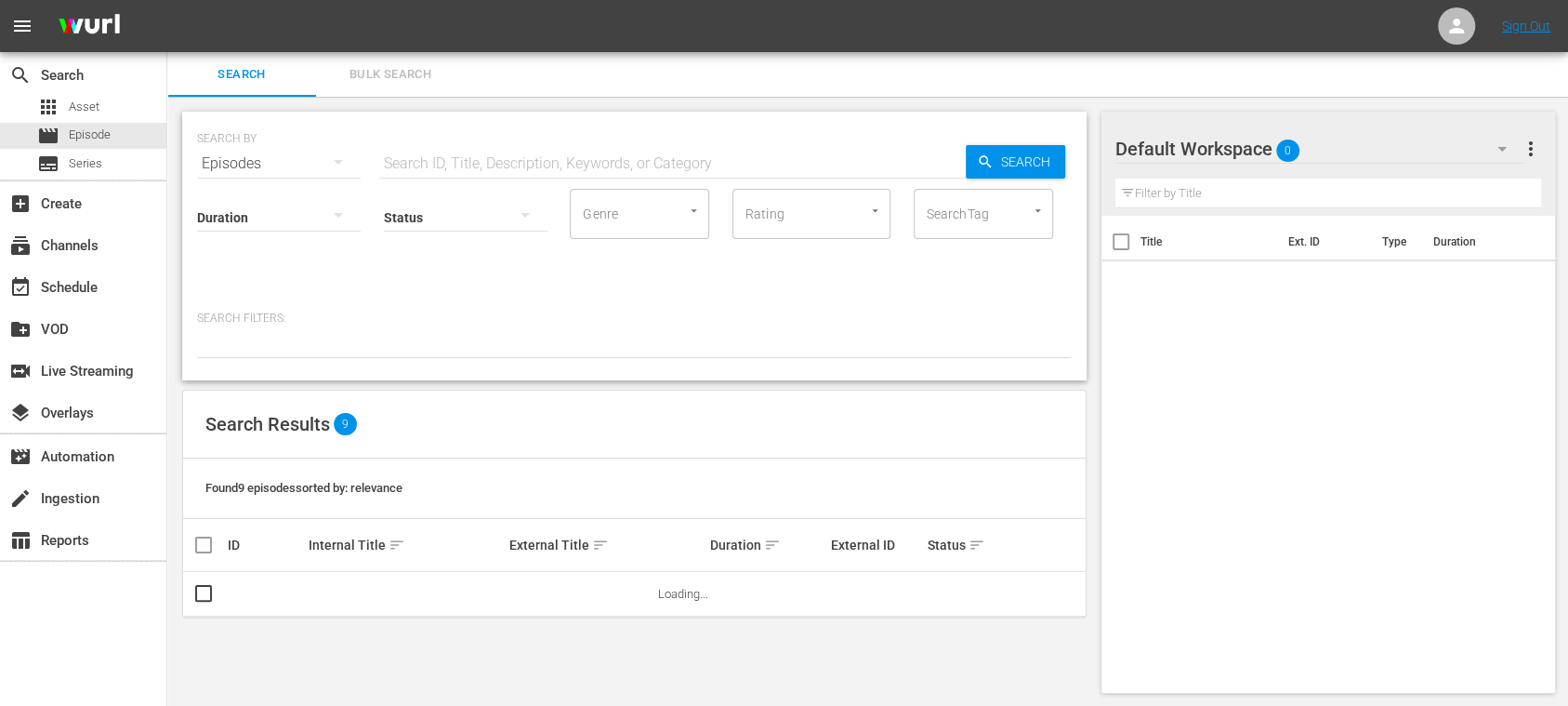
click at [414, 77] on span "Bulk Search" at bounding box center [390, 74] width 127 height 21
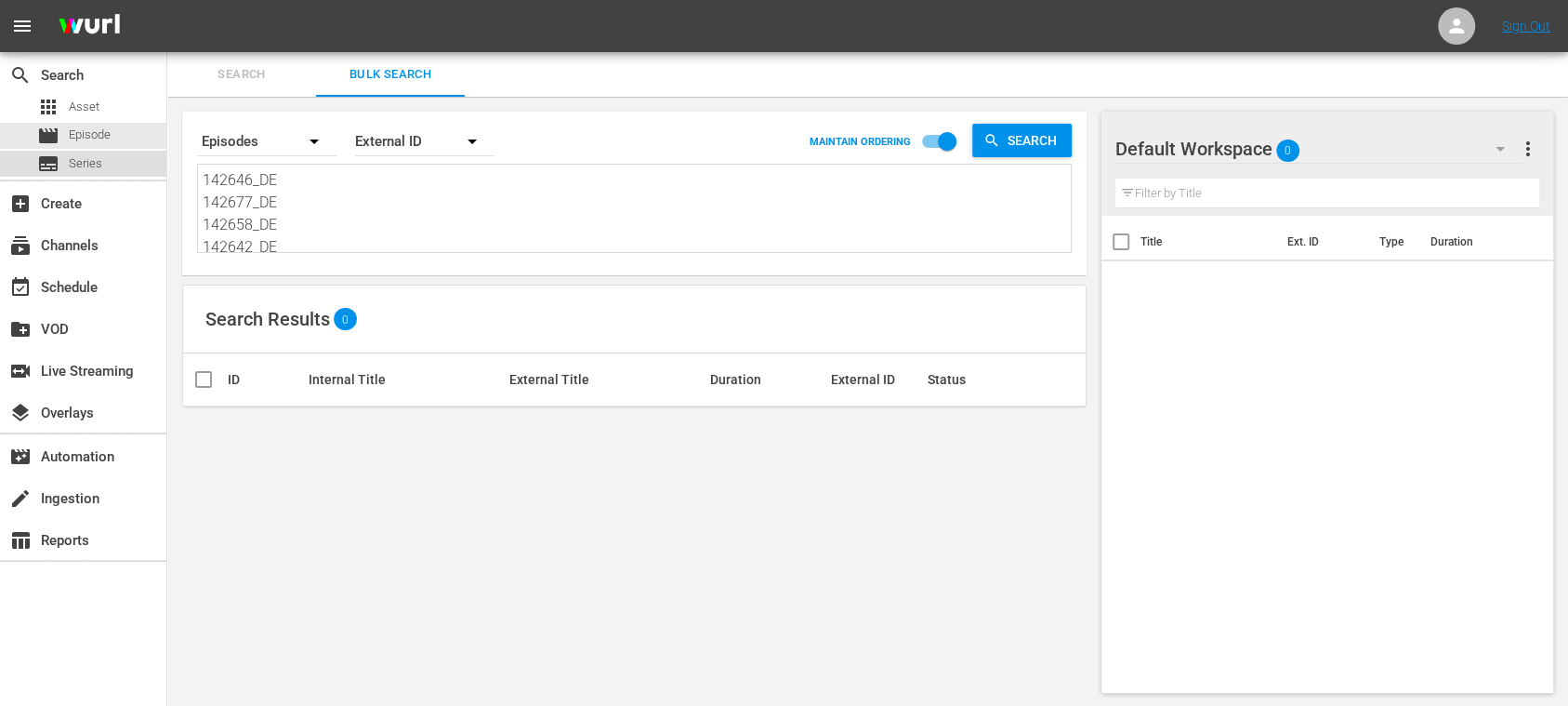
click at [87, 161] on span "Series" at bounding box center [86, 164] width 34 height 19
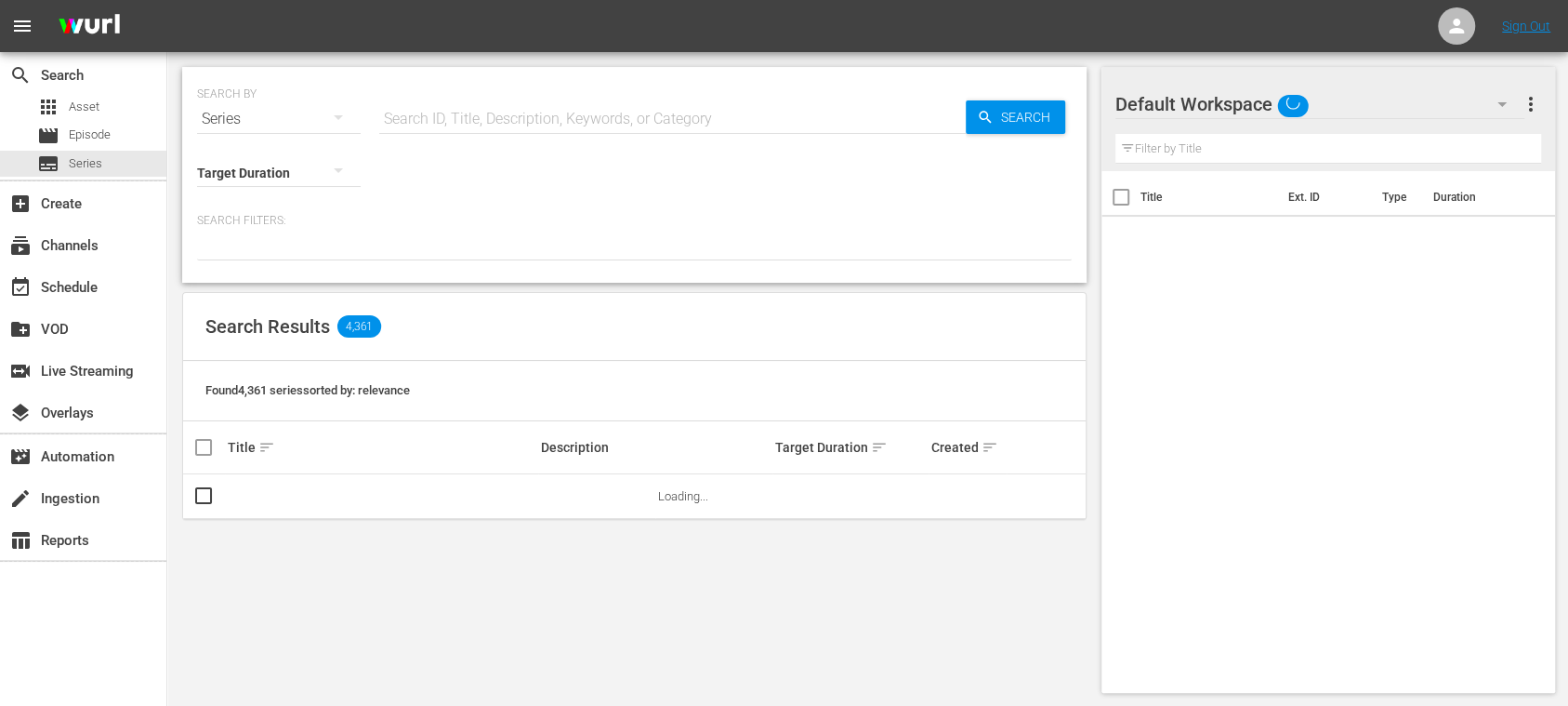
click at [97, 131] on span "Episode" at bounding box center [90, 135] width 42 height 19
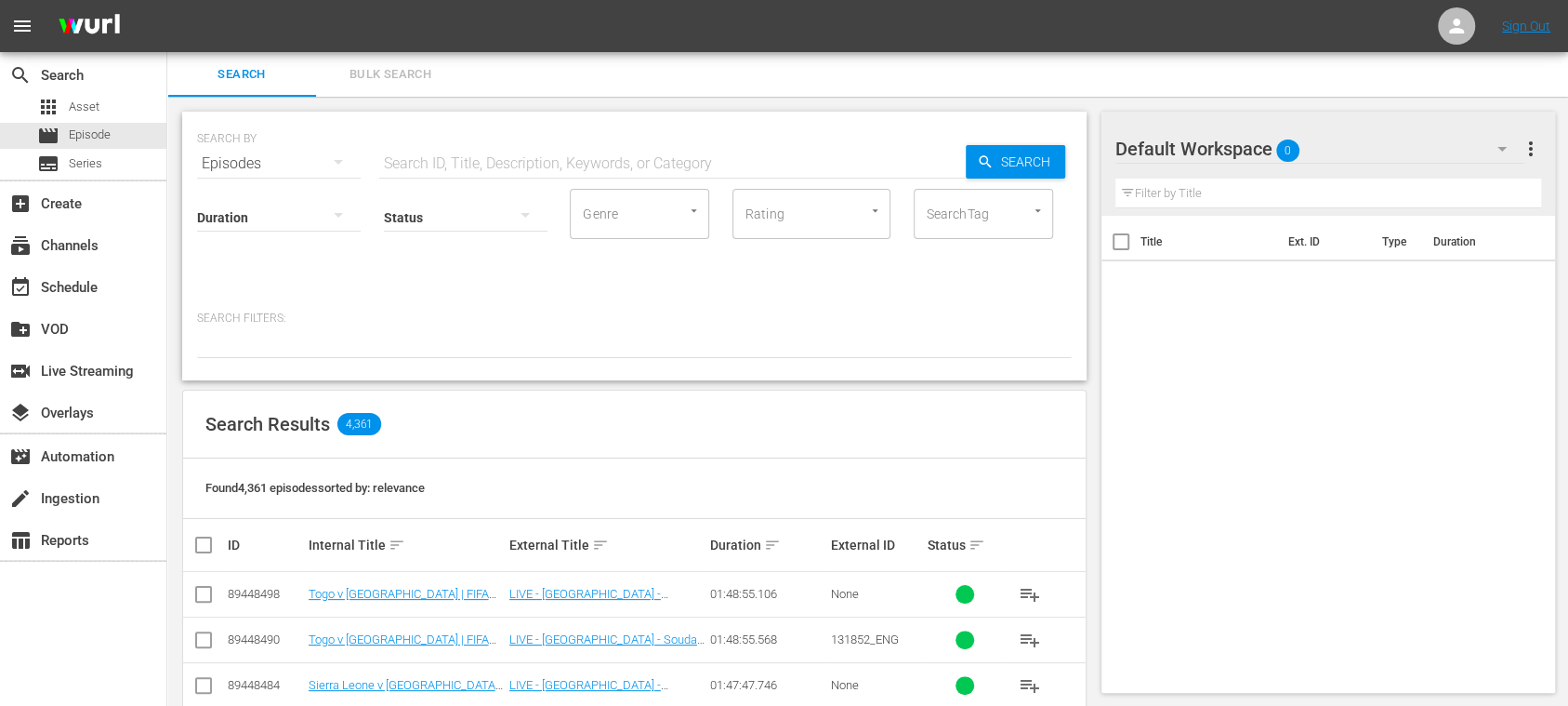
click at [370, 64] on span "Bulk Search" at bounding box center [390, 74] width 127 height 21
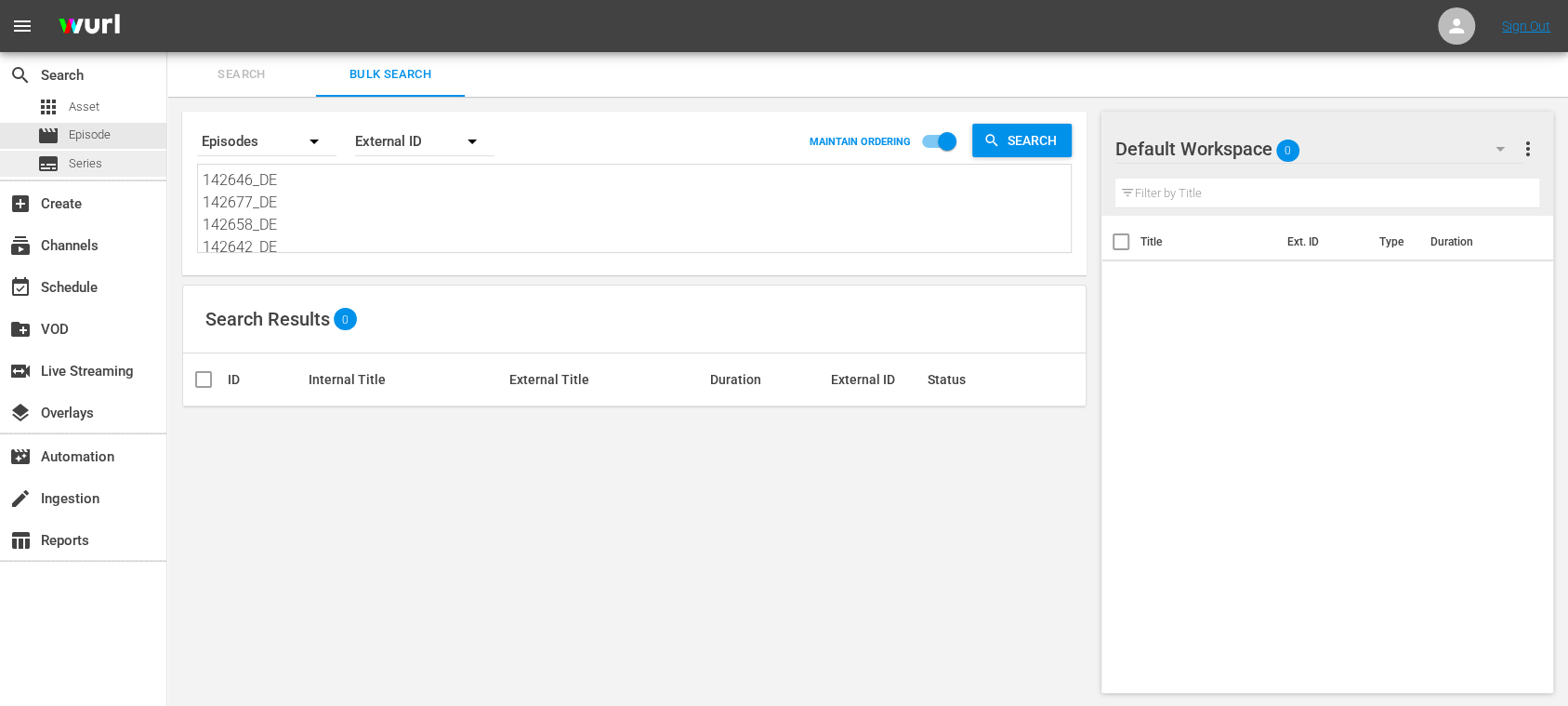
click at [89, 162] on span "Series" at bounding box center [86, 164] width 34 height 19
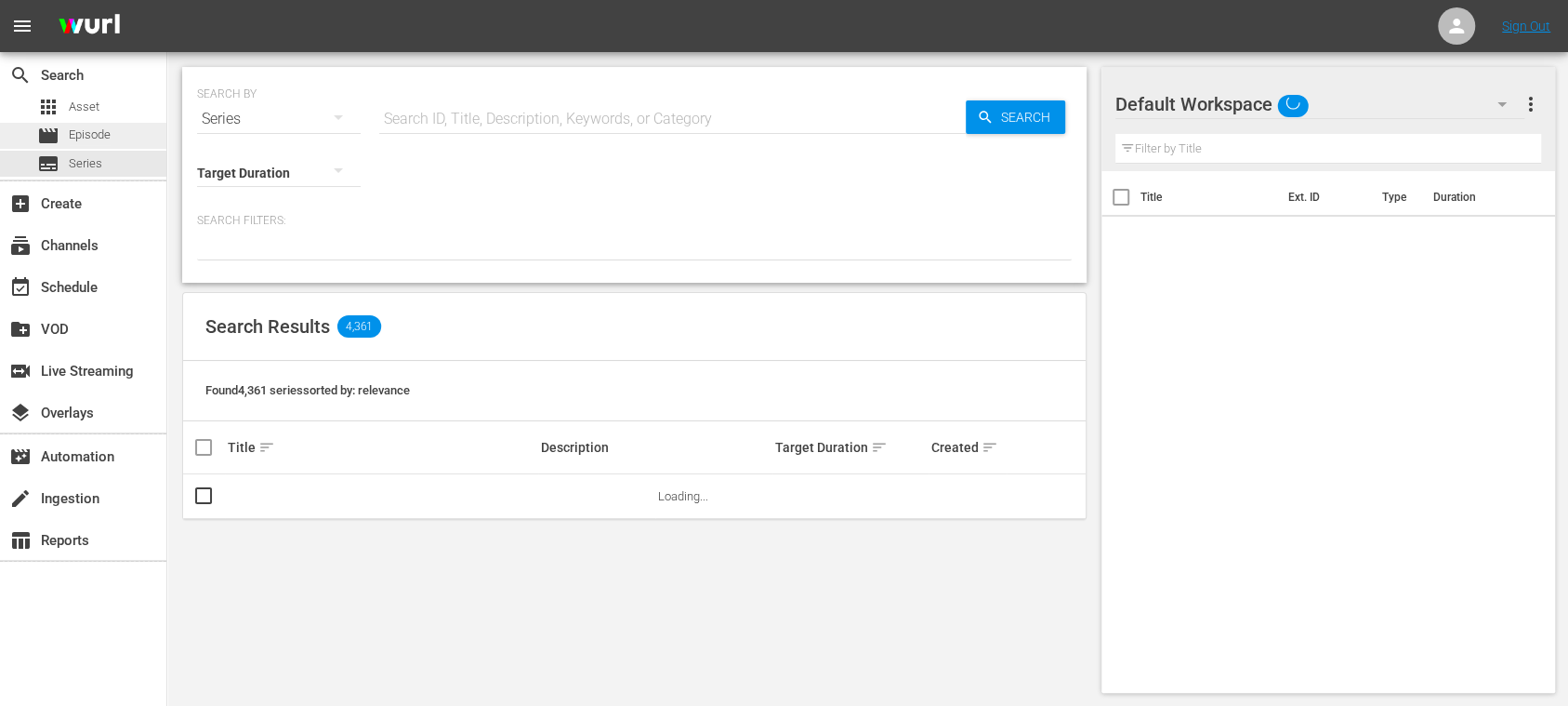
click at [95, 136] on span "Episode" at bounding box center [90, 135] width 42 height 19
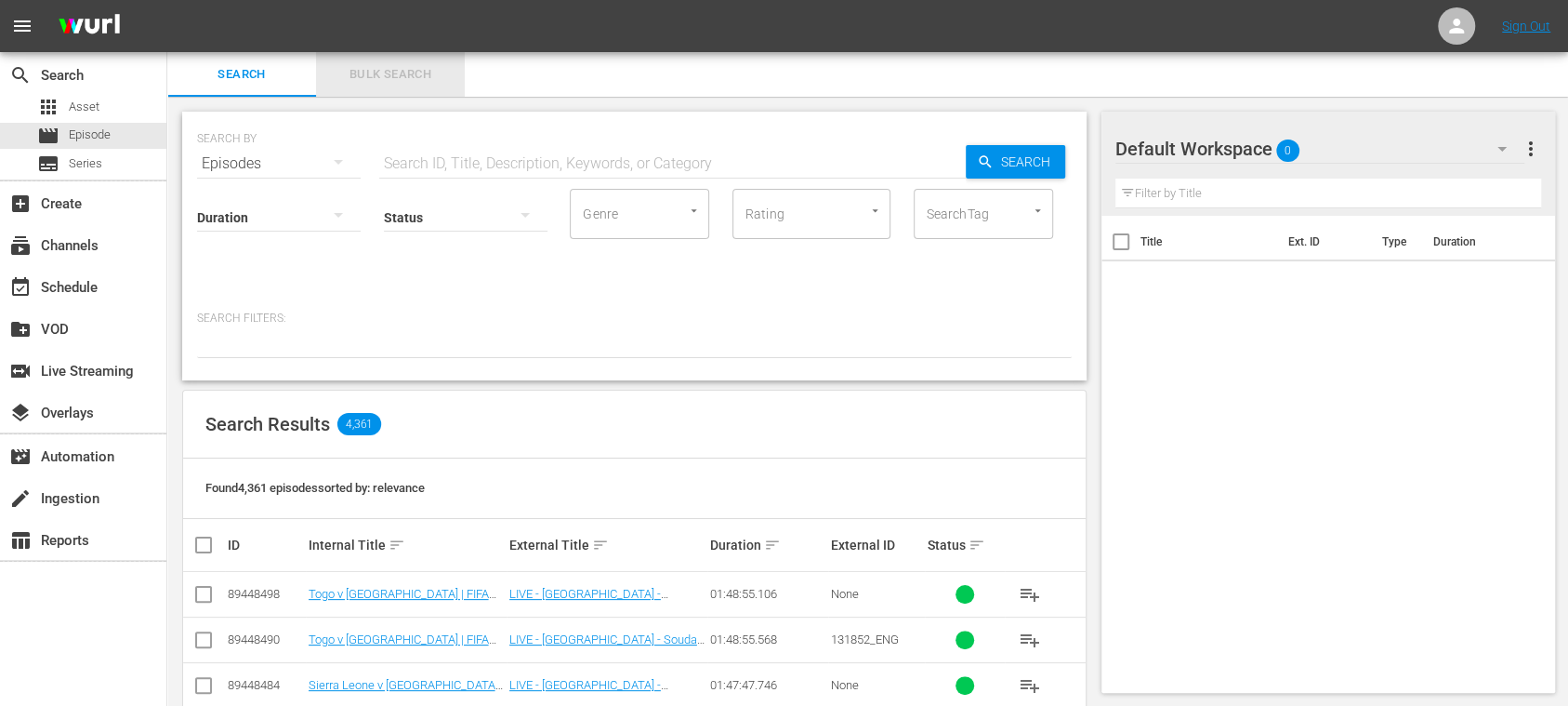
click at [366, 73] on span "Bulk Search" at bounding box center [390, 74] width 127 height 21
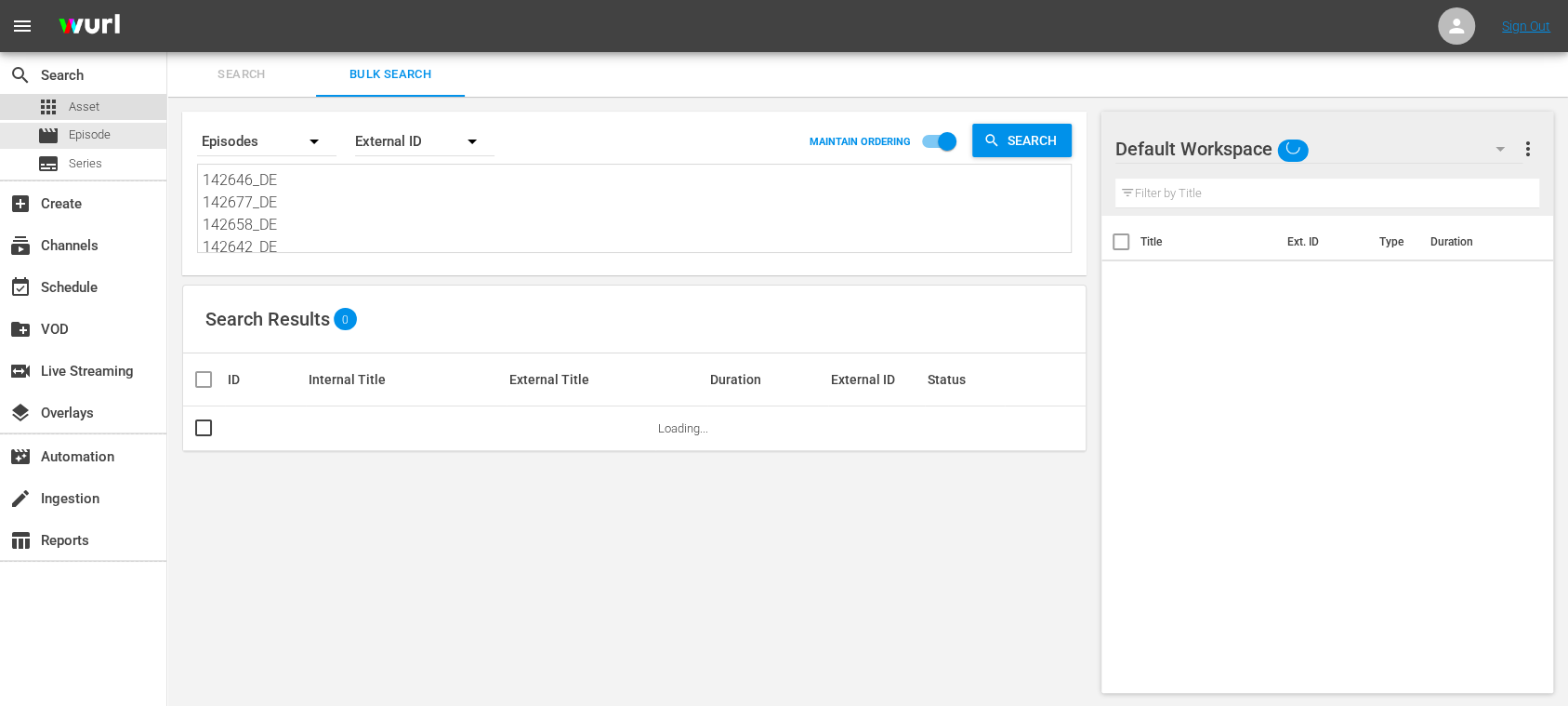
click at [93, 103] on span "Asset" at bounding box center [84, 107] width 31 height 19
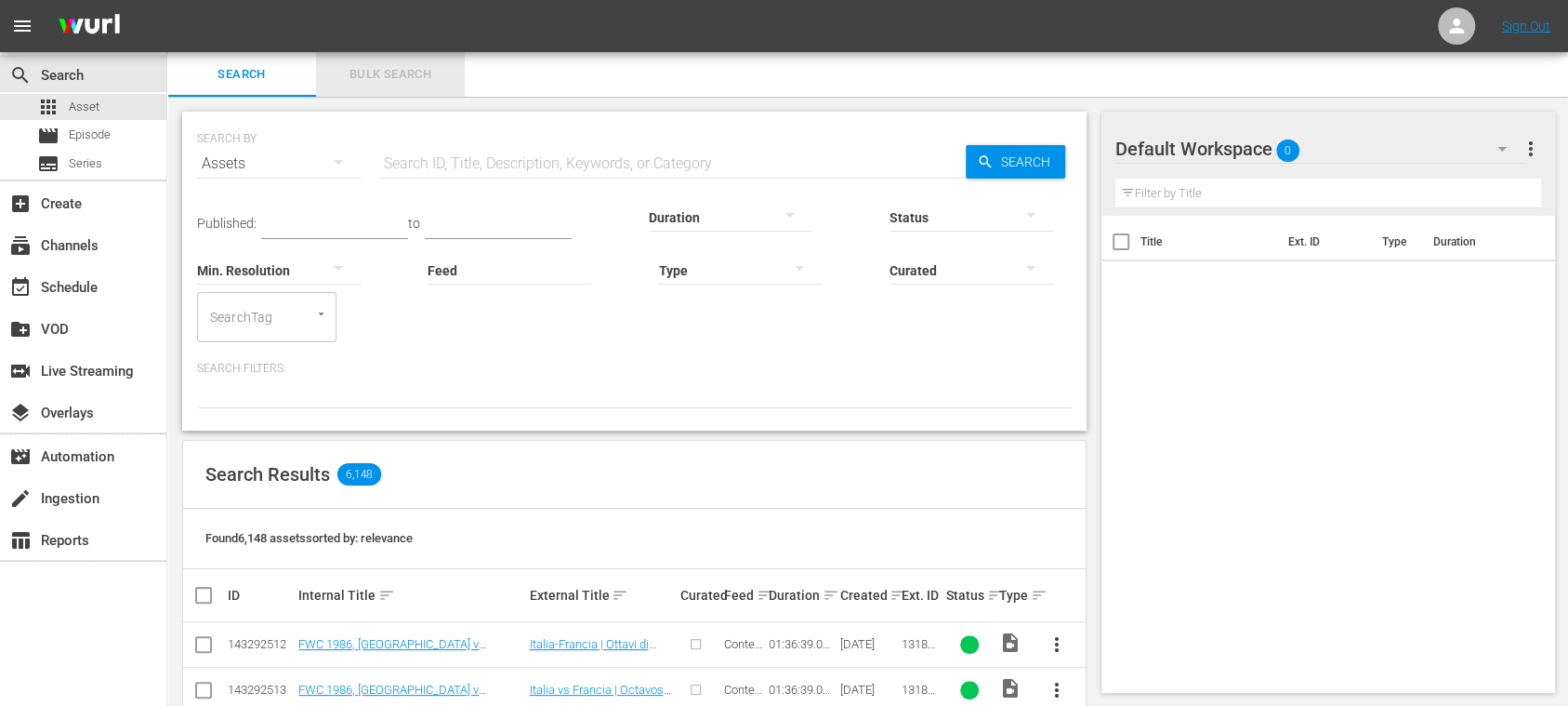
click at [393, 78] on span "Bulk Search" at bounding box center [390, 74] width 127 height 21
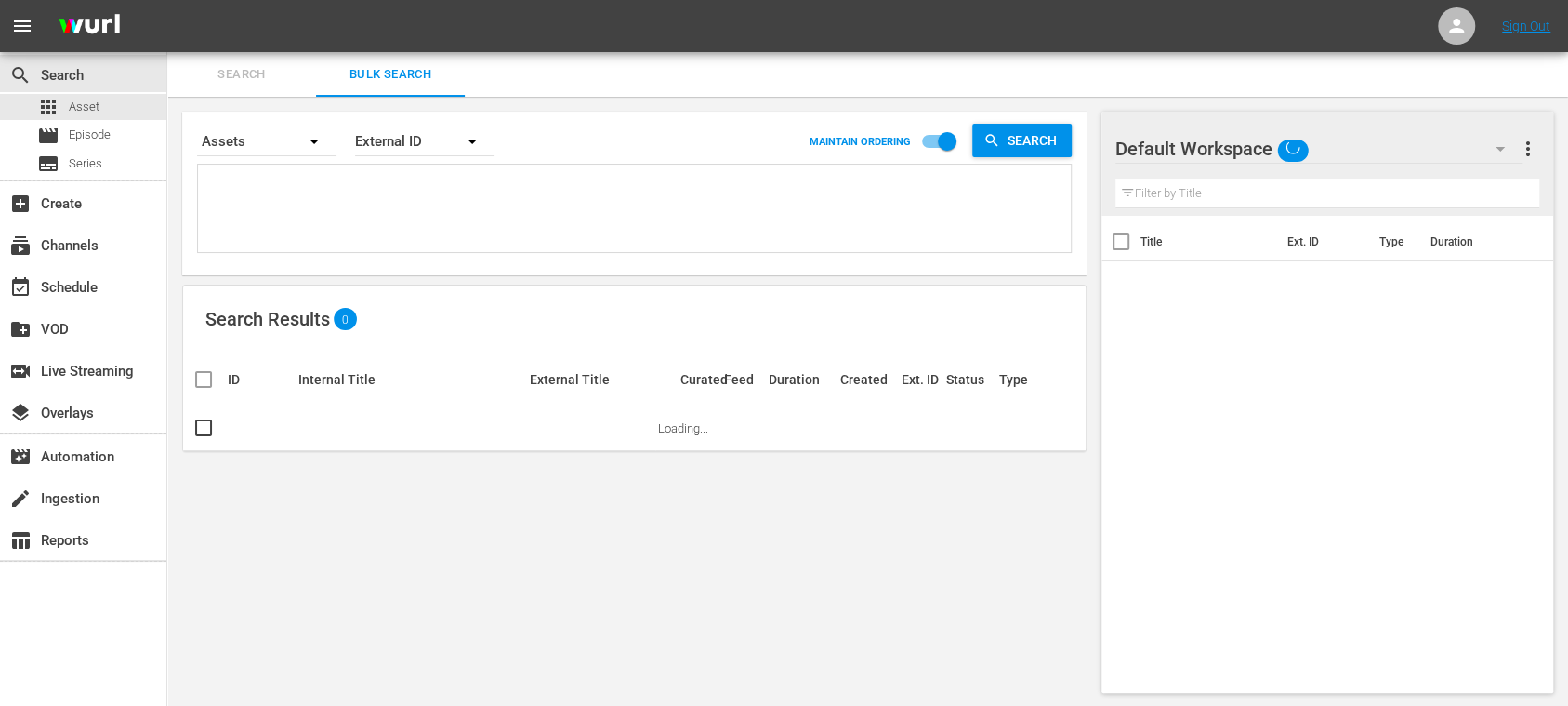
click at [327, 179] on textarea at bounding box center [636, 211] width 868 height 85
click at [309, 187] on textarea at bounding box center [636, 211] width 868 height 85
click at [328, 207] on textarea at bounding box center [636, 211] width 868 height 85
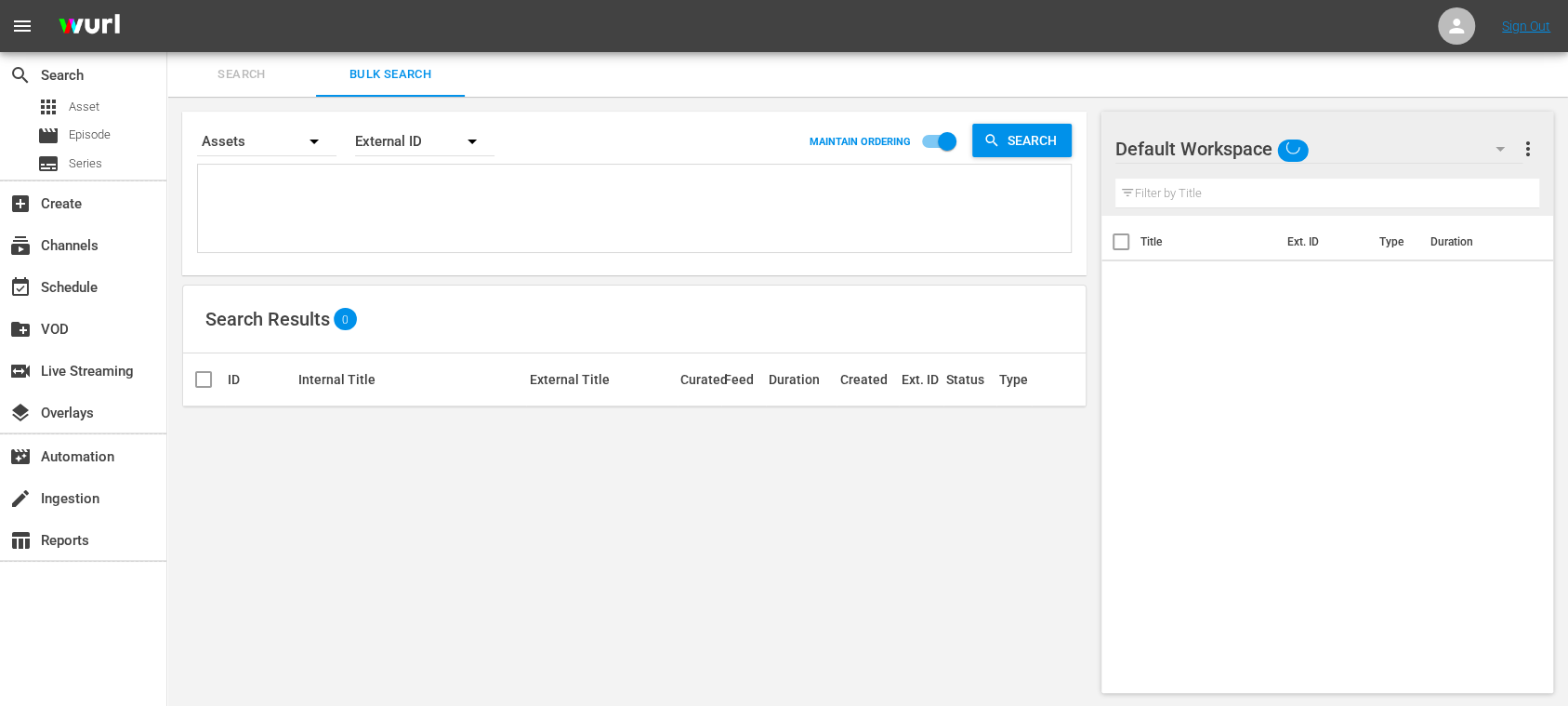
click at [296, 207] on textarea at bounding box center [636, 211] width 868 height 85
paste textarea "142646_DE 142677_DE 142658_DE 142642_DE 142653_DE 142670_DE 142671_DE 142513_DE…"
type textarea "142646_DE 142677_DE 142658_DE 142642_DE 142653_DE 142670_DE 142671_DE 142513_DE…"
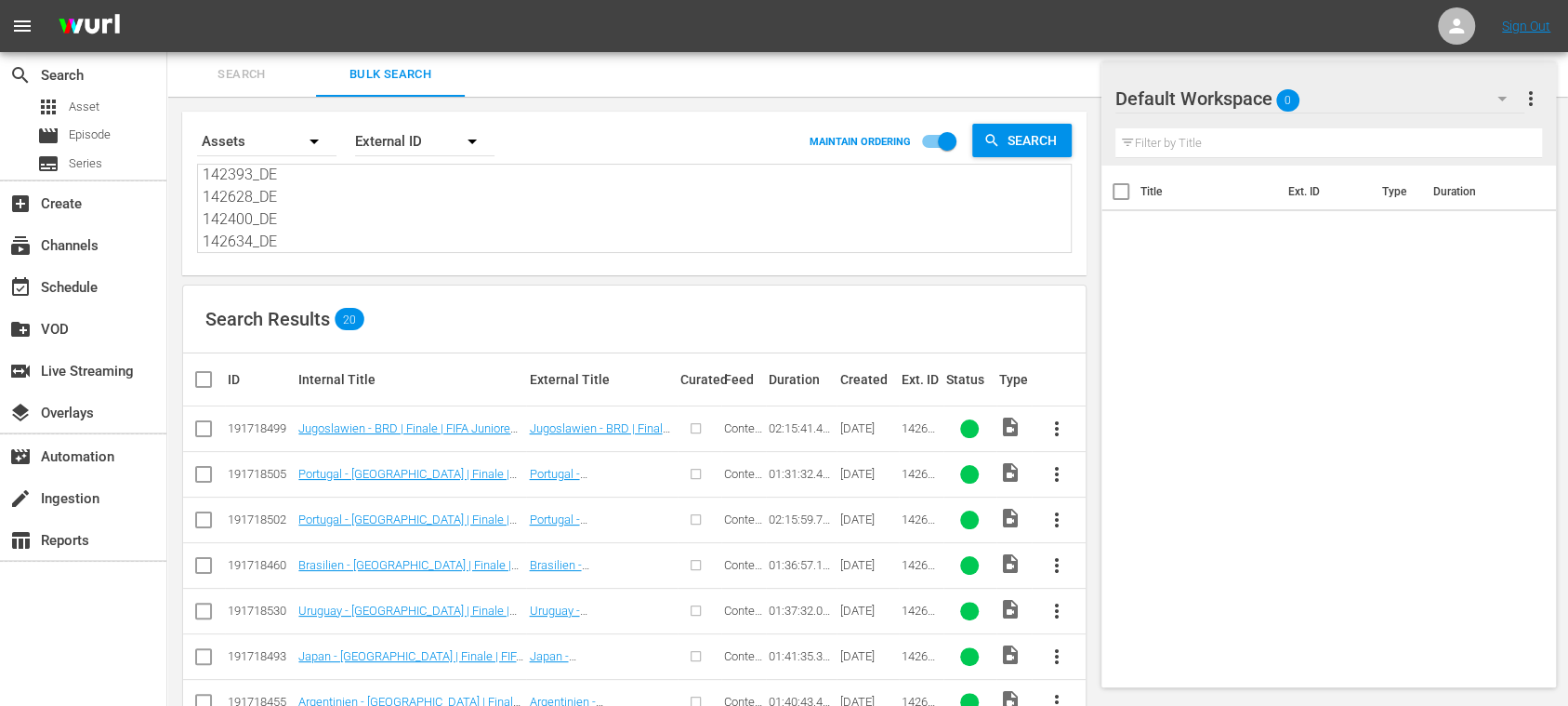
scroll to position [638, 0]
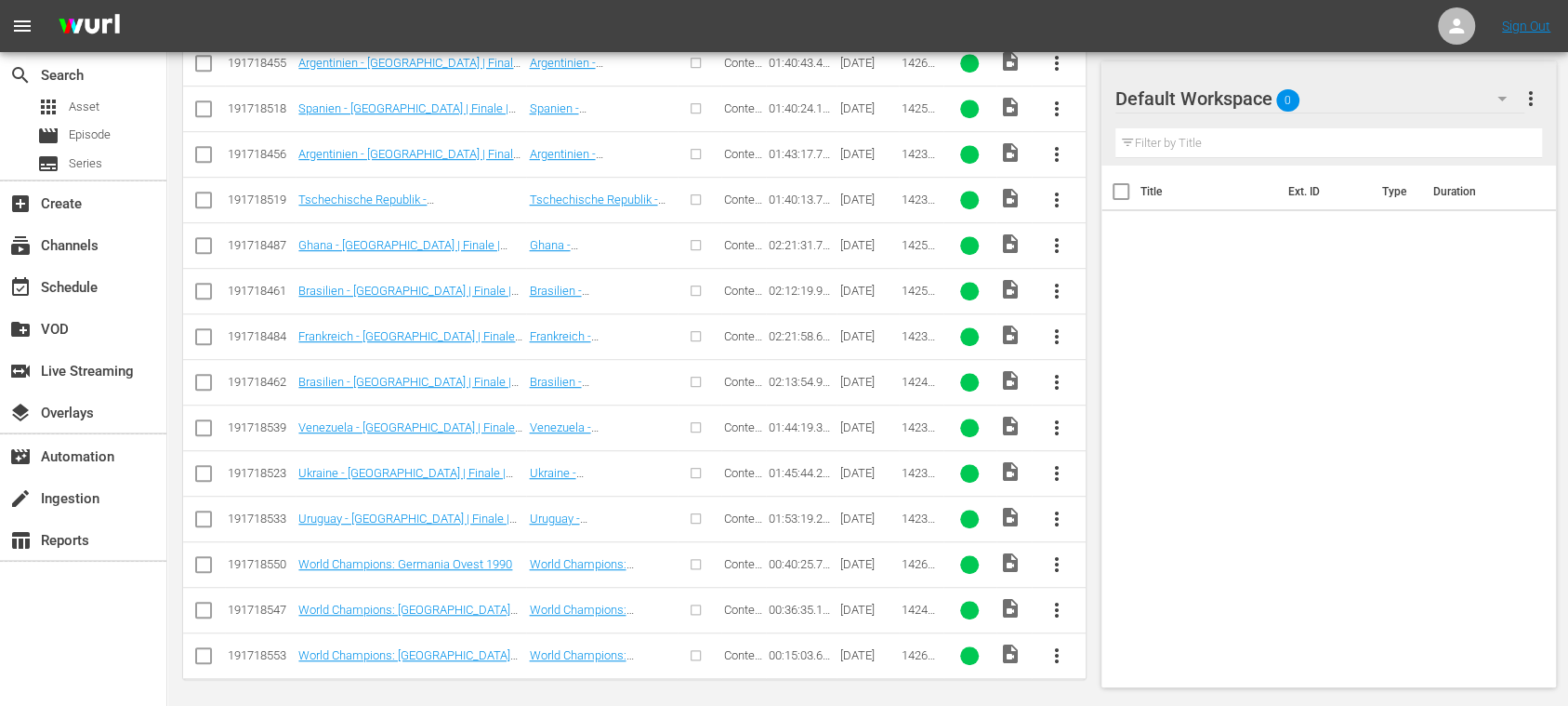
type textarea "142646_DE 142677_DE 142658_DE 142642_DE 142653_DE 142670_DE 142671_DE 142513_DE…"
click at [59, 236] on div "subscriptions Channels" at bounding box center [52, 242] width 104 height 17
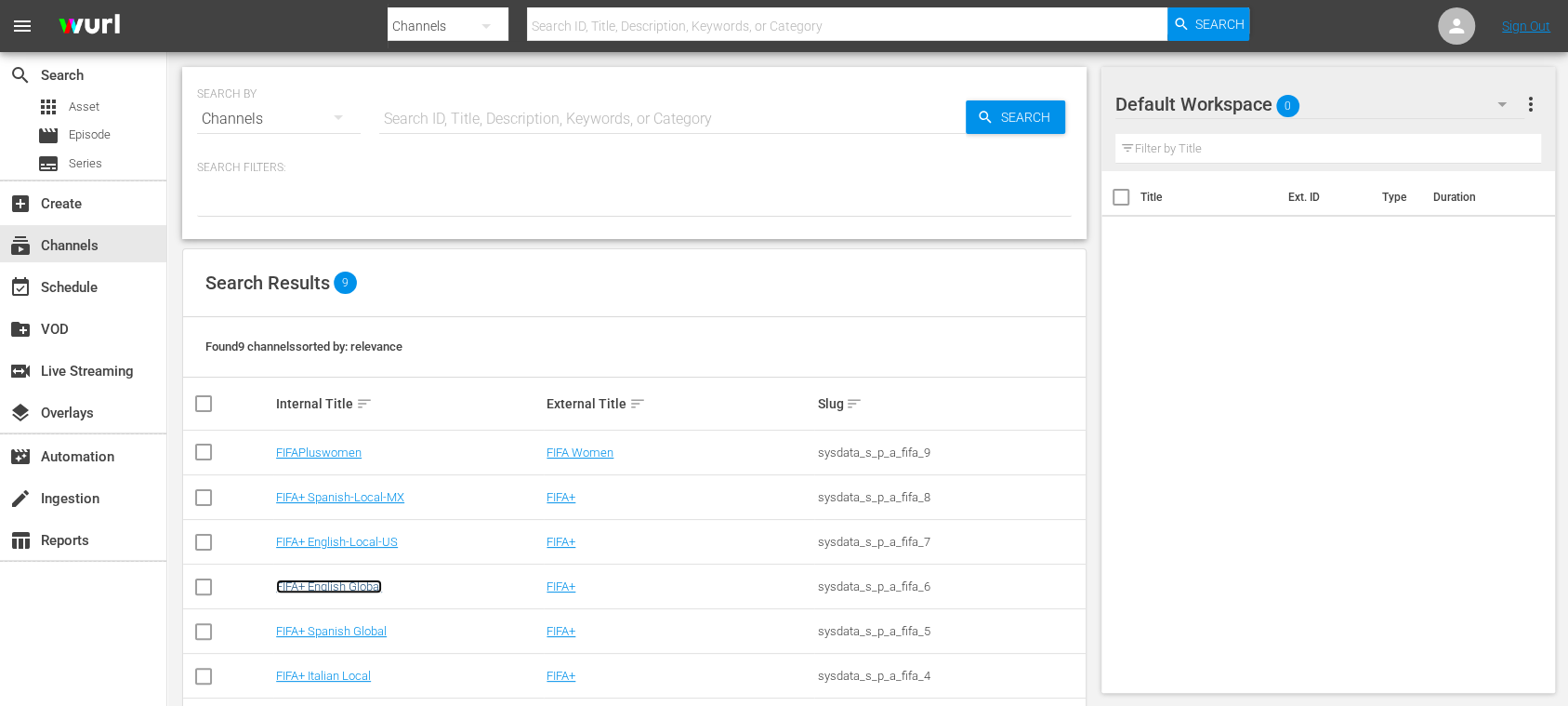
click at [364, 579] on link "FIFA+ English Global" at bounding box center [329, 586] width 106 height 14
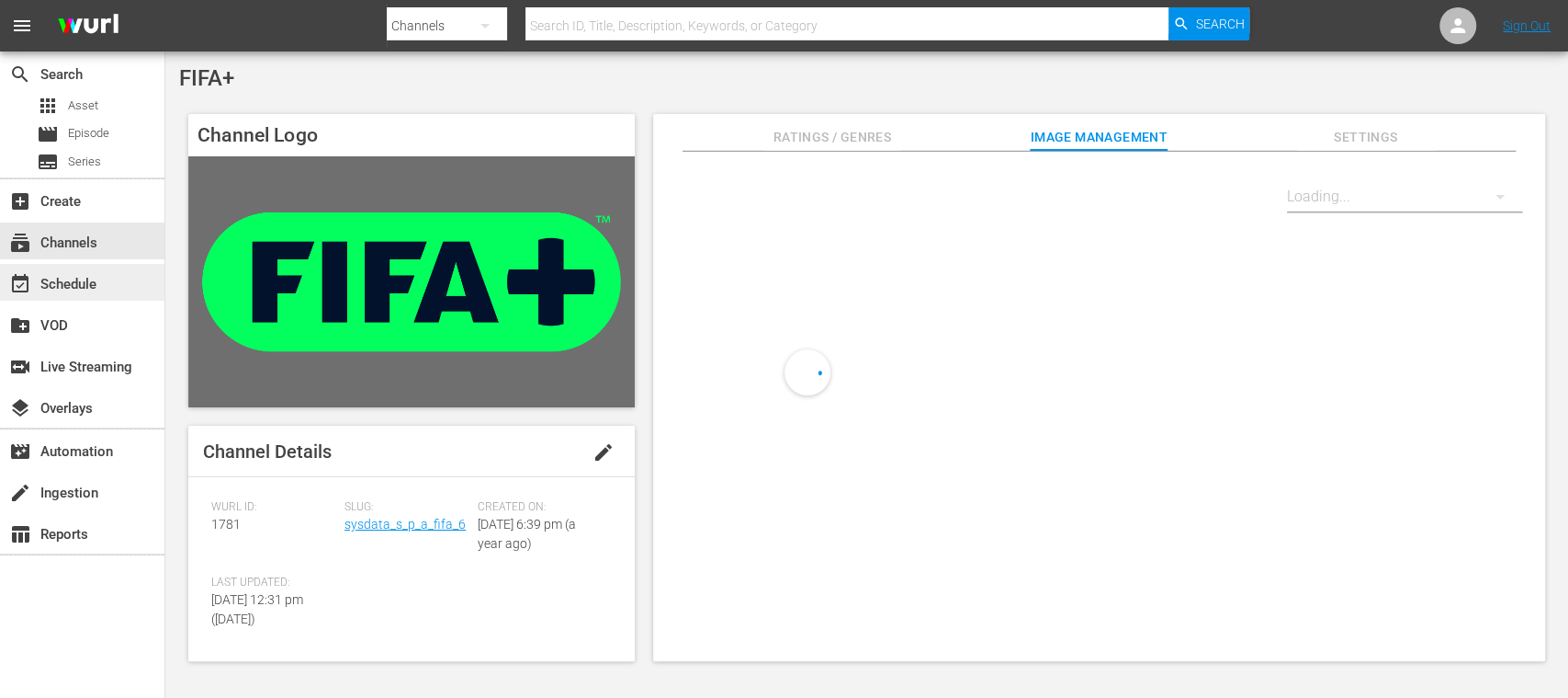
click at [95, 281] on div "event_available Schedule" at bounding box center [51, 281] width 102 height 17
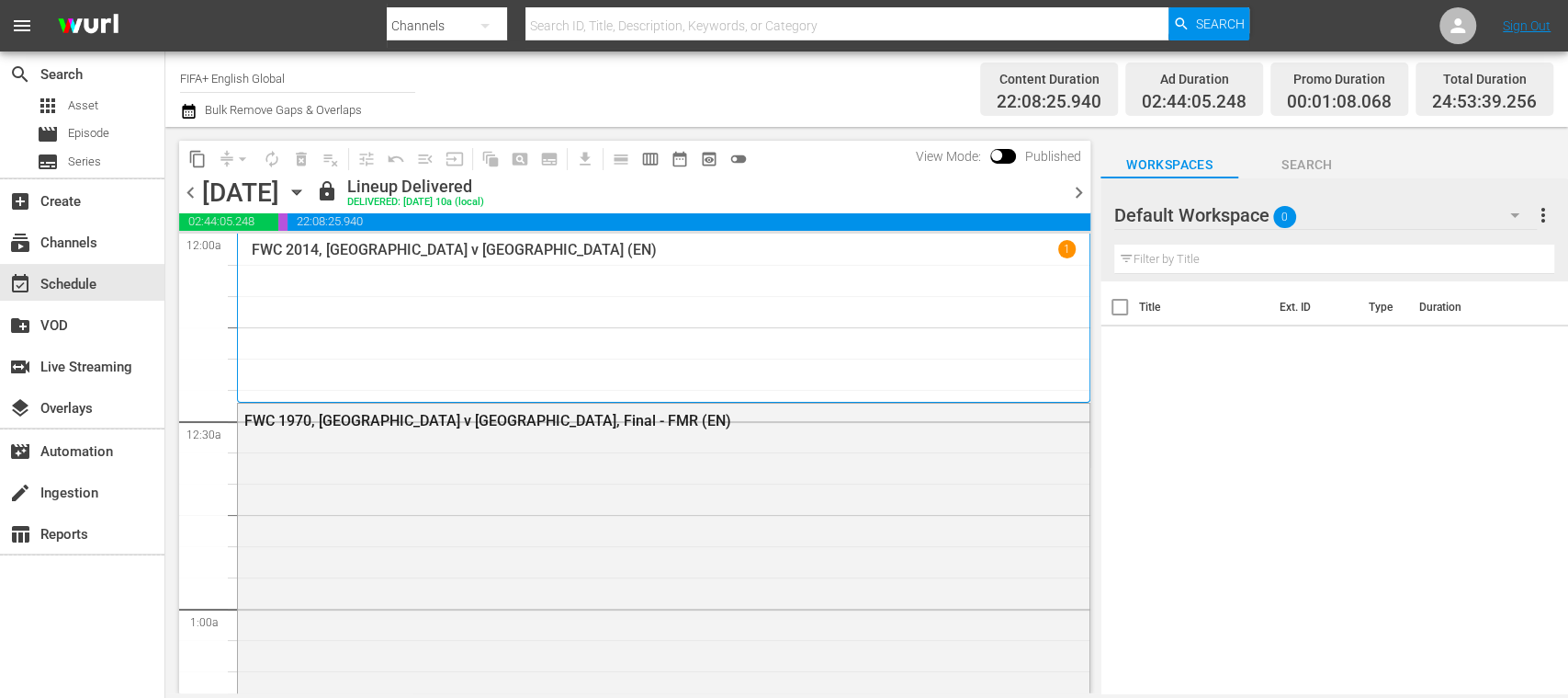
click at [1084, 188] on span "chevron_right" at bounding box center [1078, 192] width 23 height 23
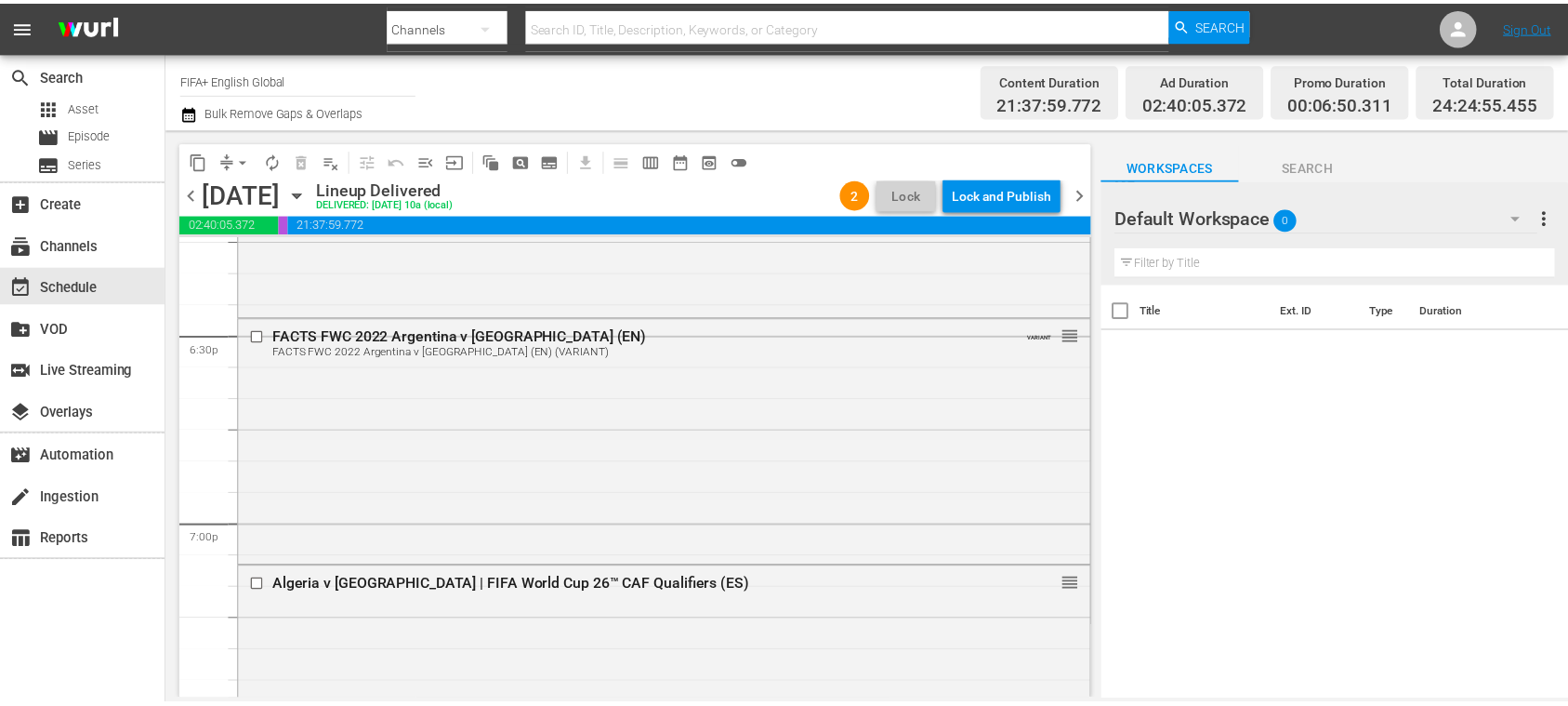
scroll to position [7247, 0]
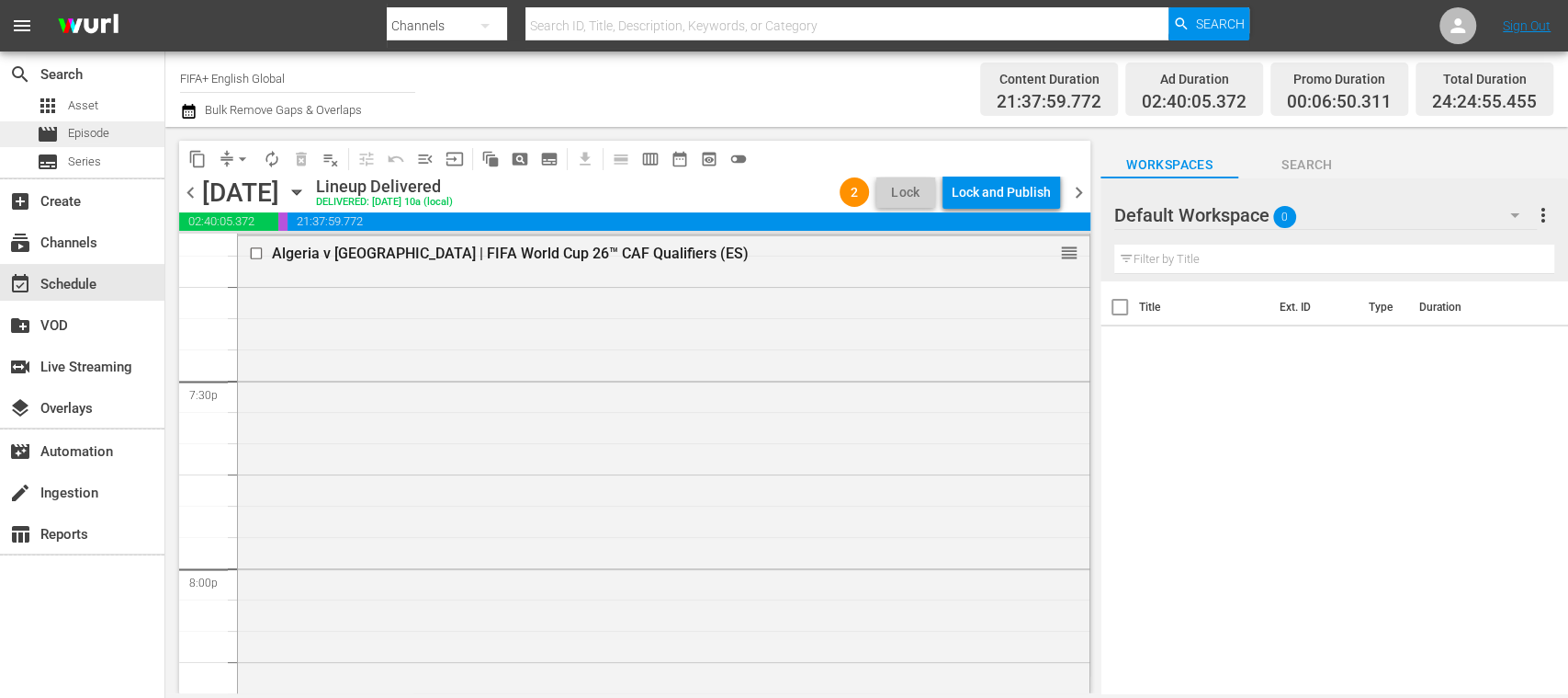
click at [100, 129] on span "Episode" at bounding box center [89, 133] width 41 height 19
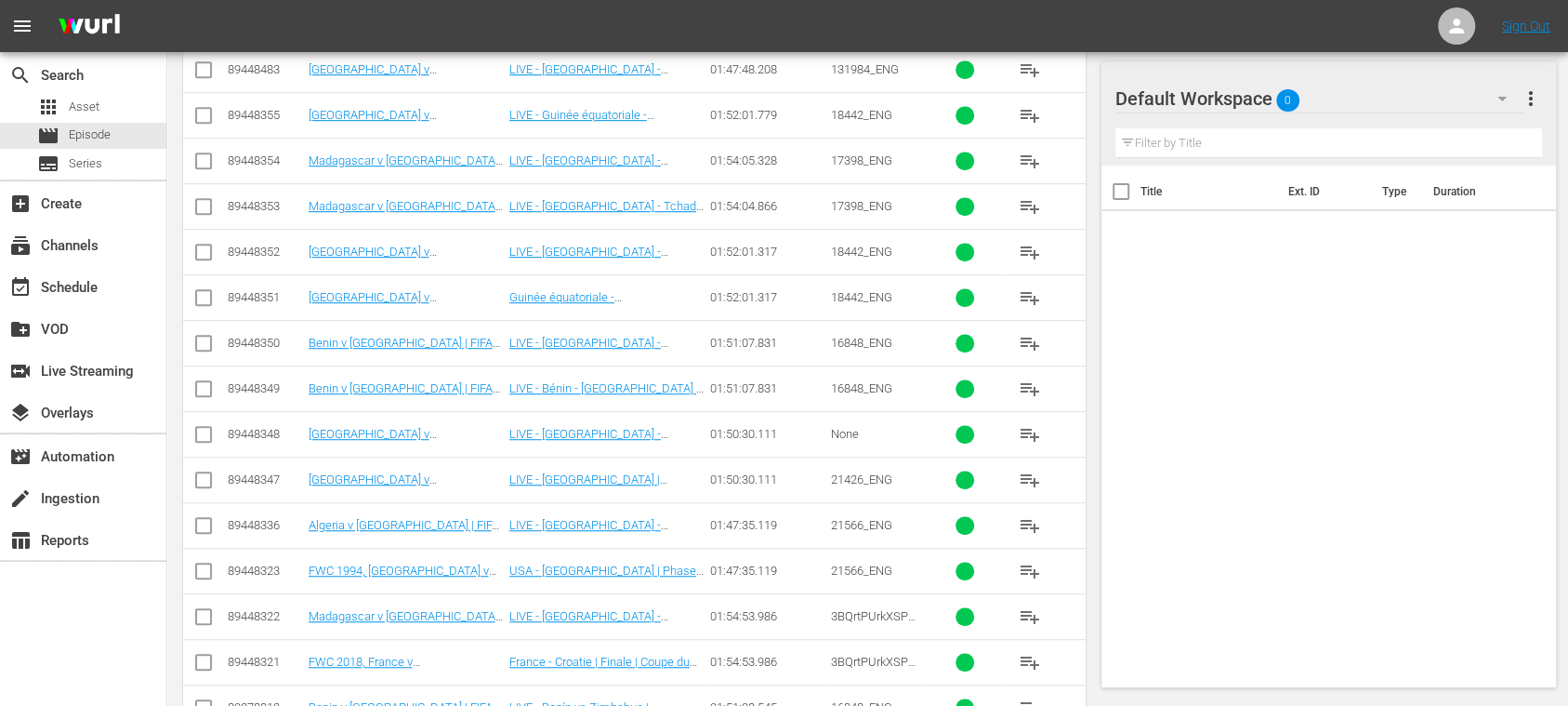
scroll to position [330, 0]
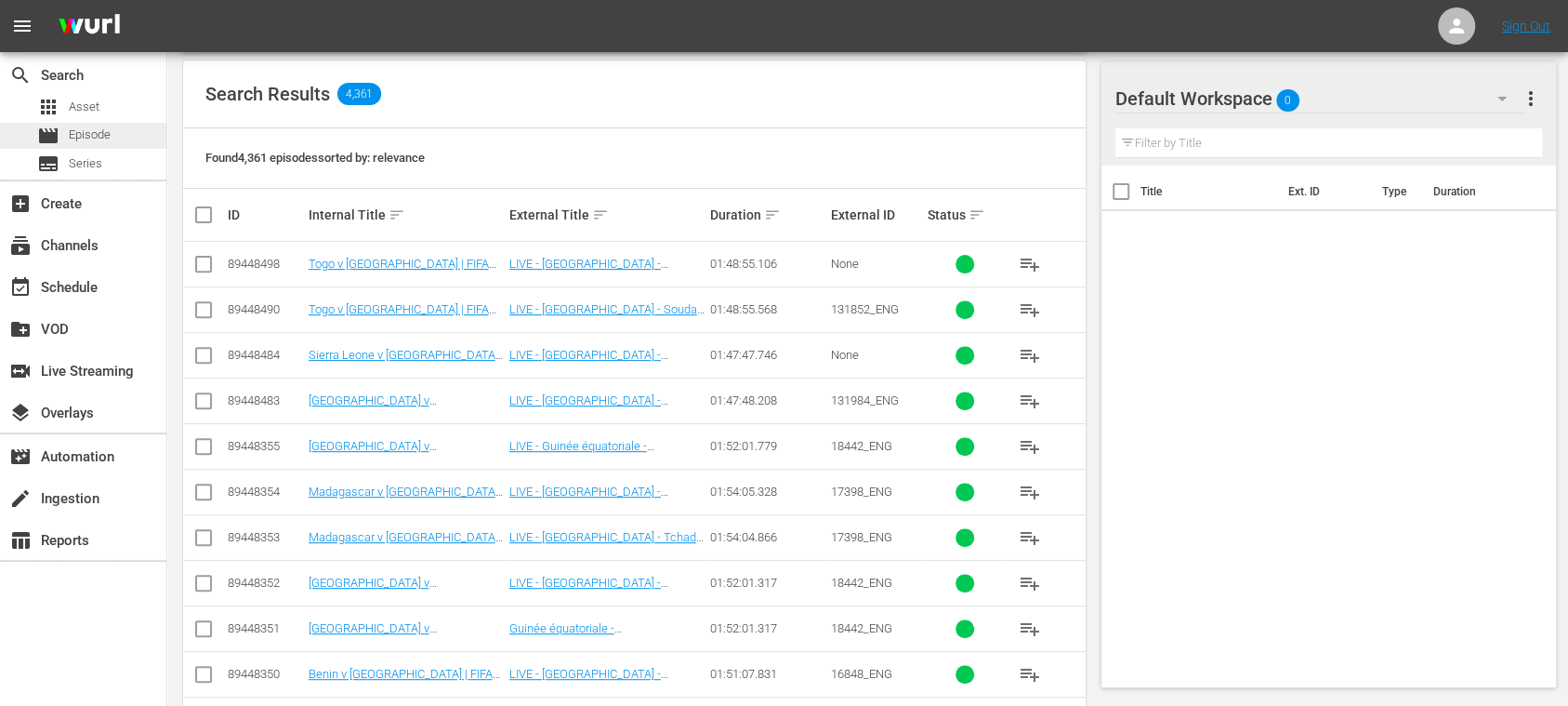
click at [99, 136] on span "Episode" at bounding box center [90, 135] width 42 height 19
click at [101, 166] on span "Series" at bounding box center [86, 164] width 34 height 19
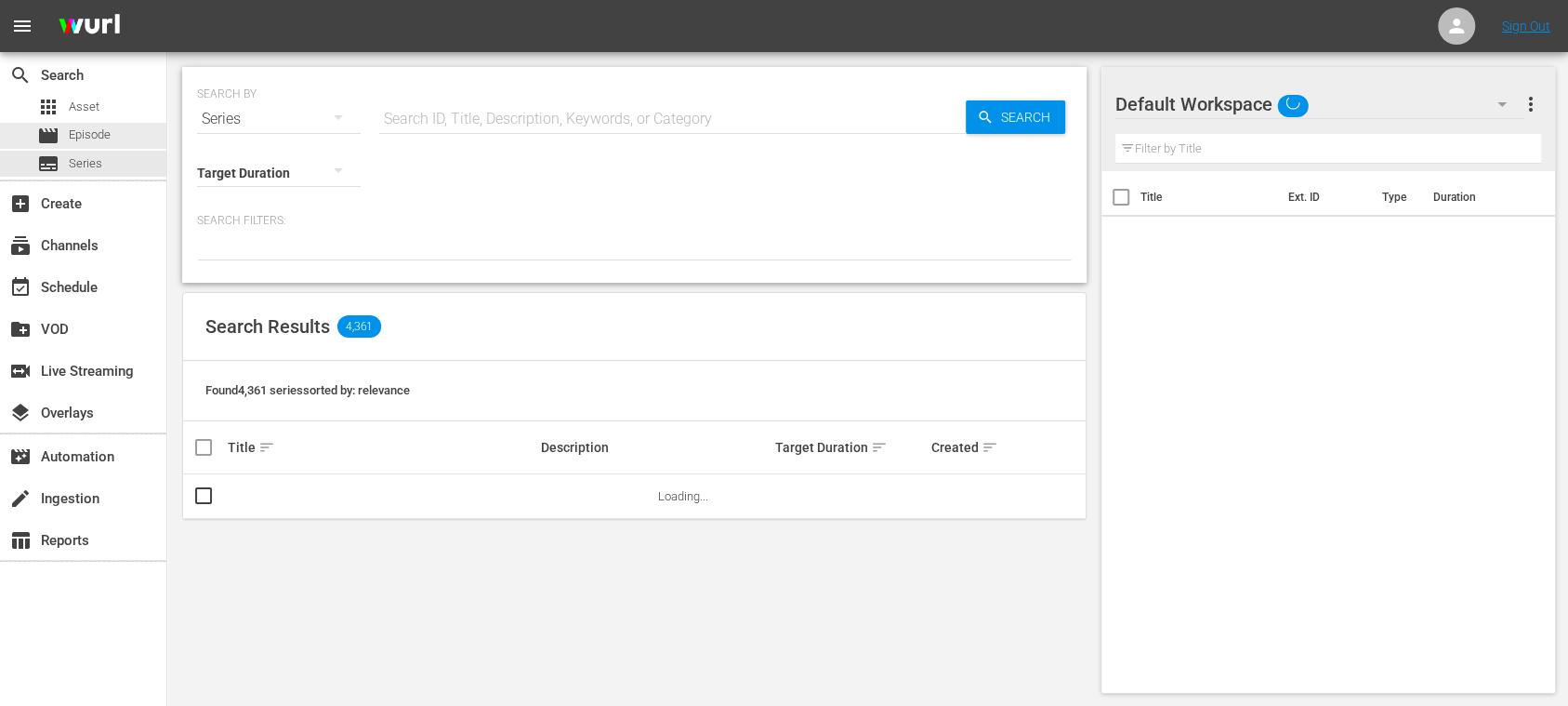
click at [101, 139] on span "Episode" at bounding box center [90, 135] width 42 height 19
